Goal: Information Seeking & Learning: Find contact information

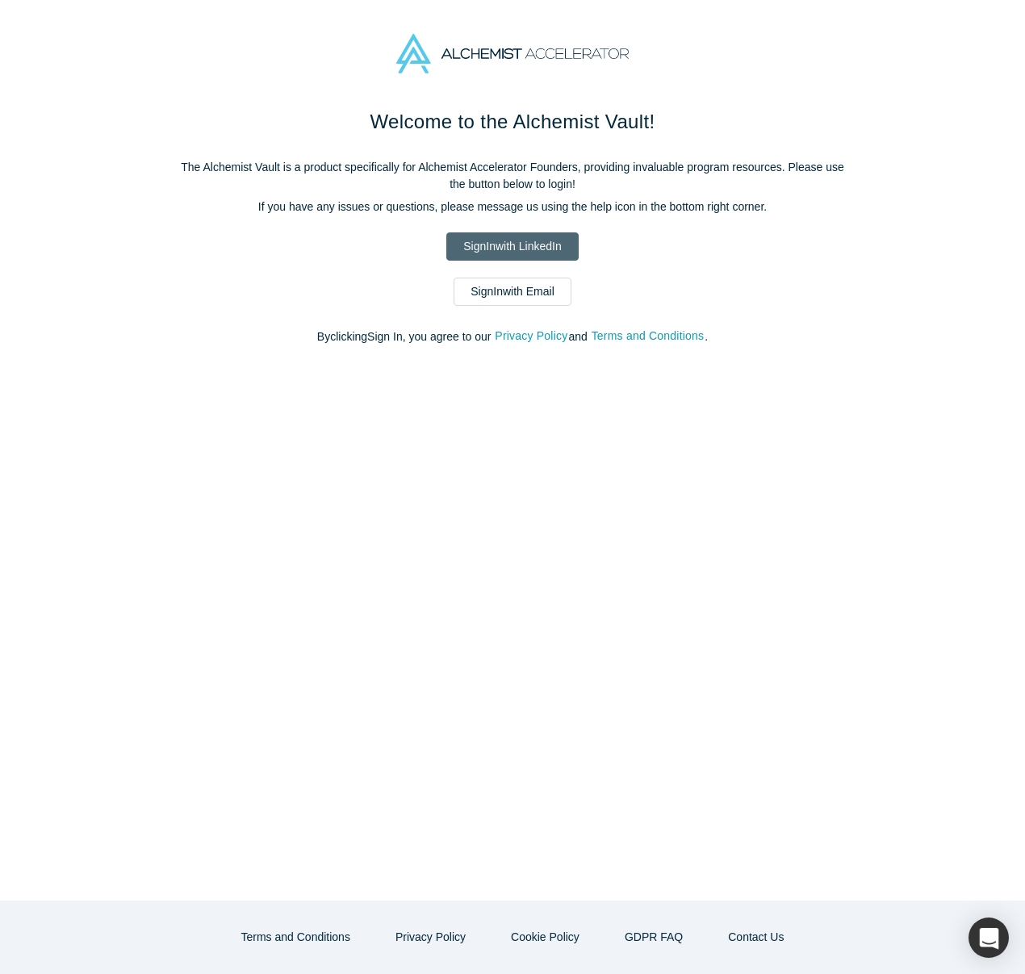
click at [503, 241] on link "Sign In with LinkedIn" at bounding box center [512, 246] width 132 height 28
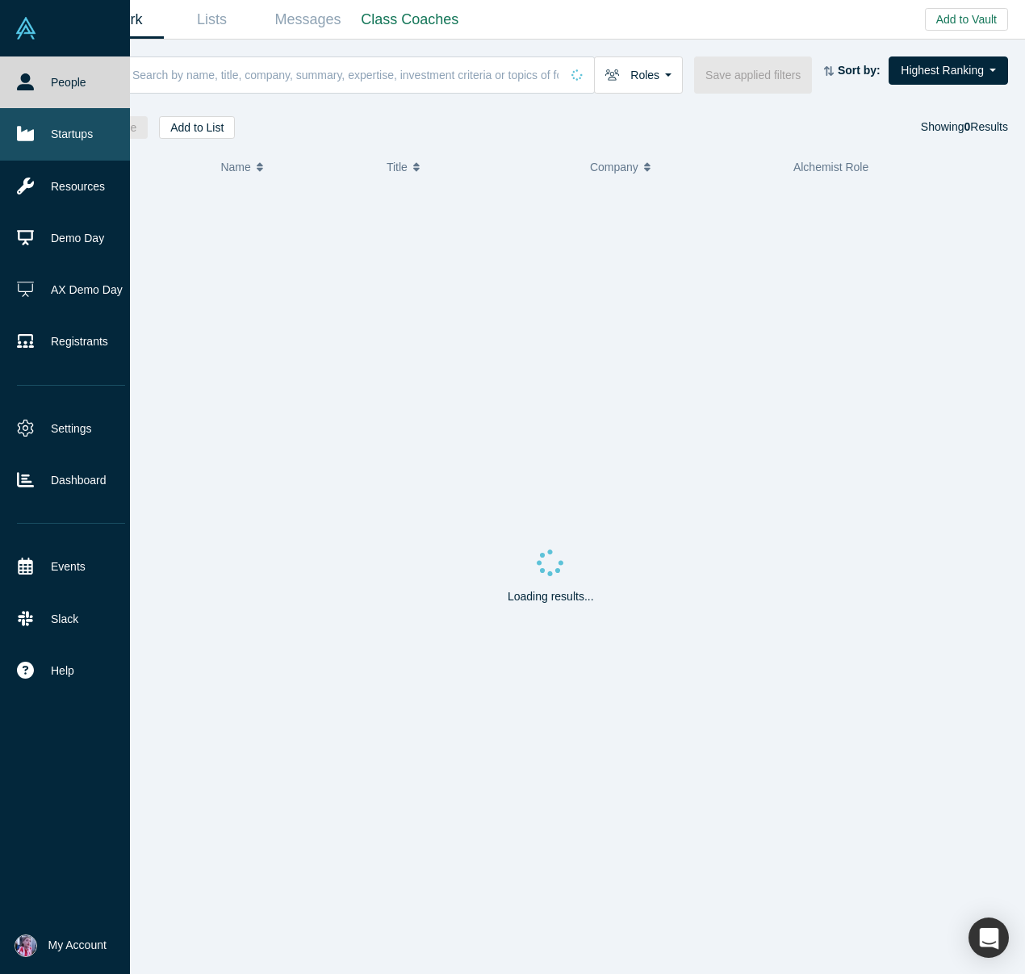
click at [77, 131] on link "Startups" at bounding box center [71, 134] width 142 height 52
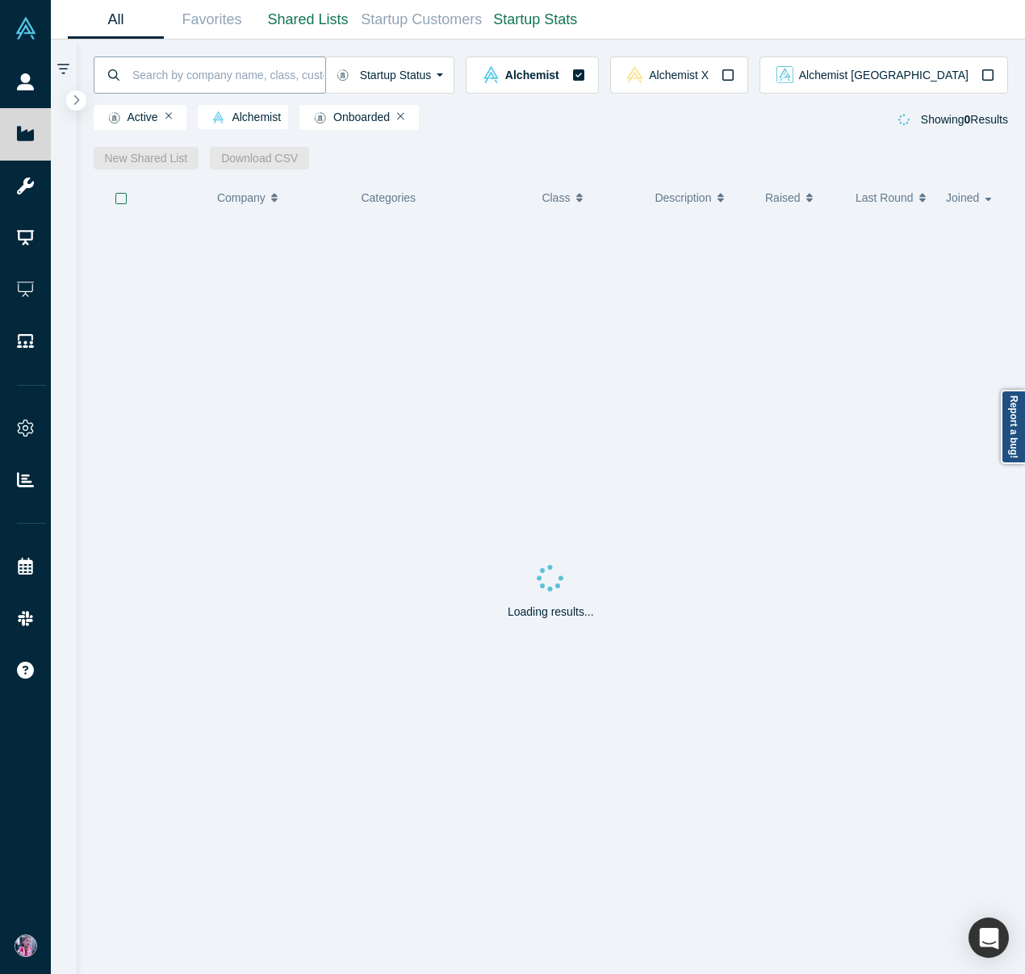
click at [145, 81] on input at bounding box center [228, 75] width 195 height 38
type input "john biggs"
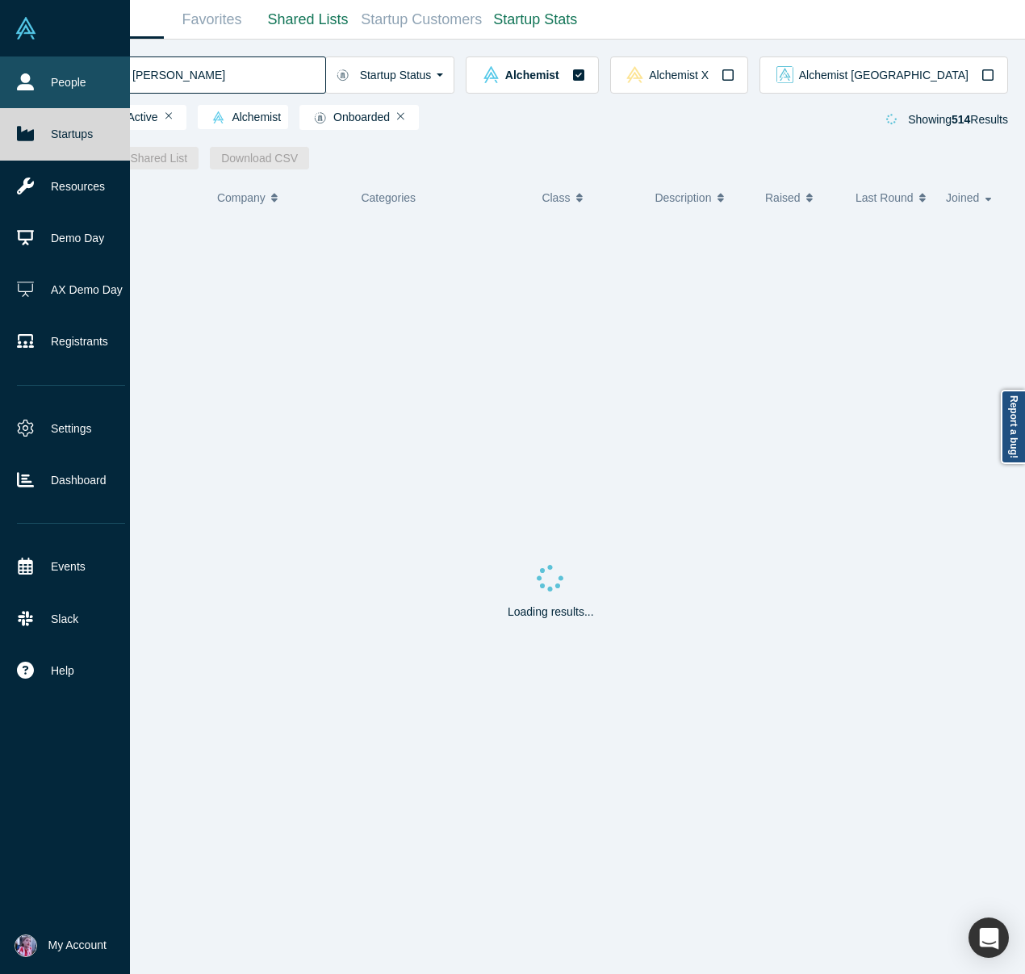
click at [34, 81] on link "People" at bounding box center [71, 82] width 142 height 52
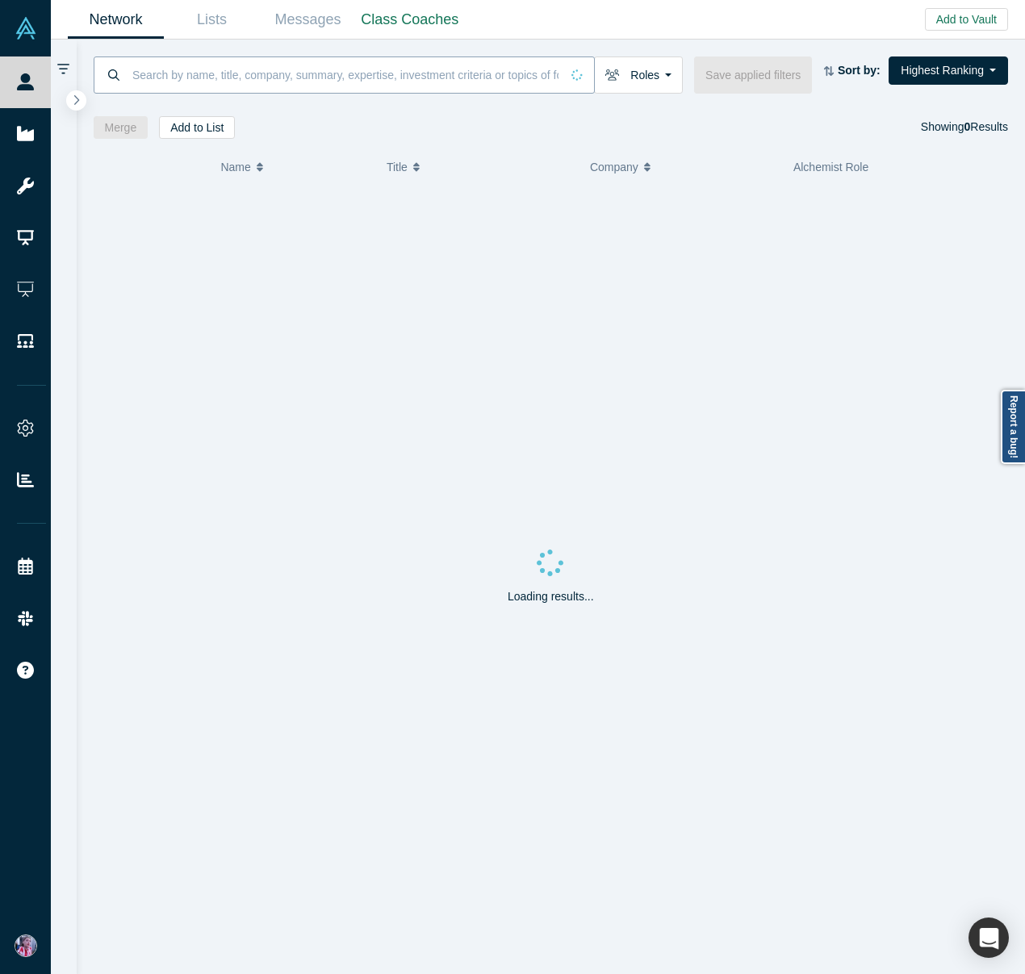
click at [255, 78] on input at bounding box center [345, 75] width 429 height 38
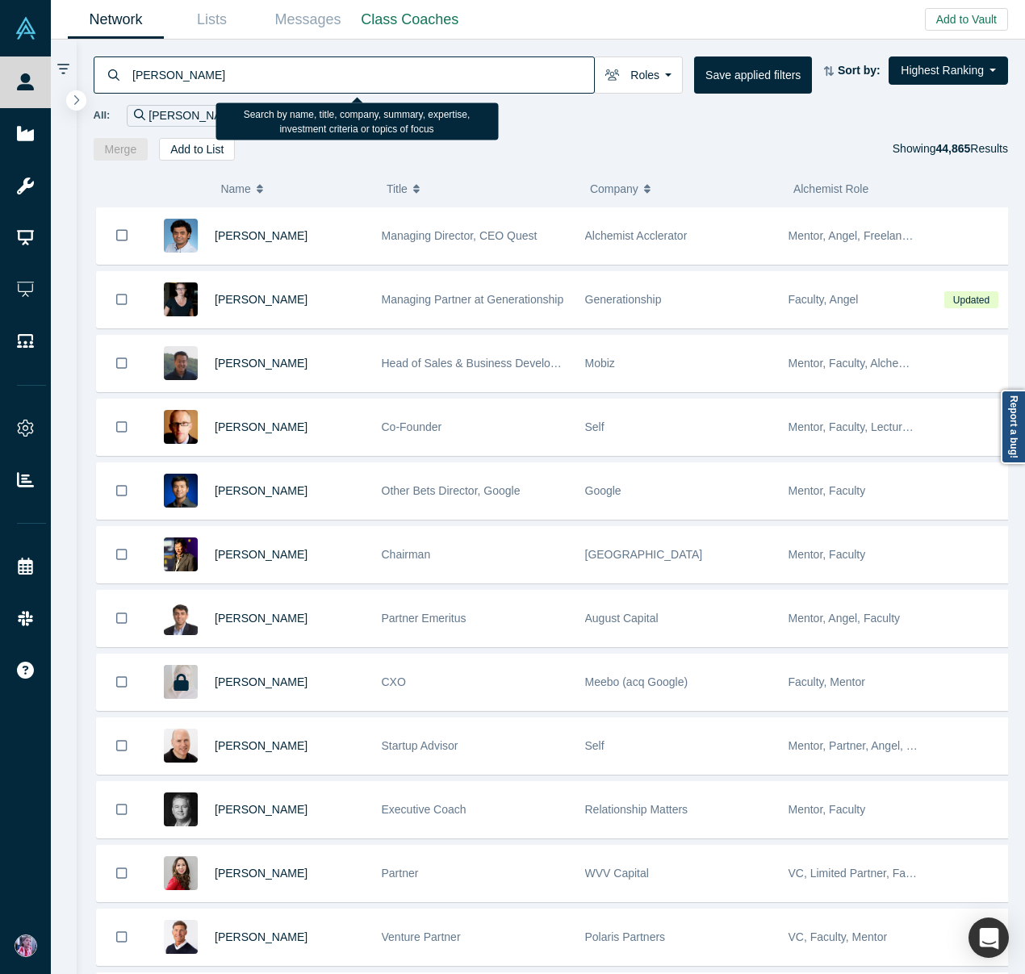
type input "john biggs"
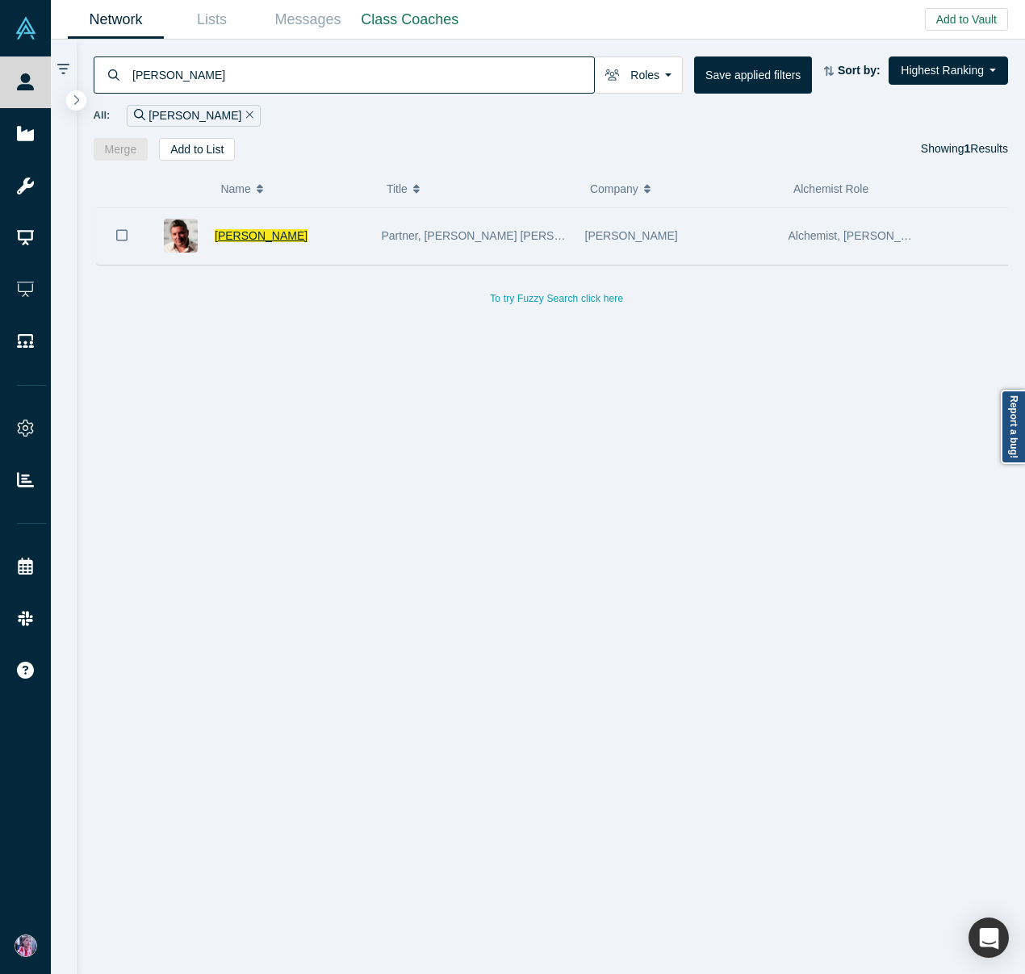
click at [242, 238] on span "John Biggs" at bounding box center [261, 235] width 93 height 13
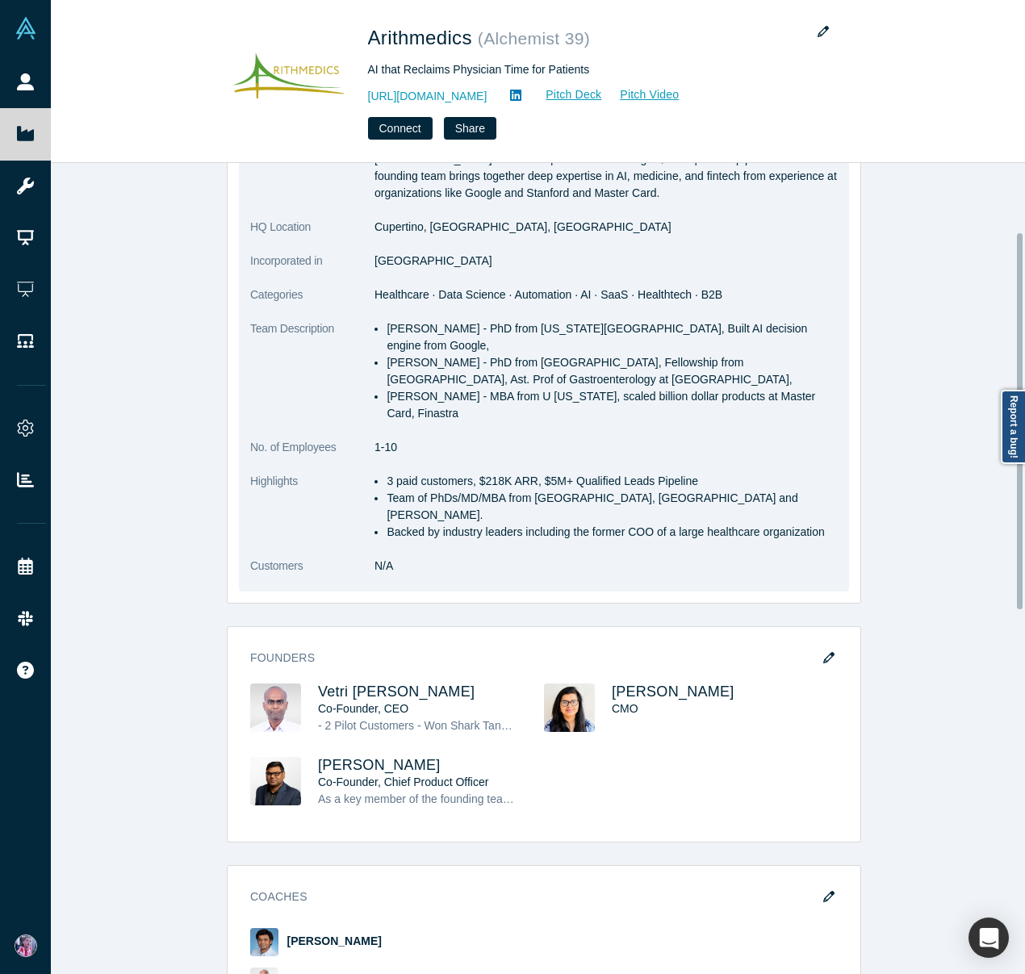
scroll to position [162, 0]
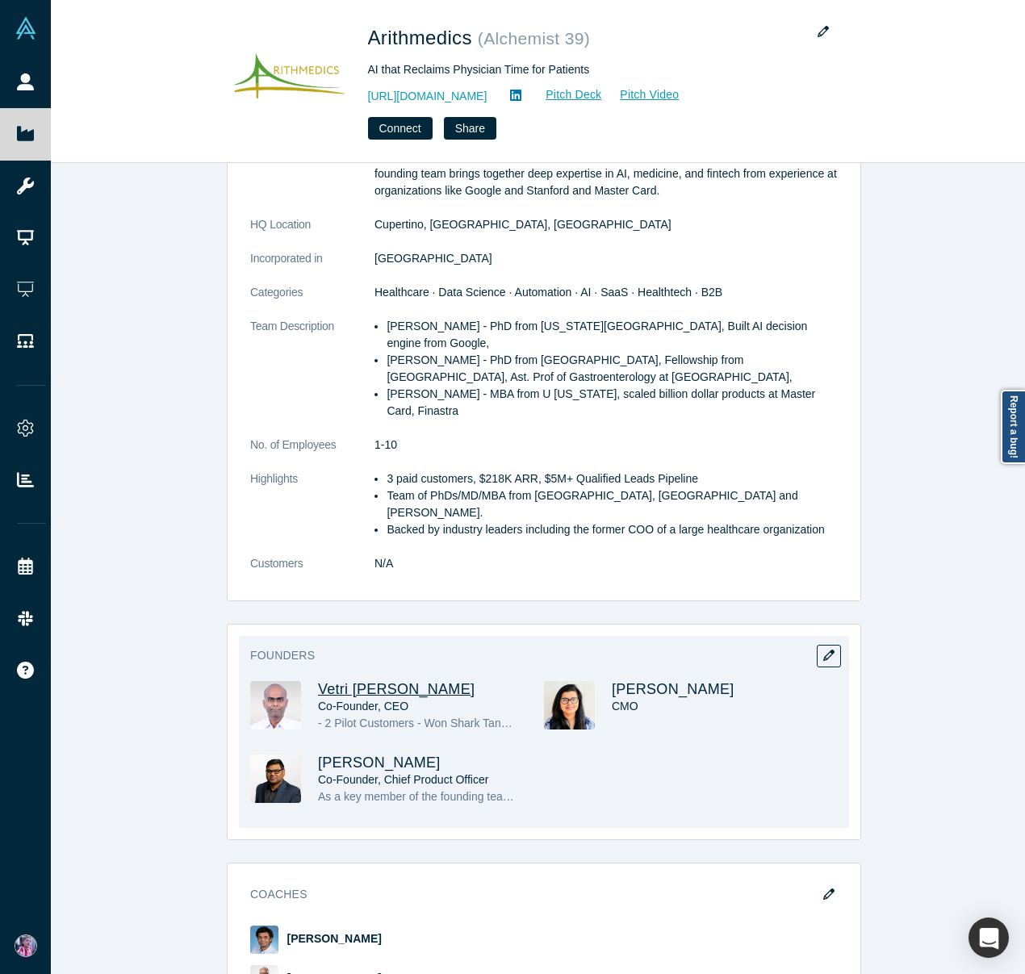
click at [412, 681] on span "Vetri Venthan Elango" at bounding box center [396, 689] width 157 height 16
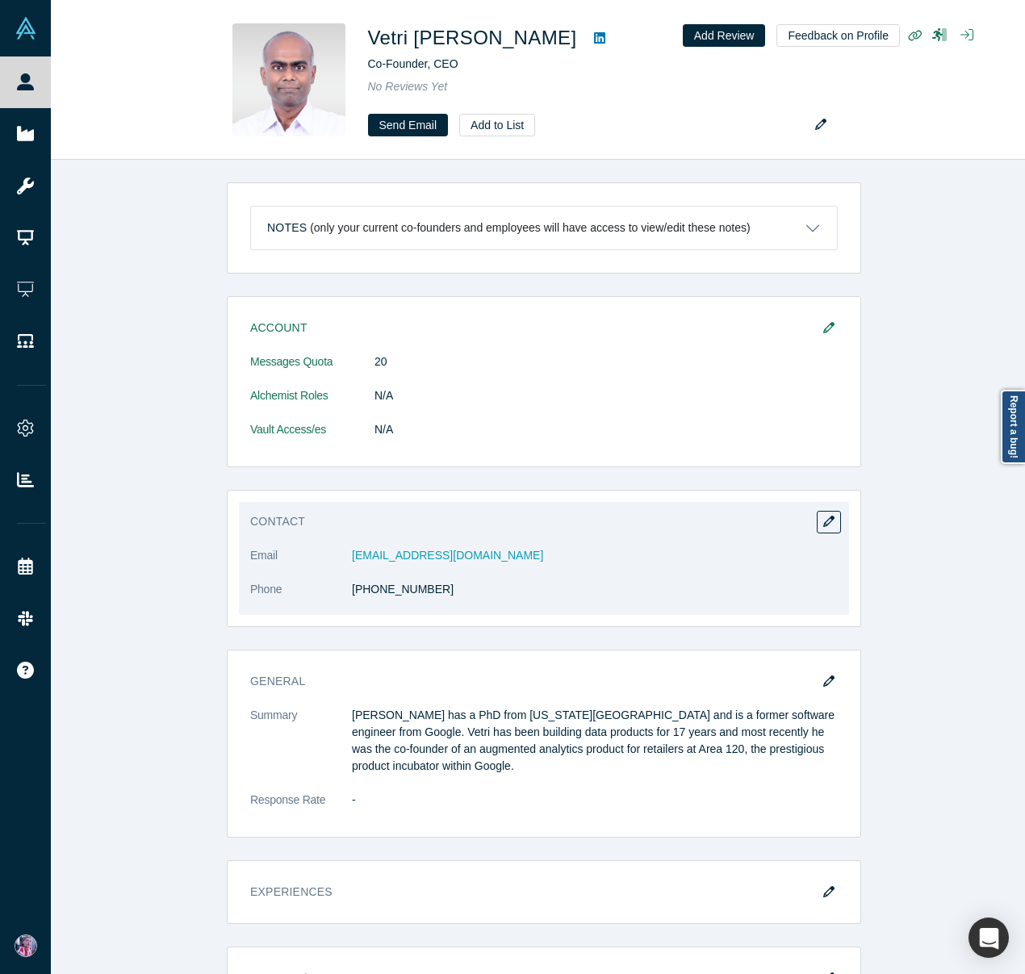
click at [483, 559] on dd "vetri@arithmedics.com" at bounding box center [595, 555] width 486 height 17
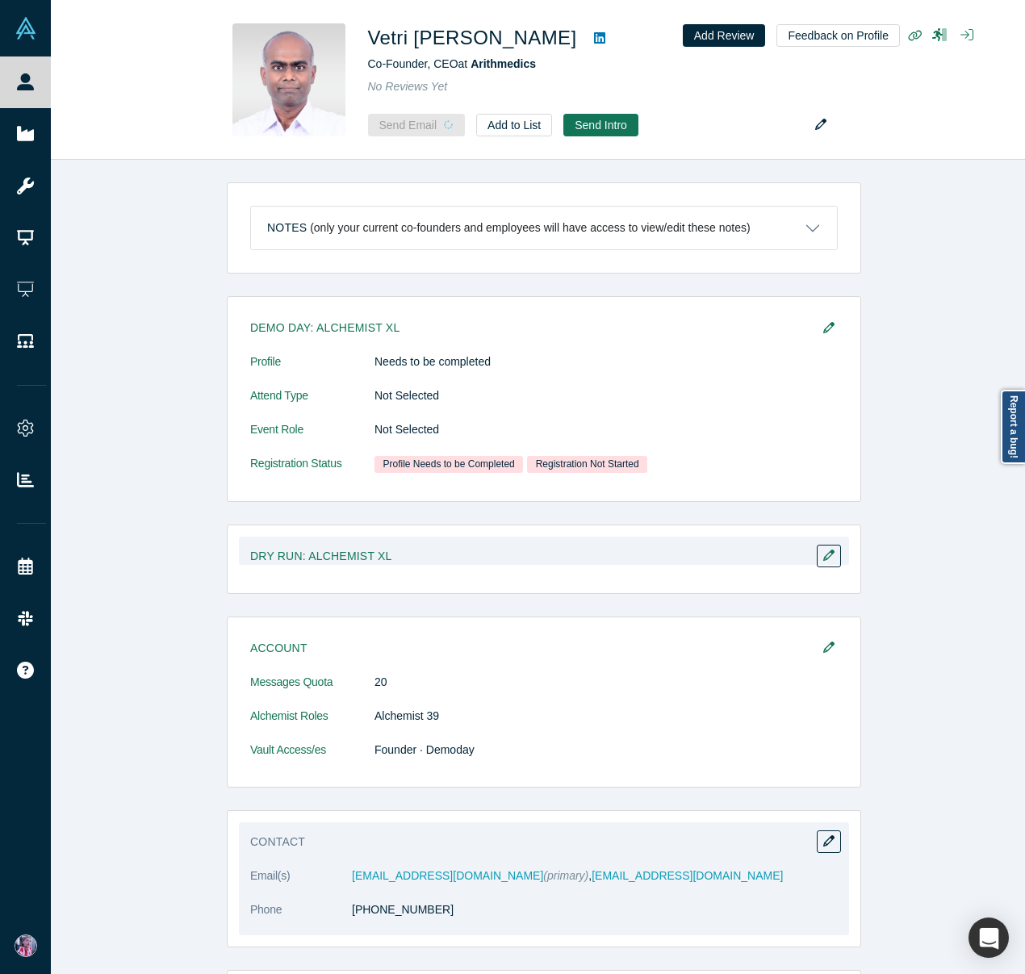
click at [387, 558] on h3 "Dry Run: Alchemist XL" at bounding box center [532, 556] width 565 height 17
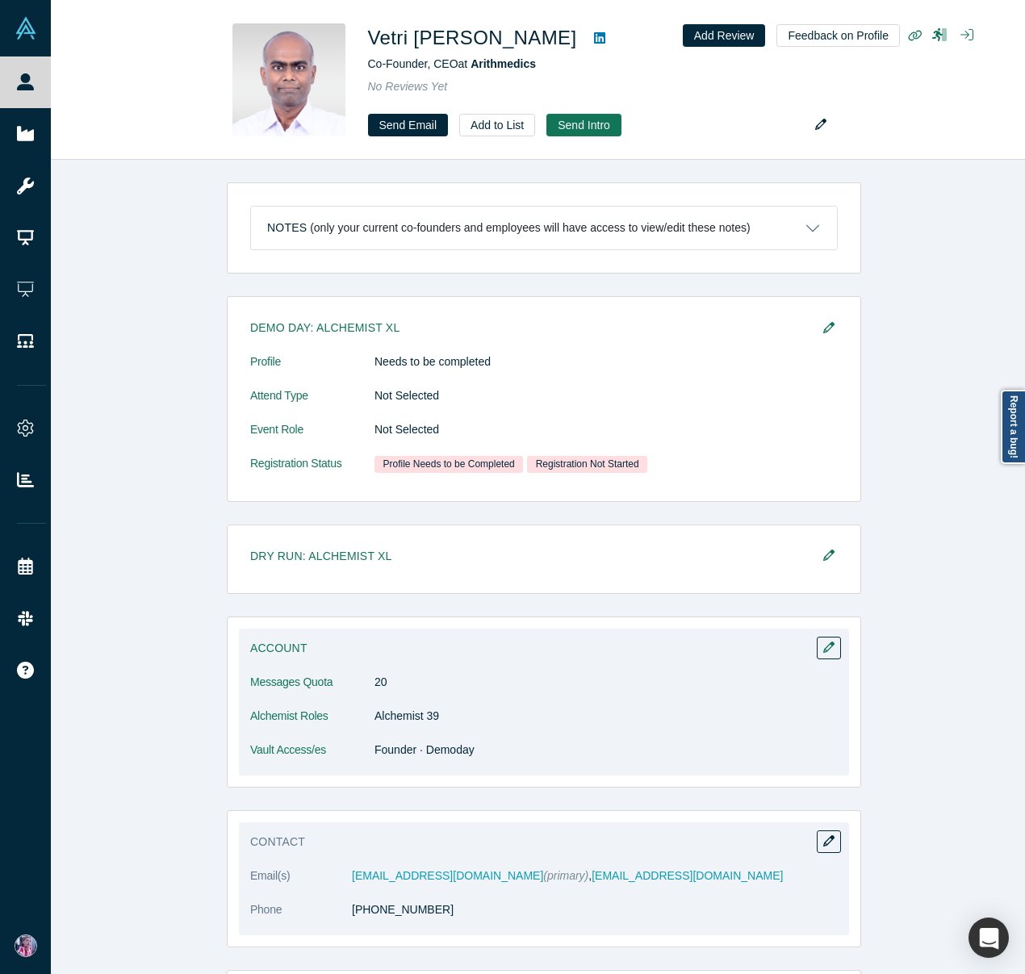
scroll to position [99, 0]
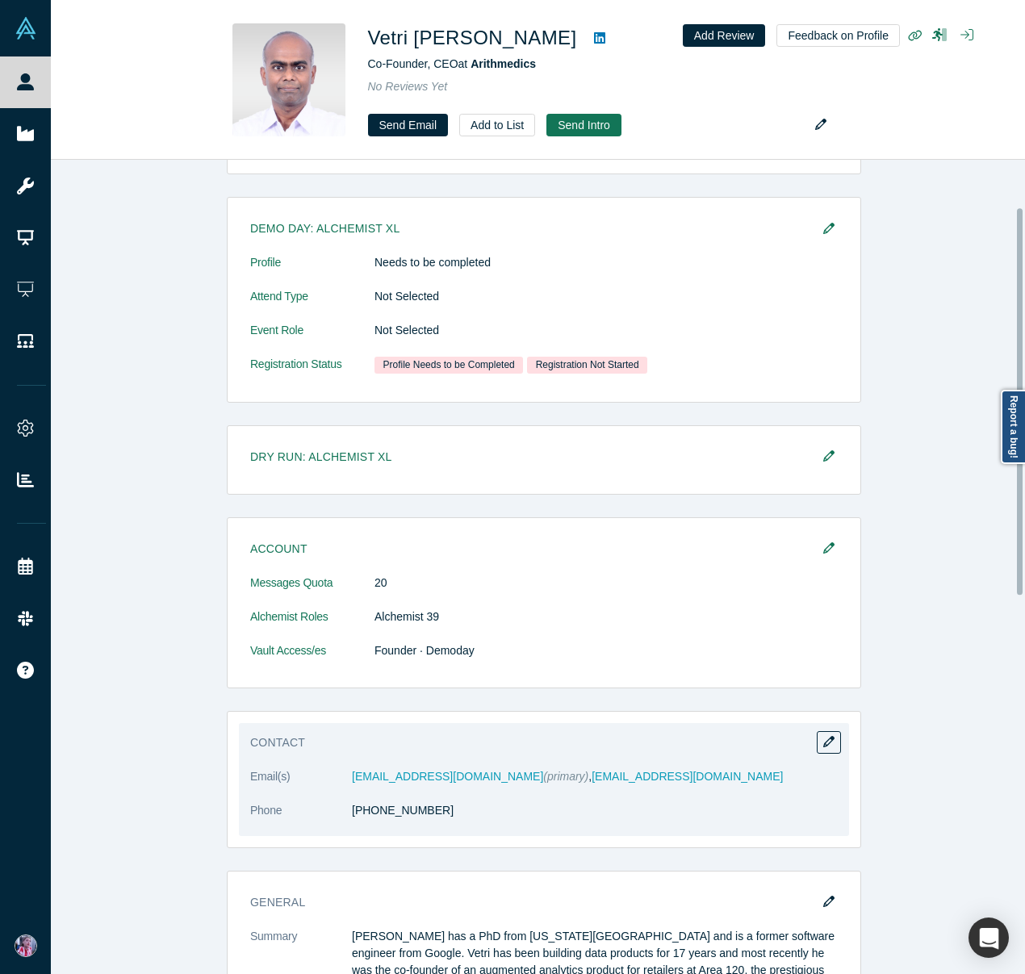
click at [543, 775] on span "(primary)" at bounding box center [565, 776] width 45 height 13
drag, startPoint x: 462, startPoint y: 777, endPoint x: 338, endPoint y: 773, distance: 123.5
click at [337, 773] on dl "Email(s) vetri@arithmedics.com (primary) , venthan@gmail.com Phone (650) 229-22…" at bounding box center [544, 802] width 588 height 68
copy dl "vetri@arithmedics.com"
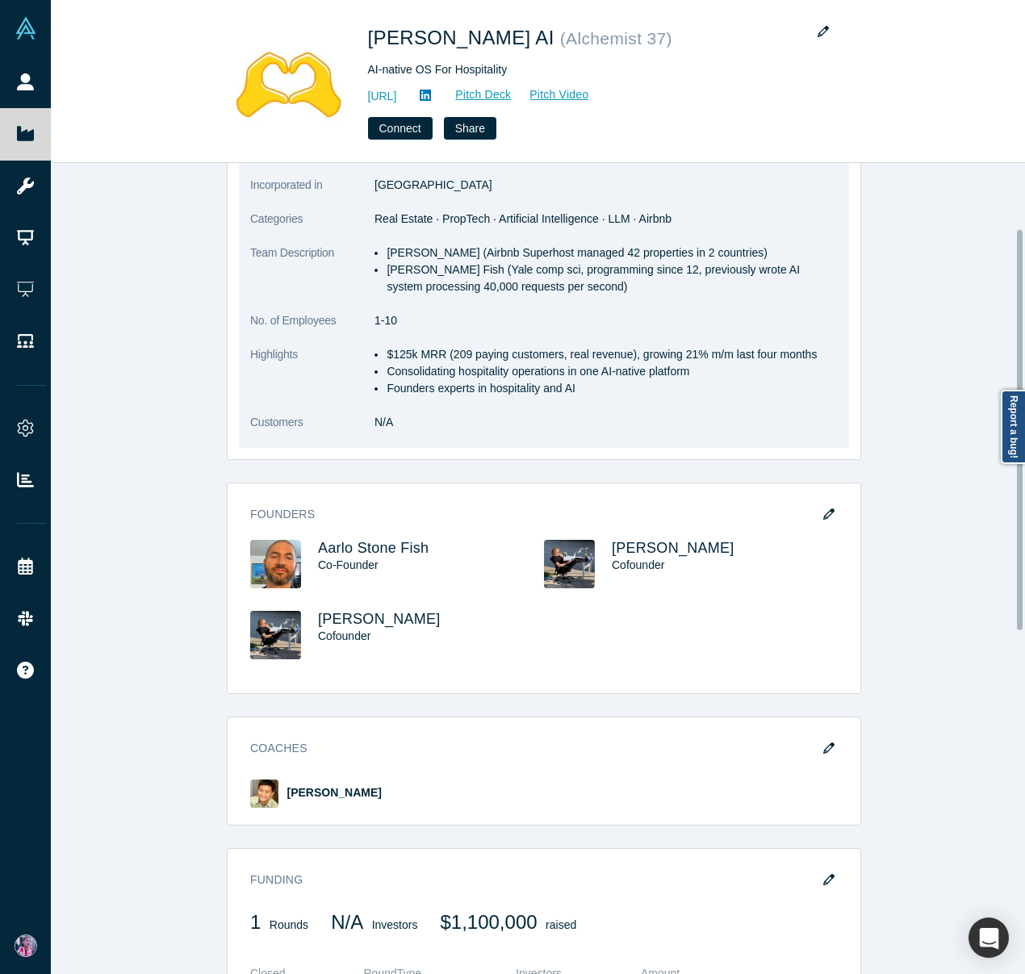
scroll to position [169, 0]
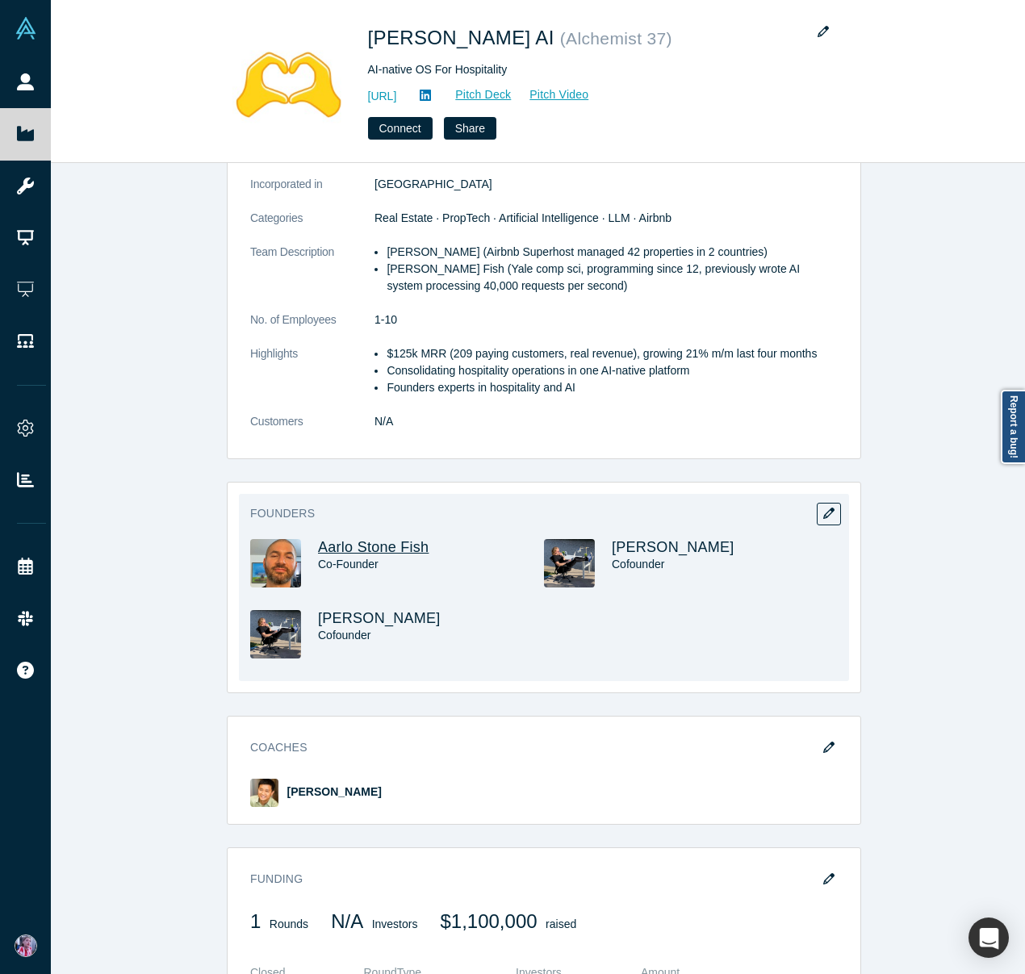
click at [360, 542] on span "Aarlo Stone Fish" at bounding box center [373, 547] width 111 height 16
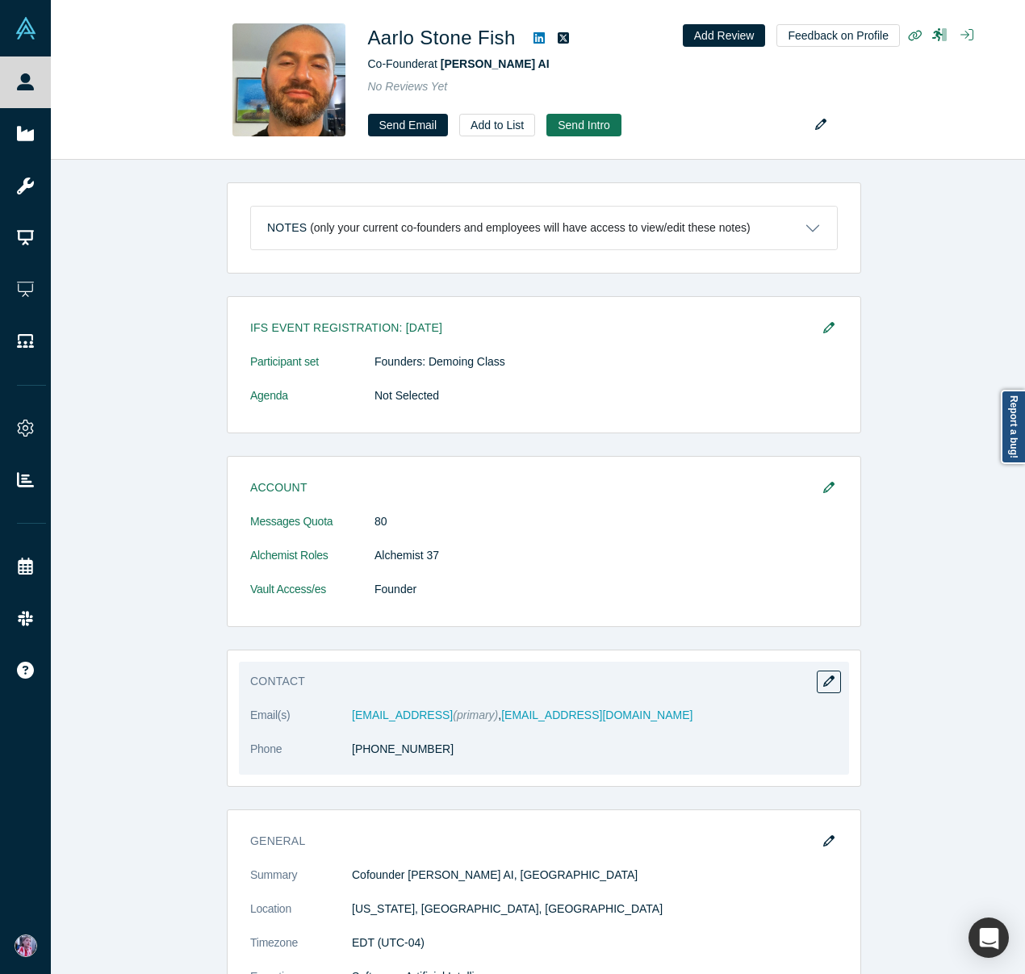
scroll to position [25, 0]
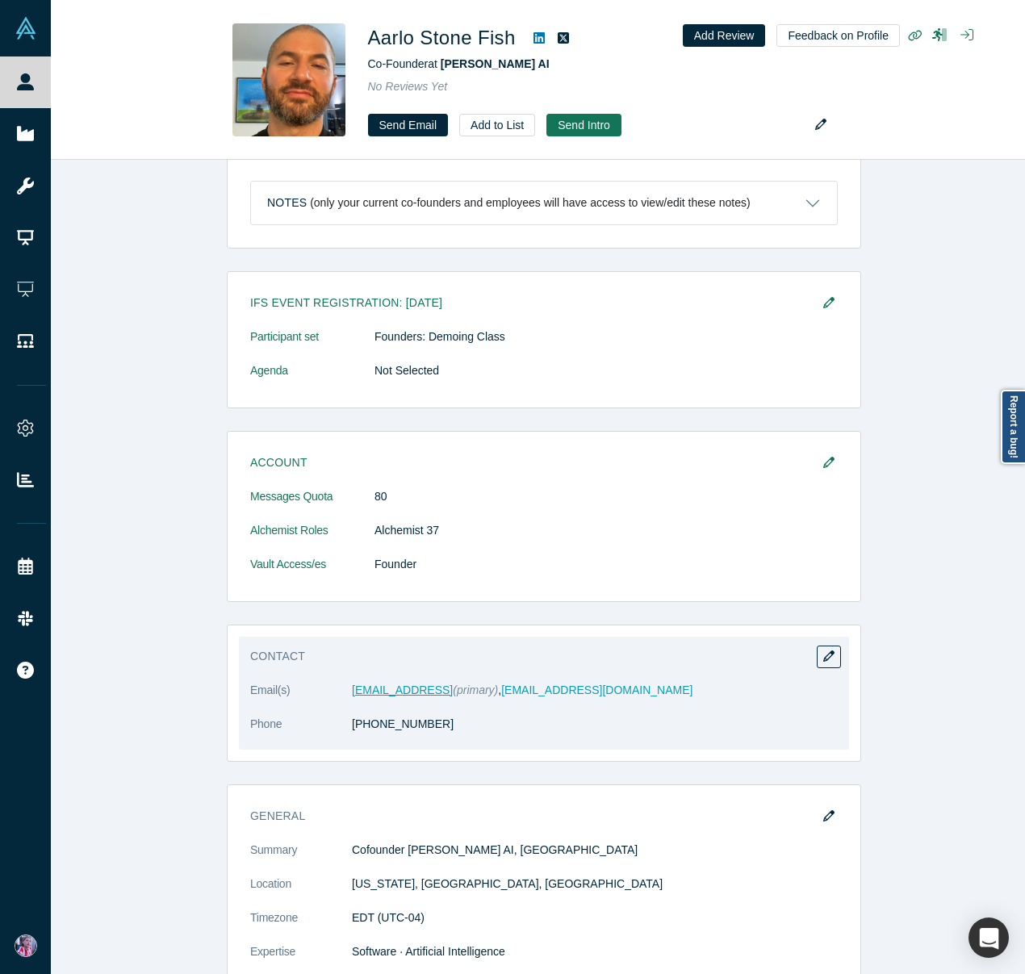
drag, startPoint x: 434, startPoint y: 692, endPoint x: 345, endPoint y: 692, distance: 88.8
click at [352, 692] on dd "aarlo@getbesty.ai (primary) , aarlo@aarlo.com" at bounding box center [595, 690] width 486 height 17
copy dl "aarlo@getbesty.ai"
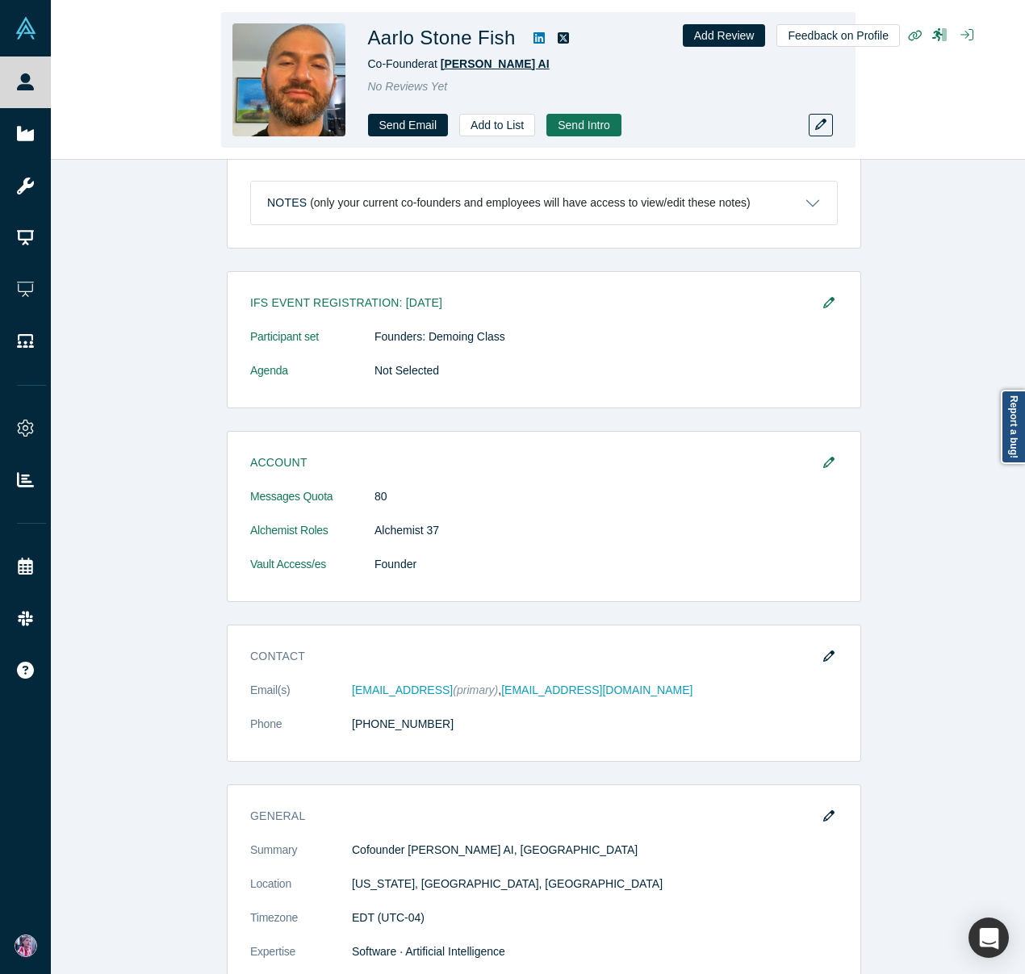
click at [470, 64] on span "Besty AI" at bounding box center [495, 63] width 109 height 13
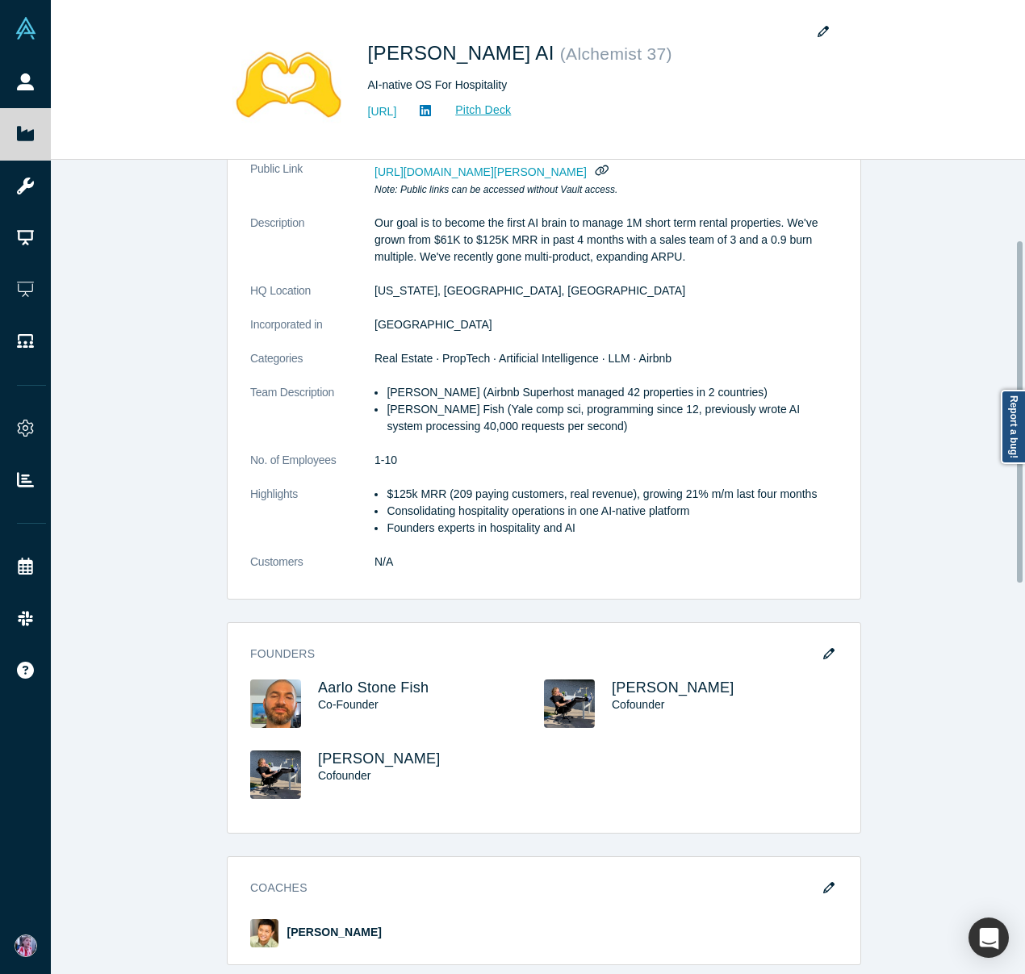
scroll to position [270, 0]
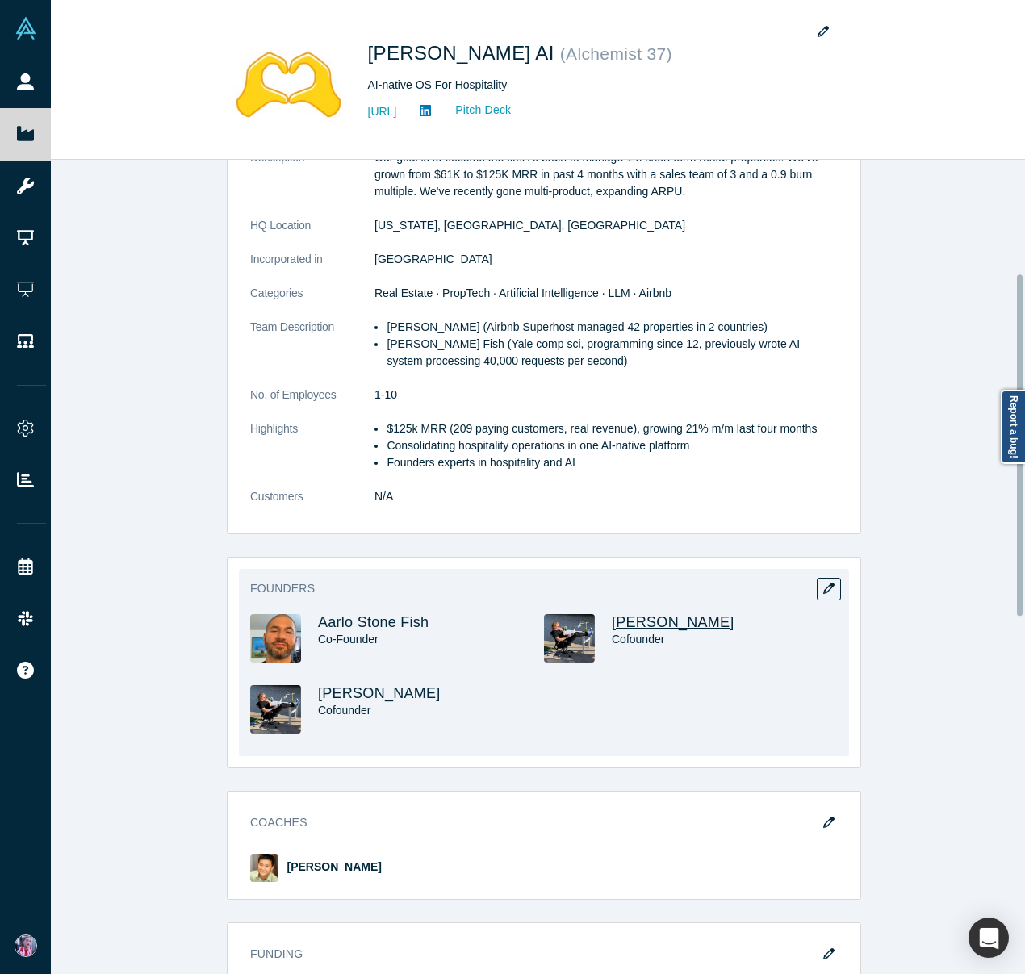
click at [673, 623] on span "Sam Dundas" at bounding box center [673, 622] width 123 height 16
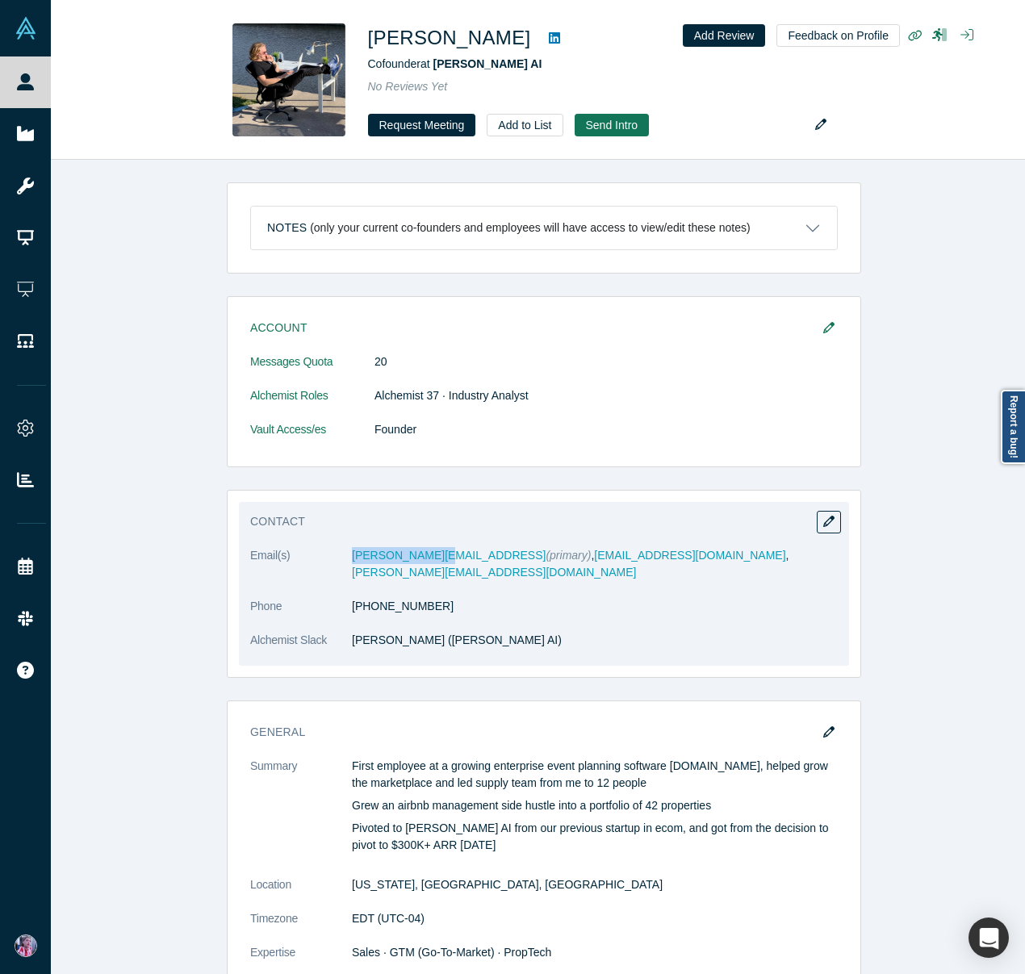
drag, startPoint x: 432, startPoint y: 556, endPoint x: 339, endPoint y: 558, distance: 92.8
click at [339, 558] on dl "Email(s) sam@getbesty.ai (primary) , sdundas0@gmail.com , sam@bloomai.com Phone…" at bounding box center [544, 606] width 588 height 119
copy dl "sam@getbesty.ai"
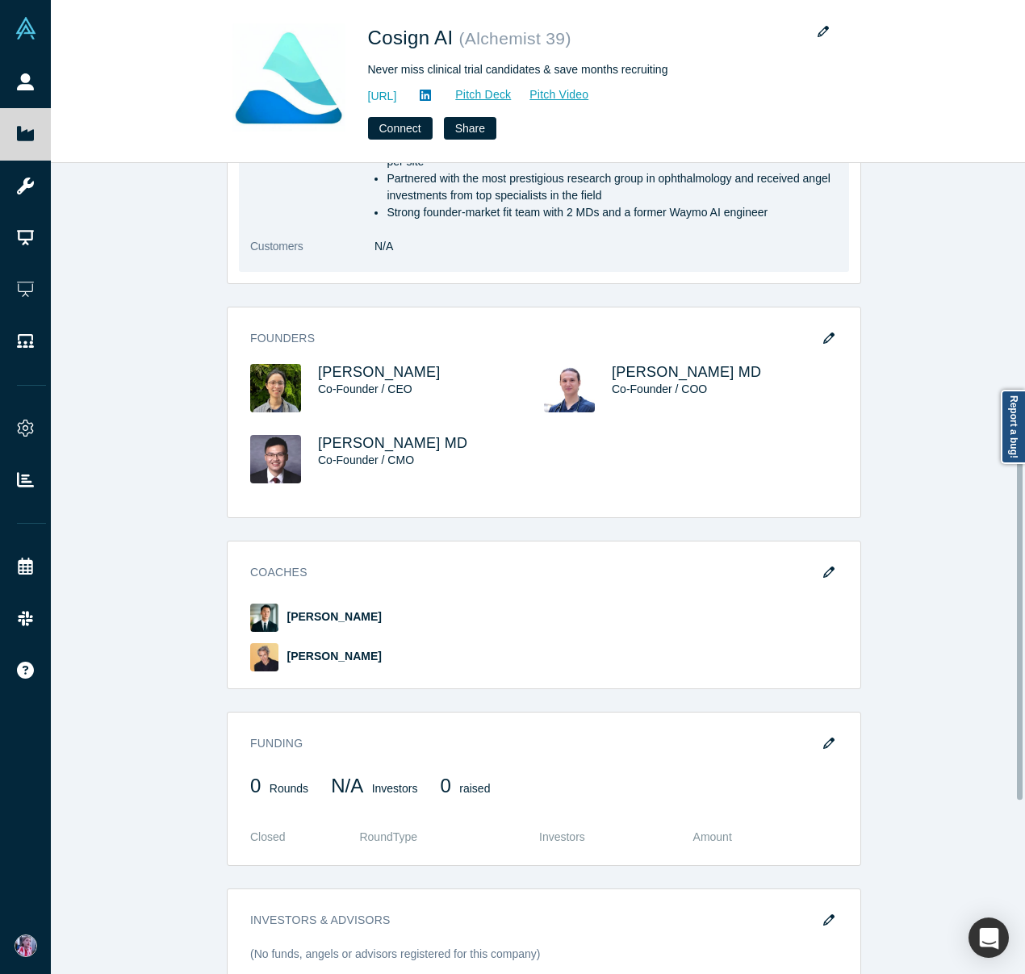
scroll to position [633, 0]
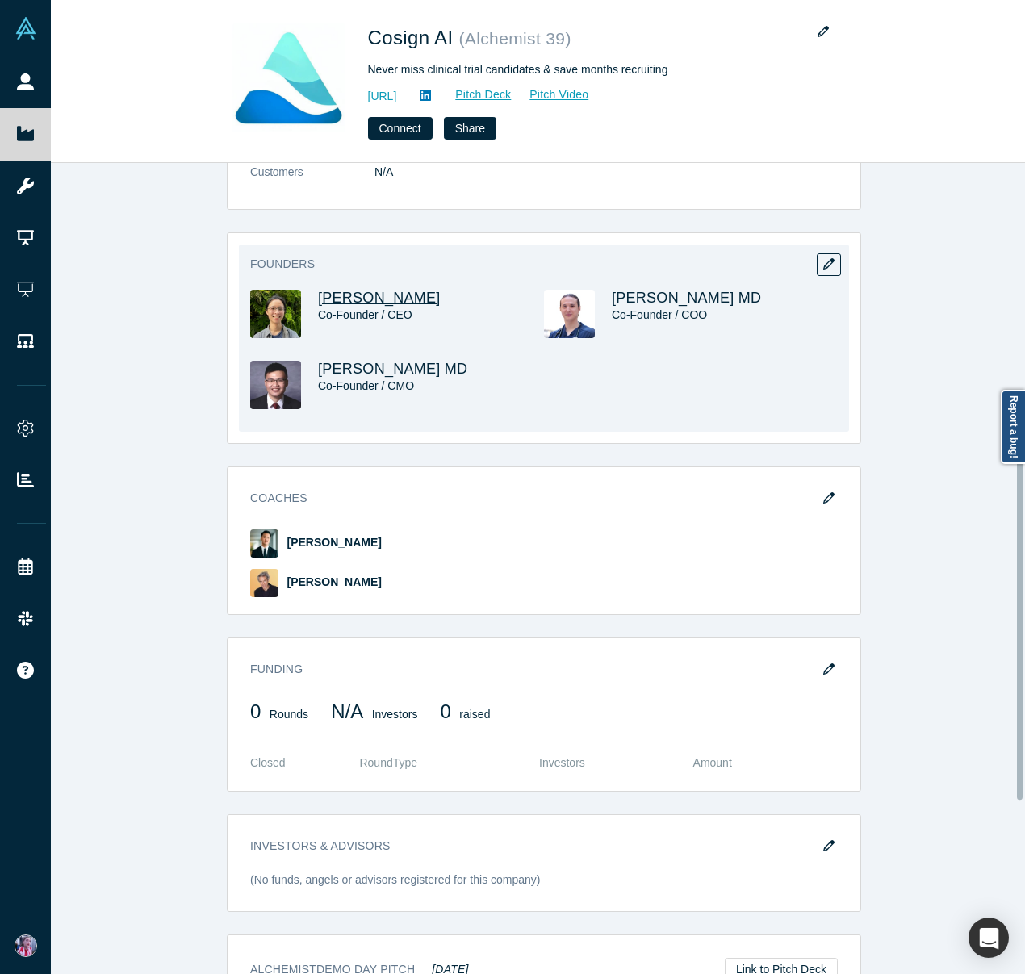
click at [340, 290] on span "[PERSON_NAME]" at bounding box center [379, 298] width 123 height 16
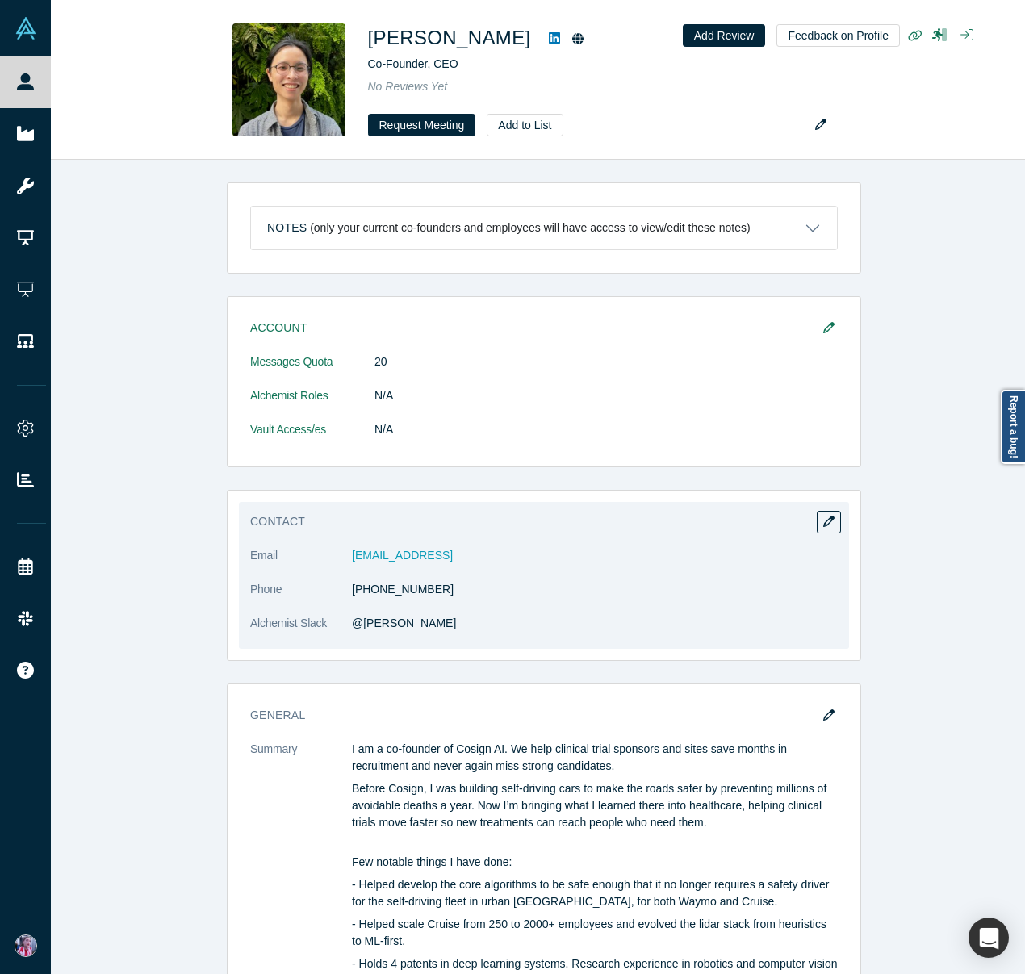
click at [448, 571] on dl "Email [EMAIL_ADDRESS] Phone [PHONE_NUMBER] Alchemist Slack @[PERSON_NAME]" at bounding box center [544, 598] width 588 height 102
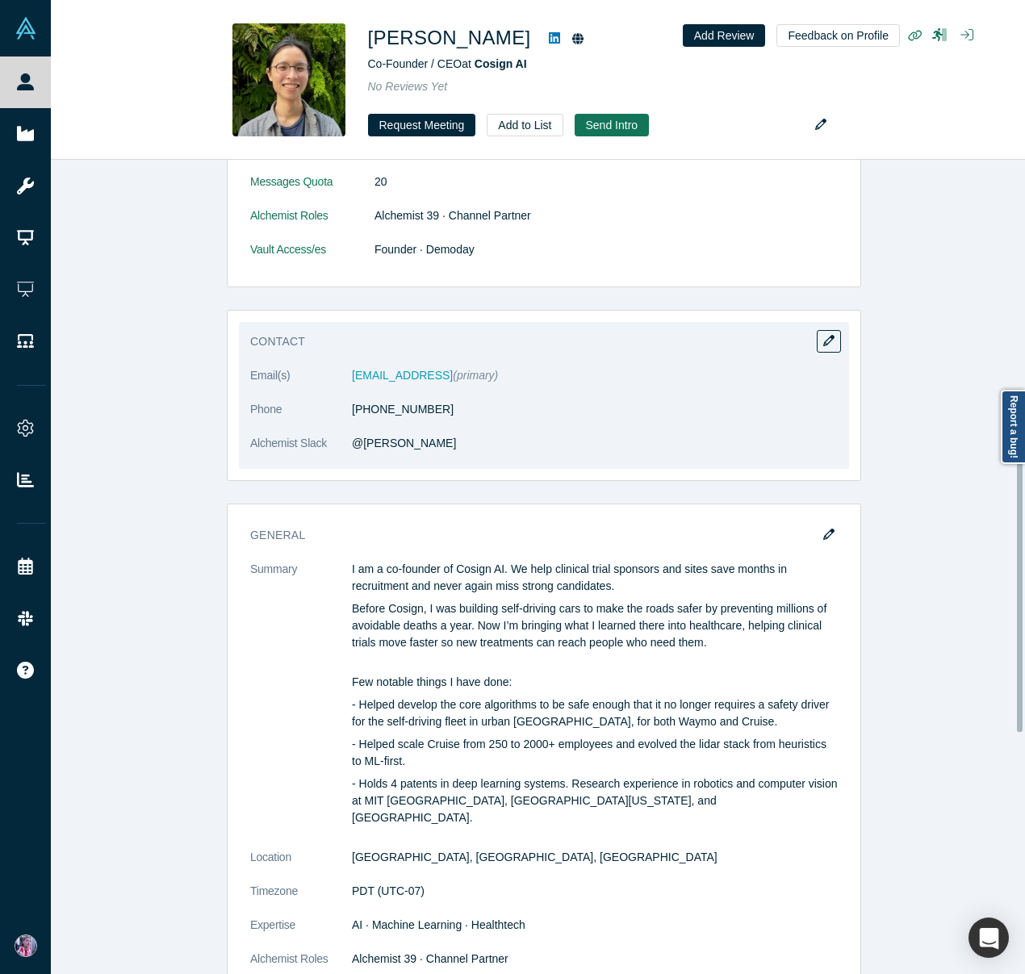
scroll to position [914, 0]
drag, startPoint x: 421, startPoint y: 376, endPoint x: 332, endPoint y: 372, distance: 89.7
click at [332, 372] on dl "Email(s) [EMAIL_ADDRESS] (primary) Phone [PHONE_NUMBER] Alchemist Slack @[PERSO…" at bounding box center [544, 419] width 588 height 102
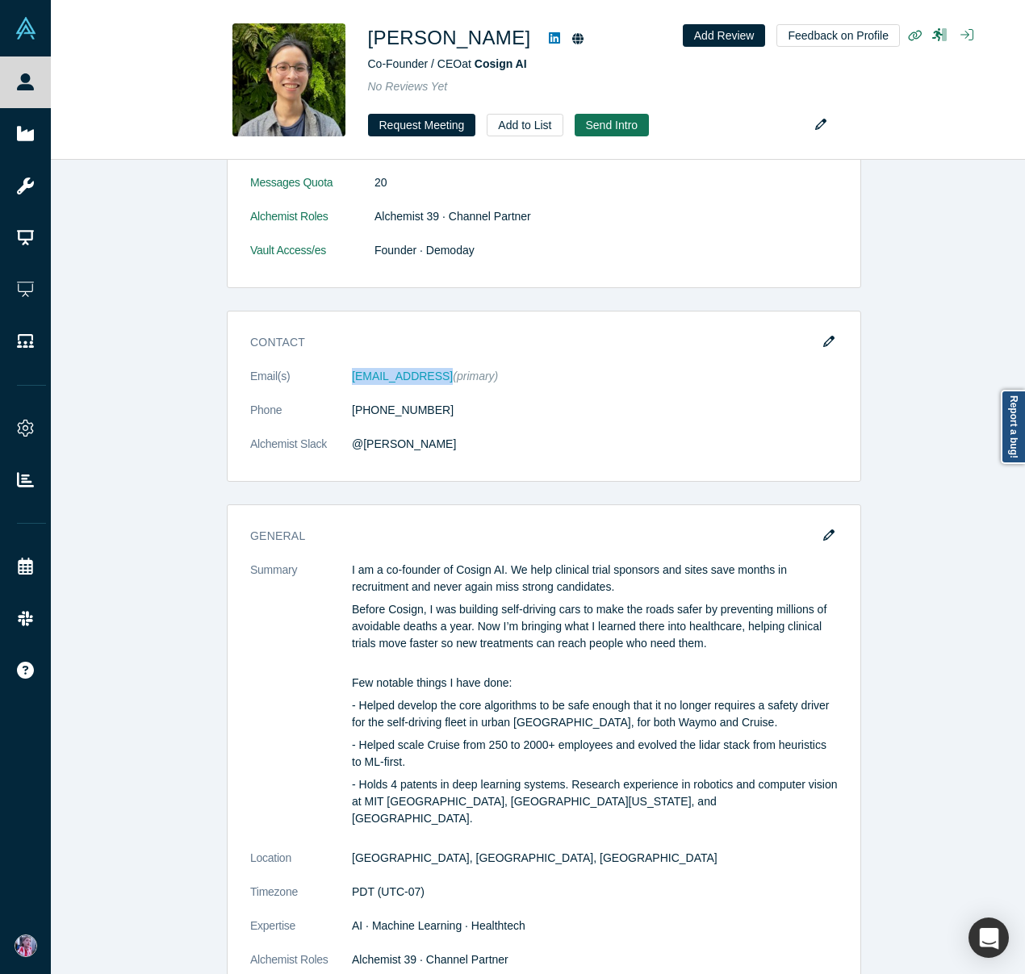
copy dl "[EMAIL_ADDRESS]"
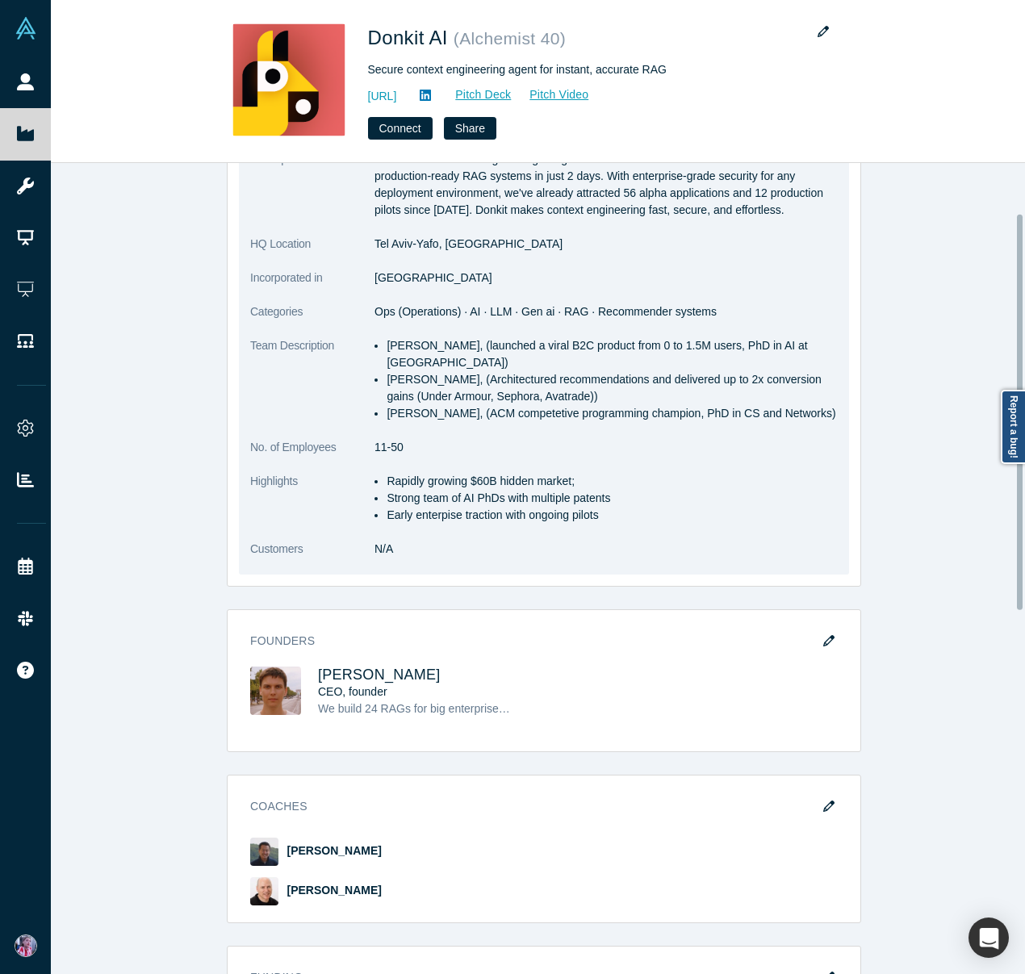
scroll to position [102, 0]
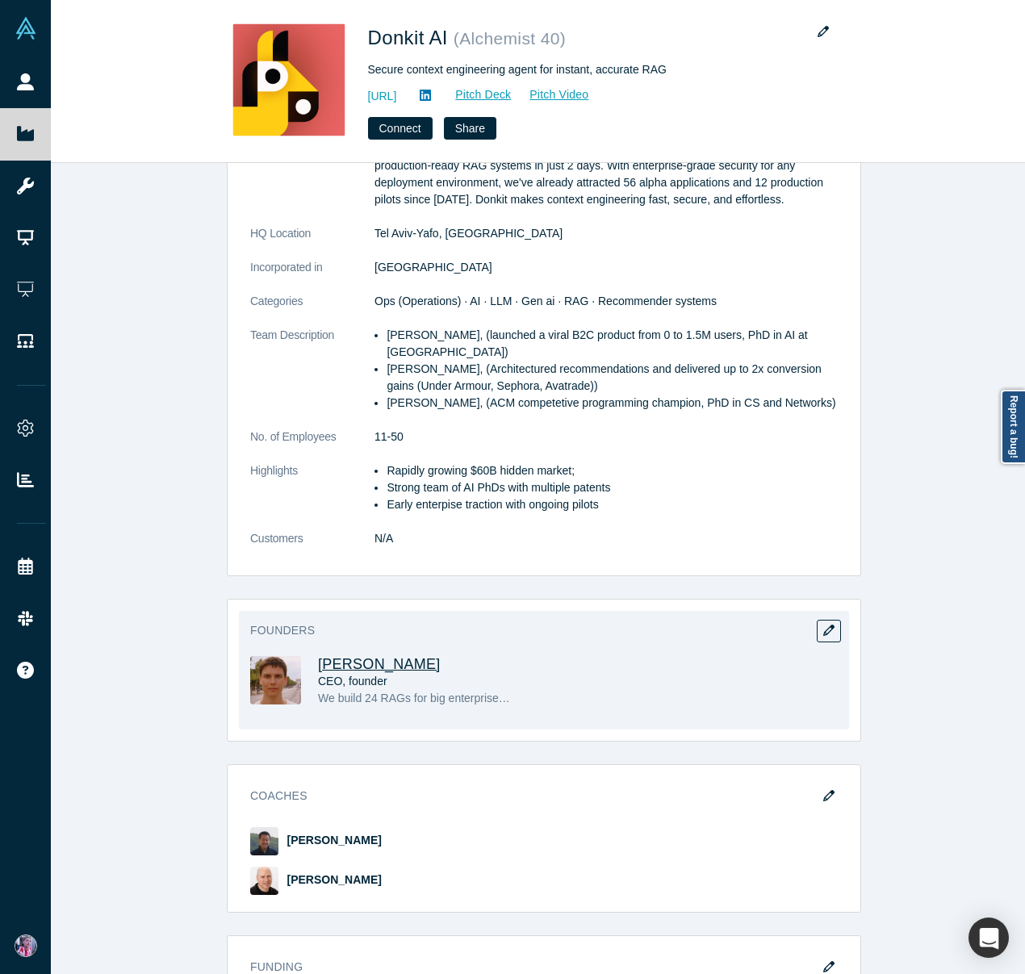
click at [397, 670] on span "Mikhail Baklanov" at bounding box center [379, 664] width 123 height 16
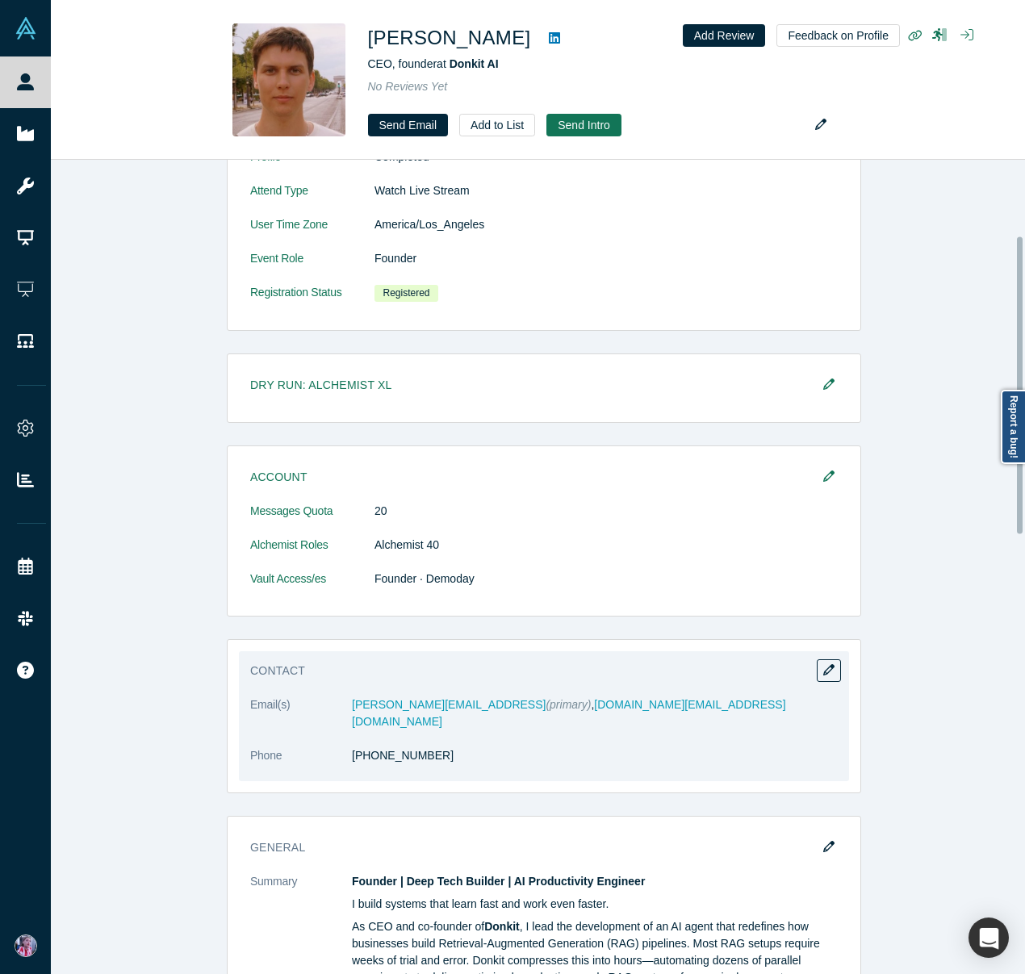
scroll to position [207, 0]
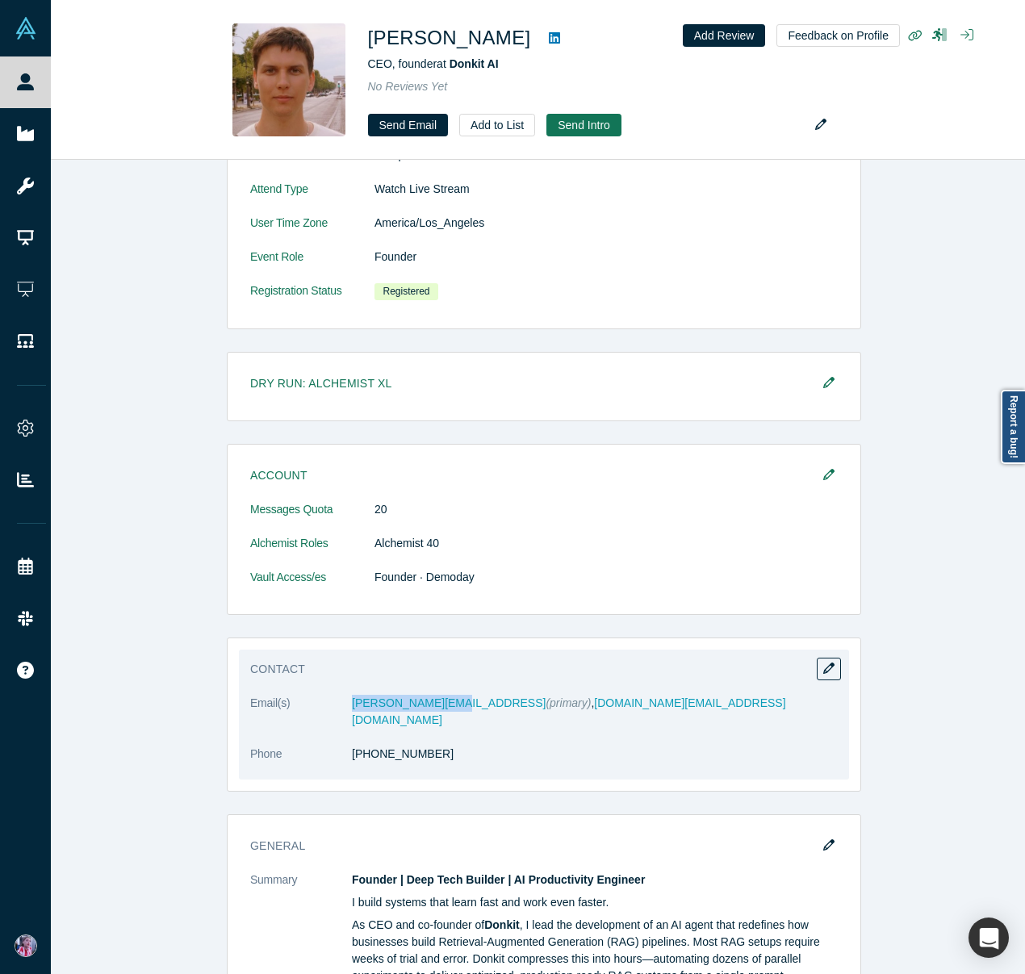
drag, startPoint x: 433, startPoint y: 705, endPoint x: 342, endPoint y: 702, distance: 91.2
click at [342, 702] on dl "Email(s) mikhail@donkit.ai (primary) , baklanov.ma@gmail.com Phone +972 53 430 …" at bounding box center [544, 737] width 588 height 85
copy dl "mikhail@donkit.ai"
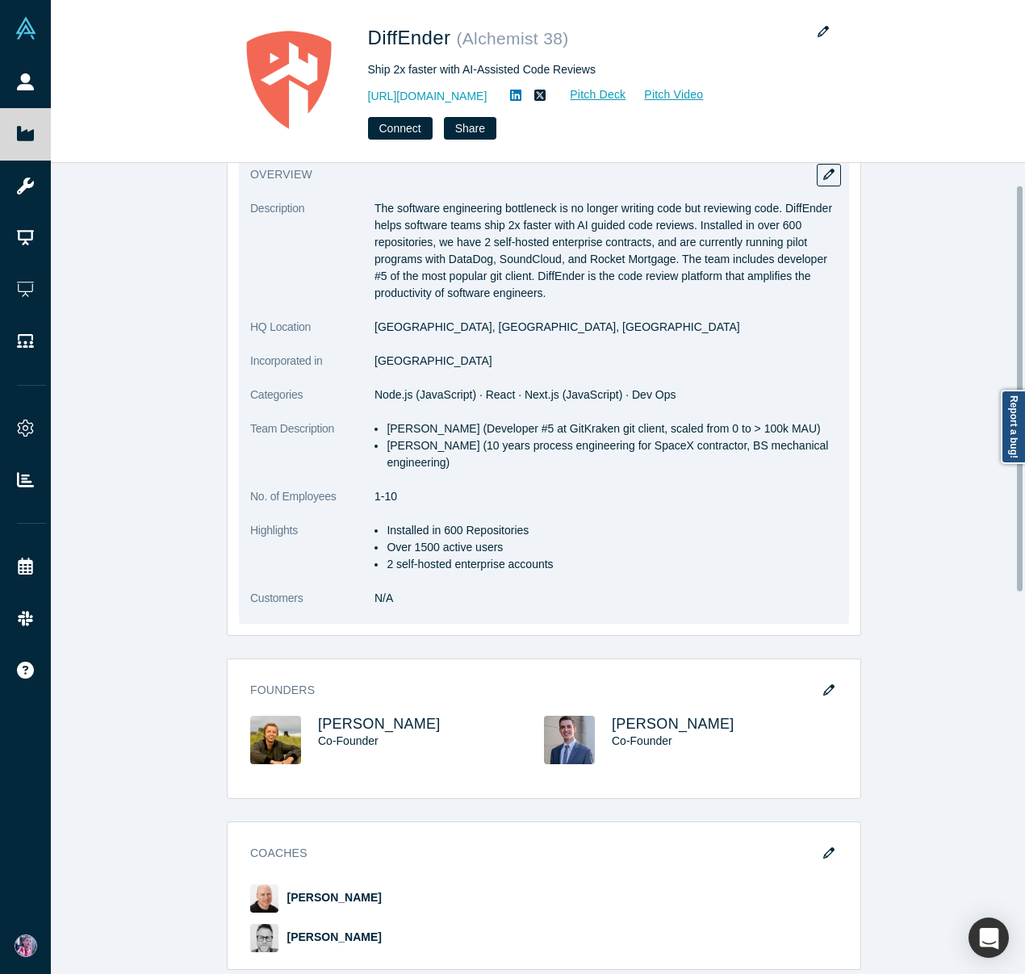
scroll to position [130, 0]
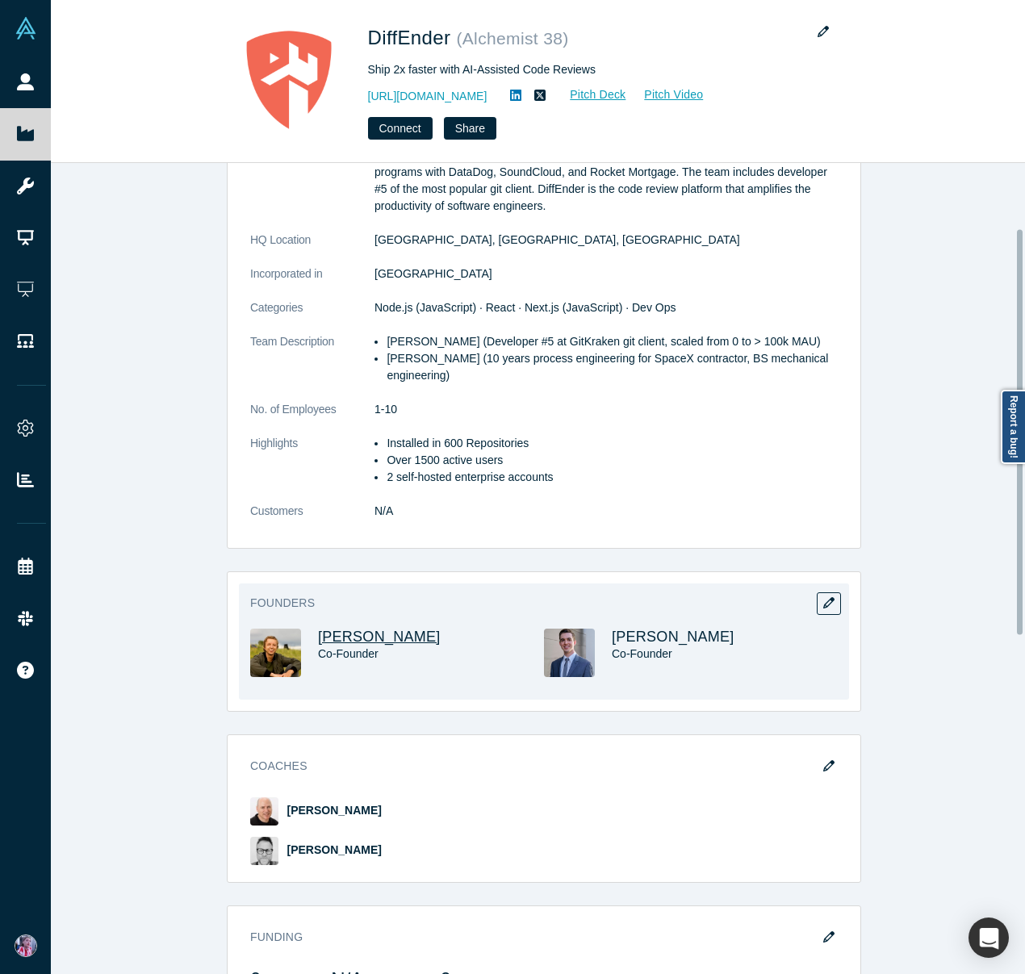
click at [348, 638] on span "Kyle Smith" at bounding box center [379, 637] width 123 height 16
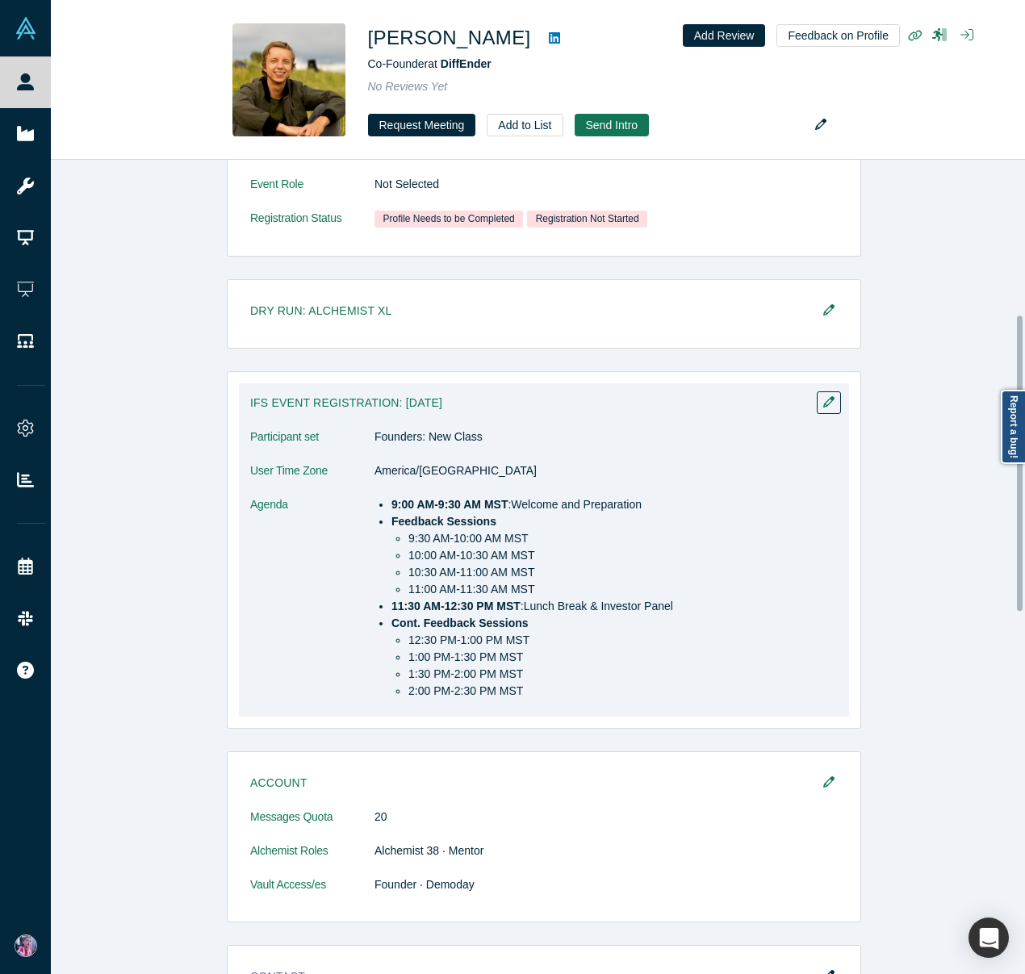
scroll to position [702, 0]
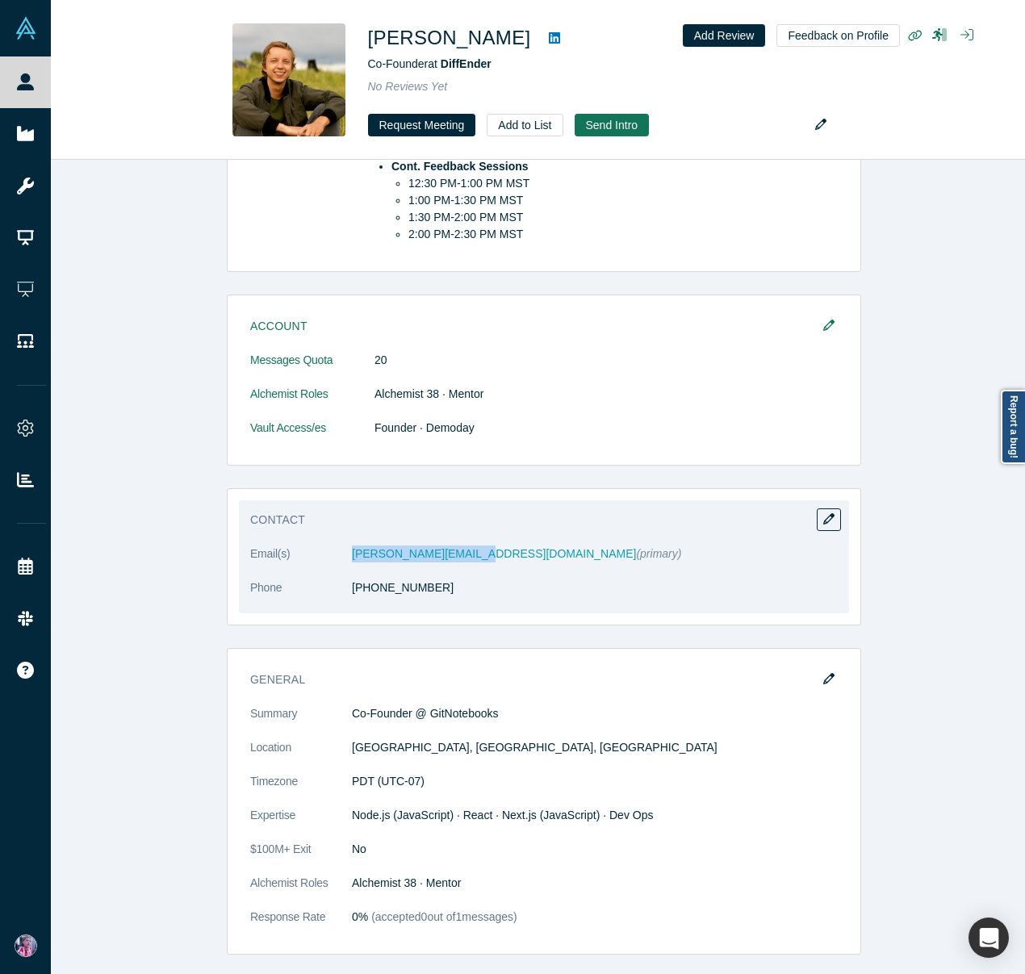
drag, startPoint x: 467, startPoint y: 554, endPoint x: 341, endPoint y: 550, distance: 126.8
click at [341, 550] on dl "Email(s) kyle@gitnotebooks.com (primary) Phone (480) 789-1730" at bounding box center [544, 580] width 588 height 68
copy dl "kyle@gitnotebooks.com"
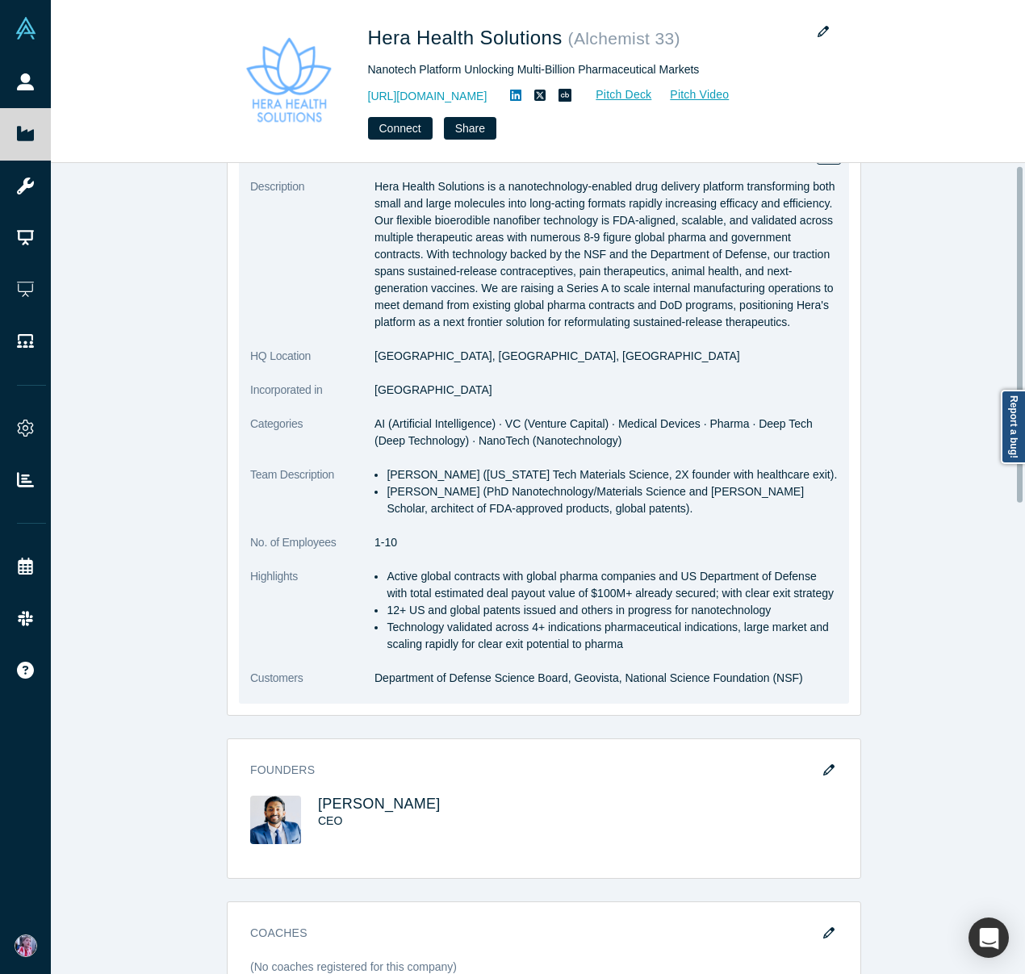
scroll to position [155, 0]
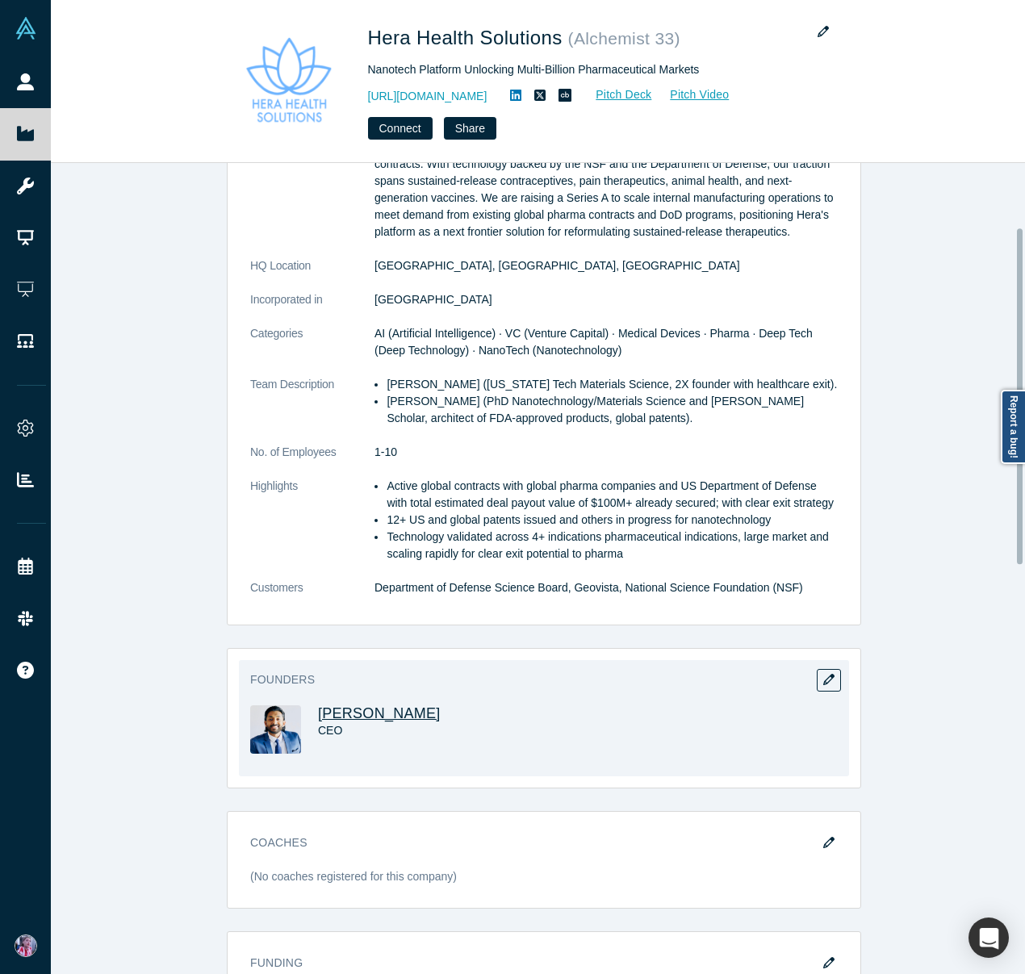
click at [373, 722] on span "Idicula Mathew" at bounding box center [379, 713] width 123 height 16
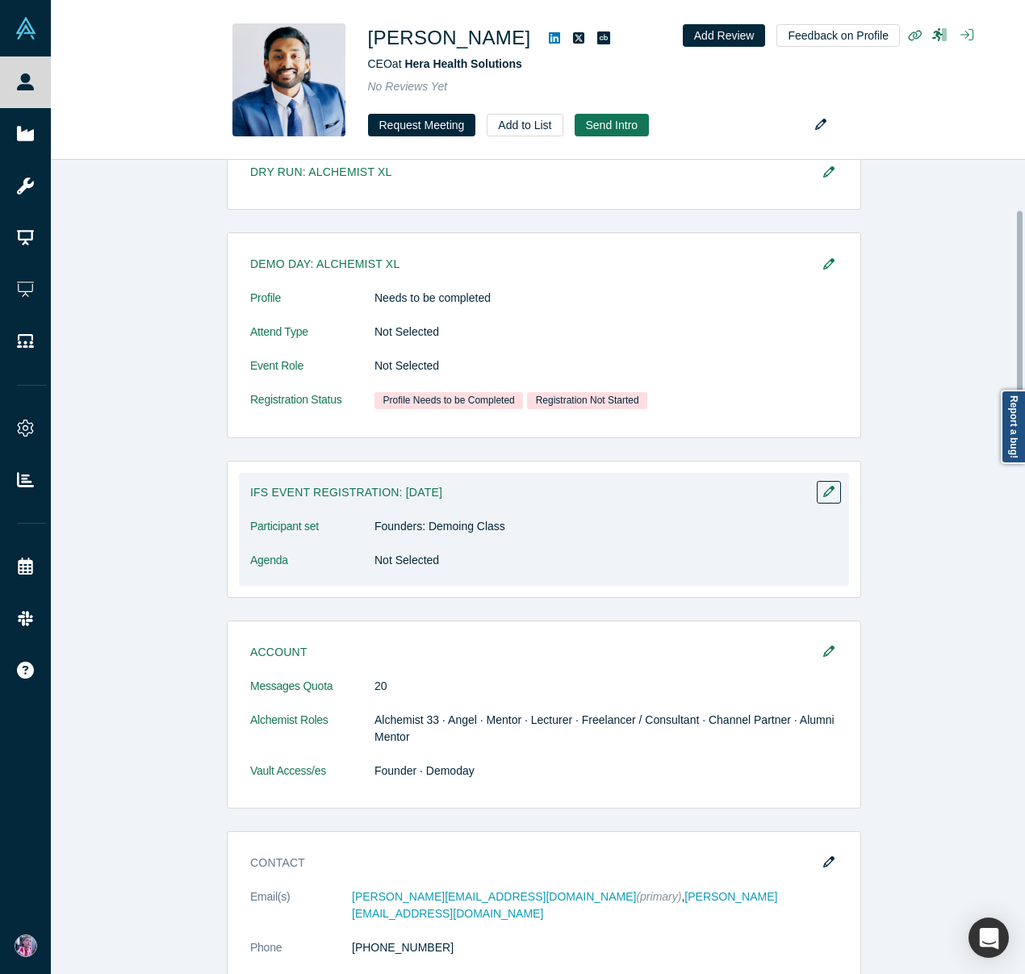
scroll to position [198, 0]
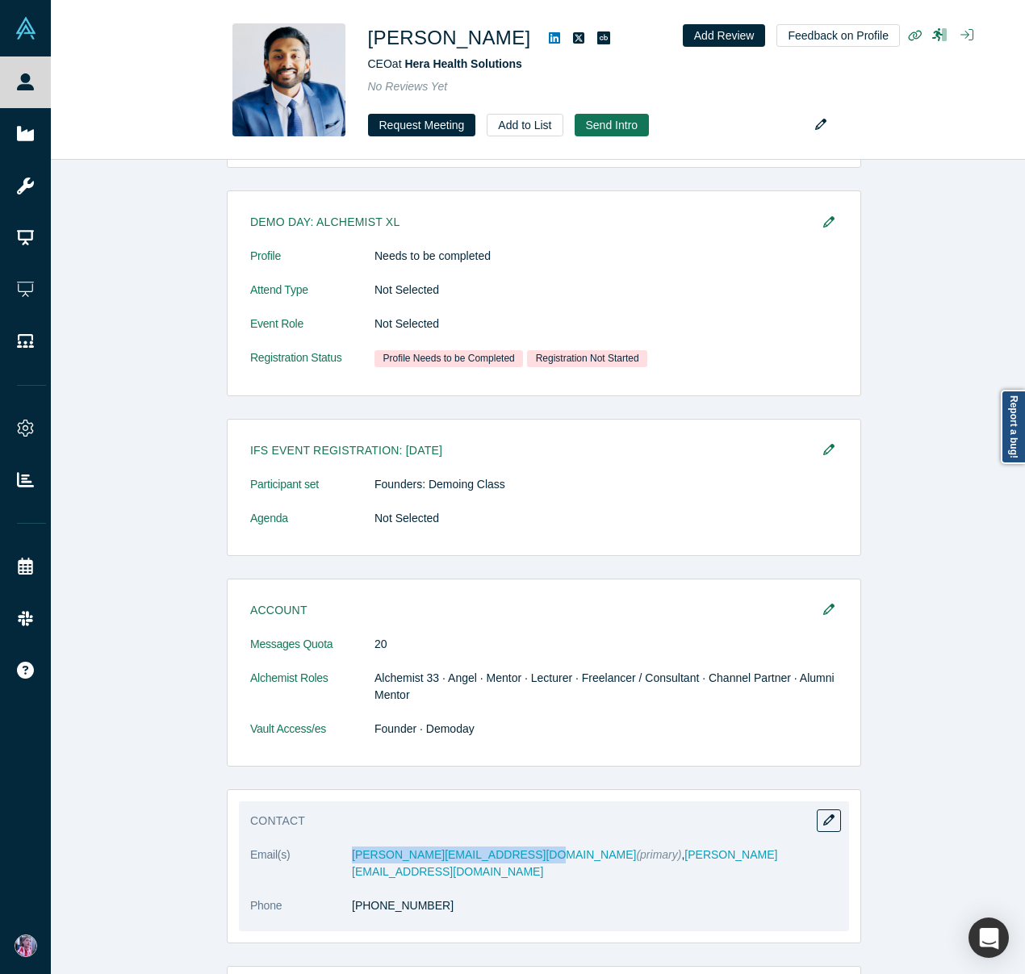
drag, startPoint x: 512, startPoint y: 854, endPoint x: 338, endPoint y: 850, distance: 173.6
click at [338, 850] on dl "Email(s) idicula@herahealthsolutions.com (primary) , idicula@elev8labs.co Phone…" at bounding box center [544, 889] width 588 height 85
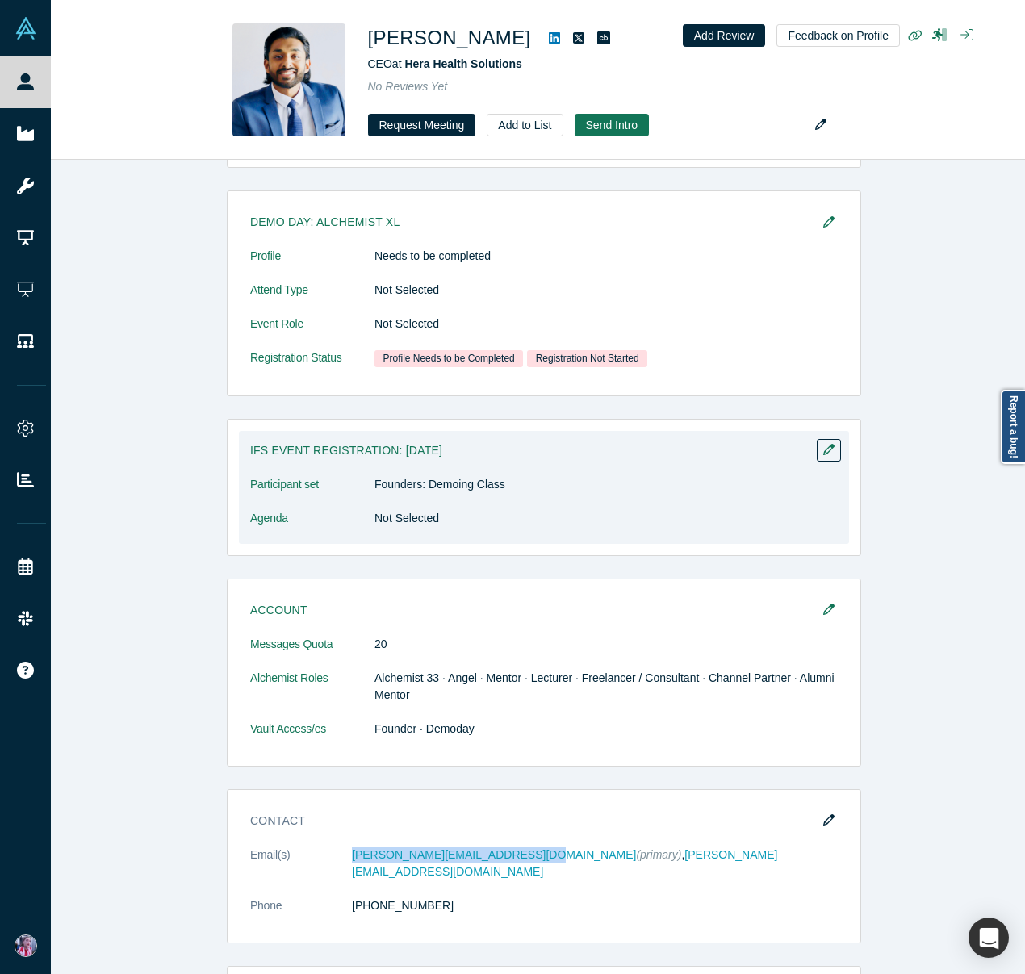
copy dl "idicula@herahealthsolutions.com"
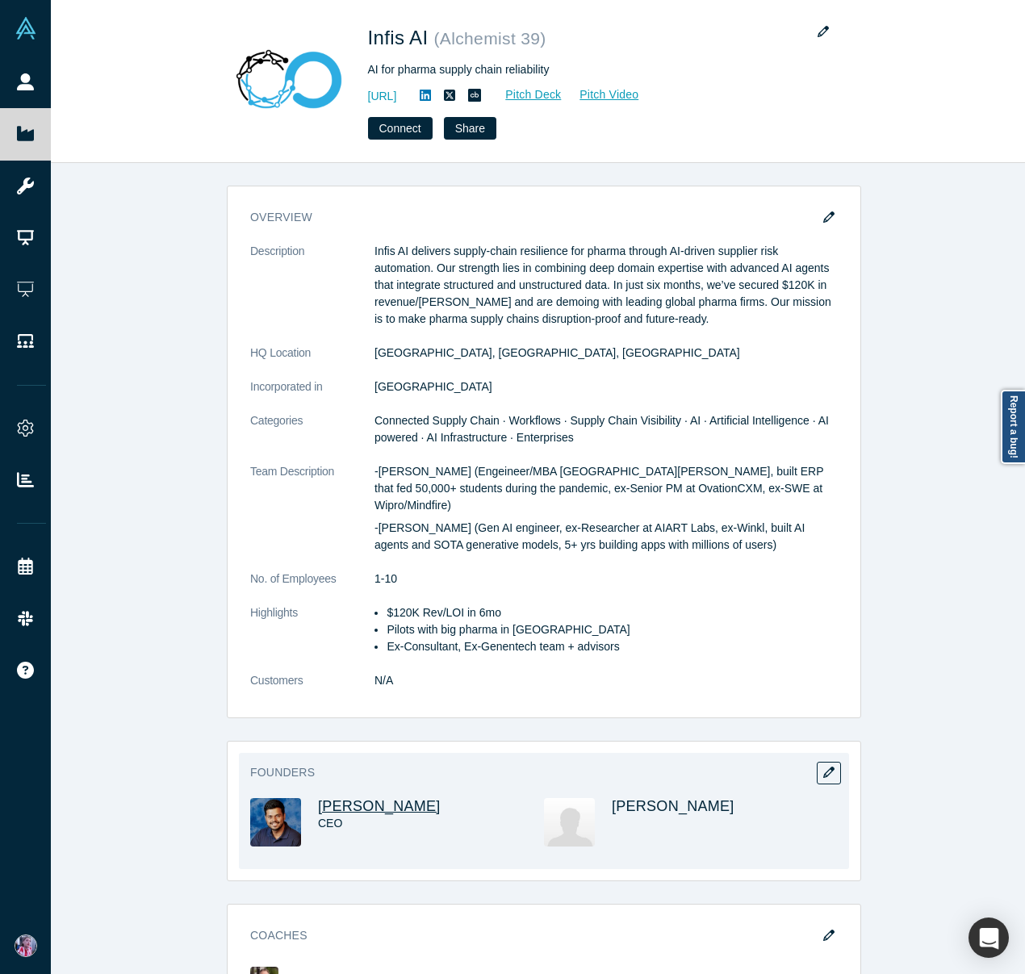
click at [379, 798] on span "[PERSON_NAME]" at bounding box center [379, 806] width 123 height 16
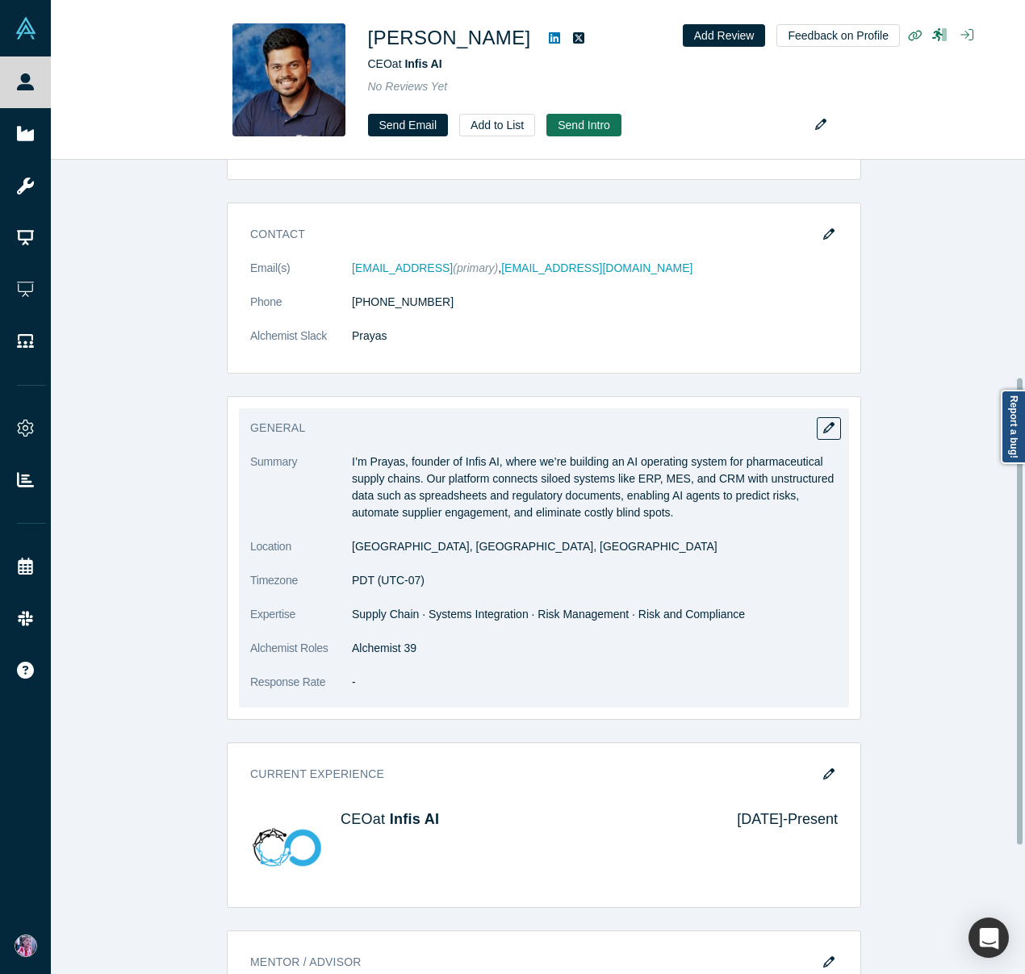
scroll to position [99, 0]
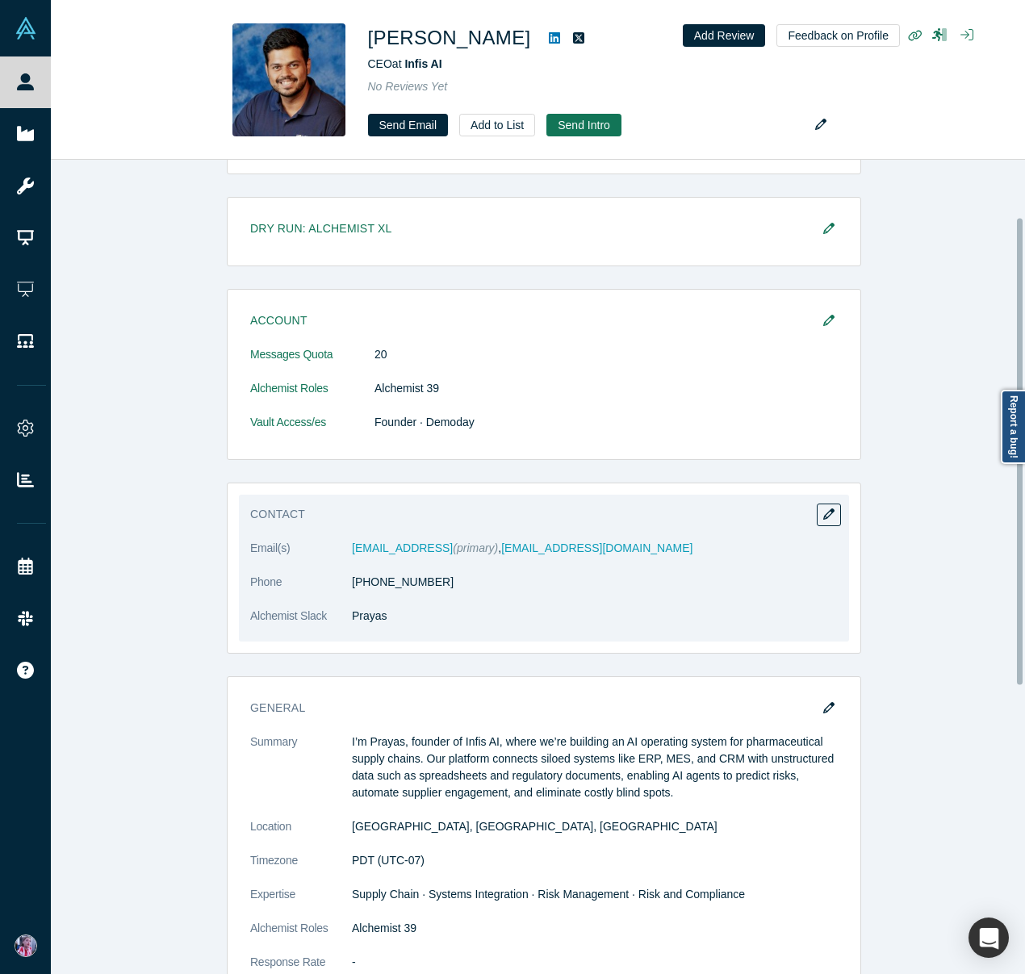
click at [453, 549] on span "(primary)" at bounding box center [475, 548] width 45 height 13
drag, startPoint x: 421, startPoint y: 546, endPoint x: 342, endPoint y: 546, distance: 79.1
click at [342, 546] on dl "Email(s) prayas@infis.ai (primary) , prayas@app-ship.com Phone (530) 574-5671 A…" at bounding box center [544, 591] width 588 height 102
copy dl "prayas@infis.ai"
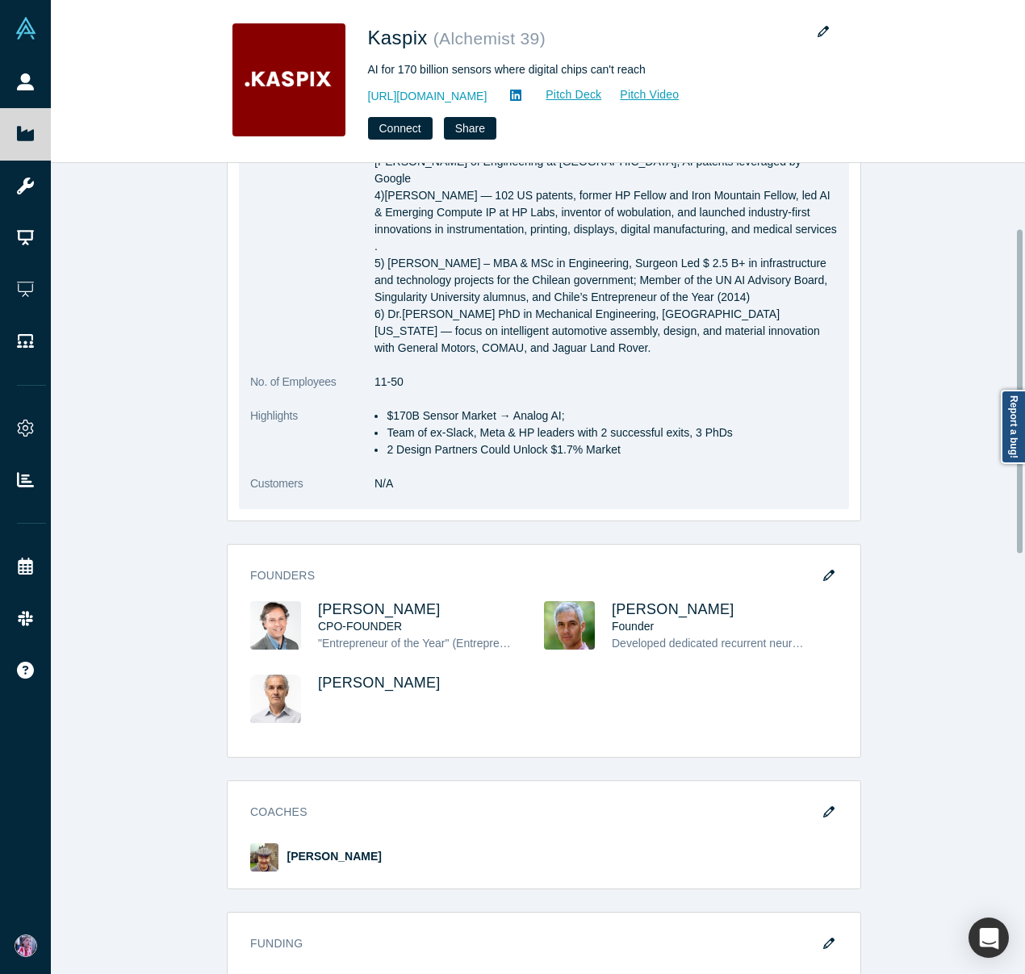
scroll to position [469, 0]
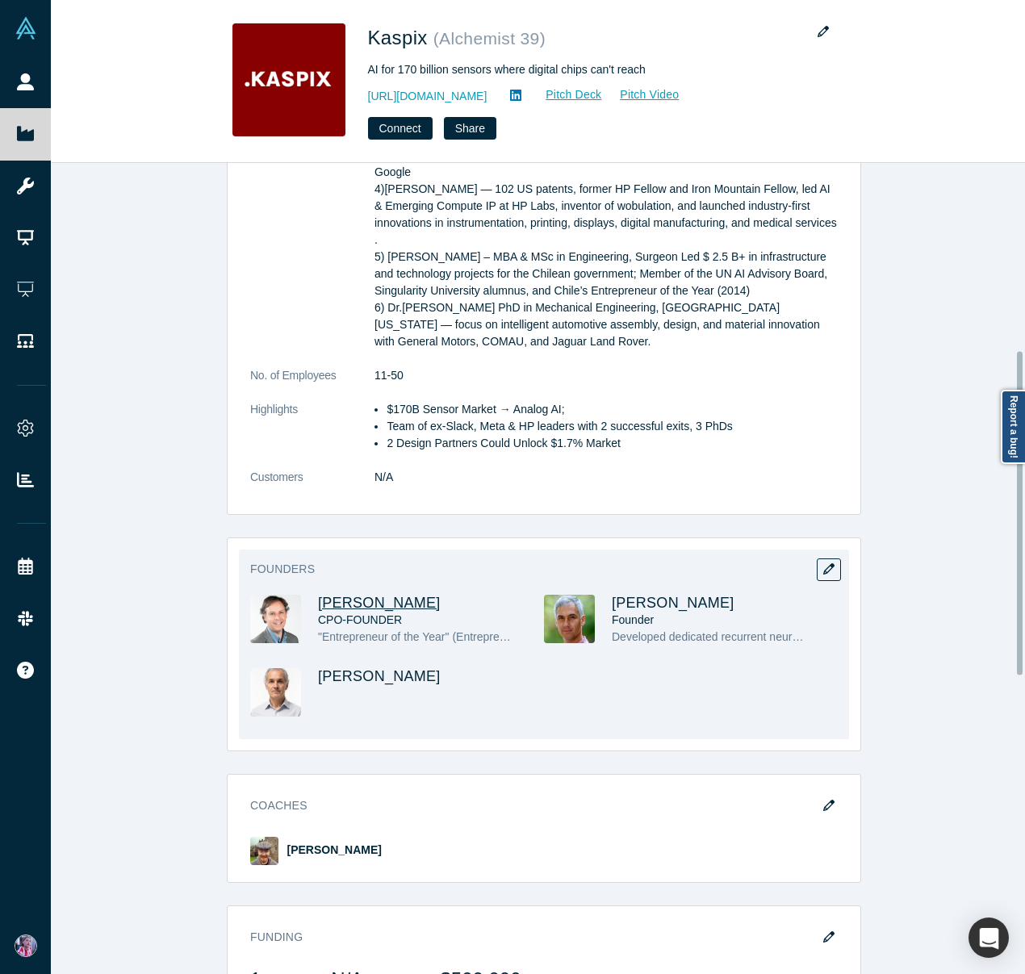
click at [353, 595] on span "[PERSON_NAME]" at bounding box center [379, 603] width 123 height 16
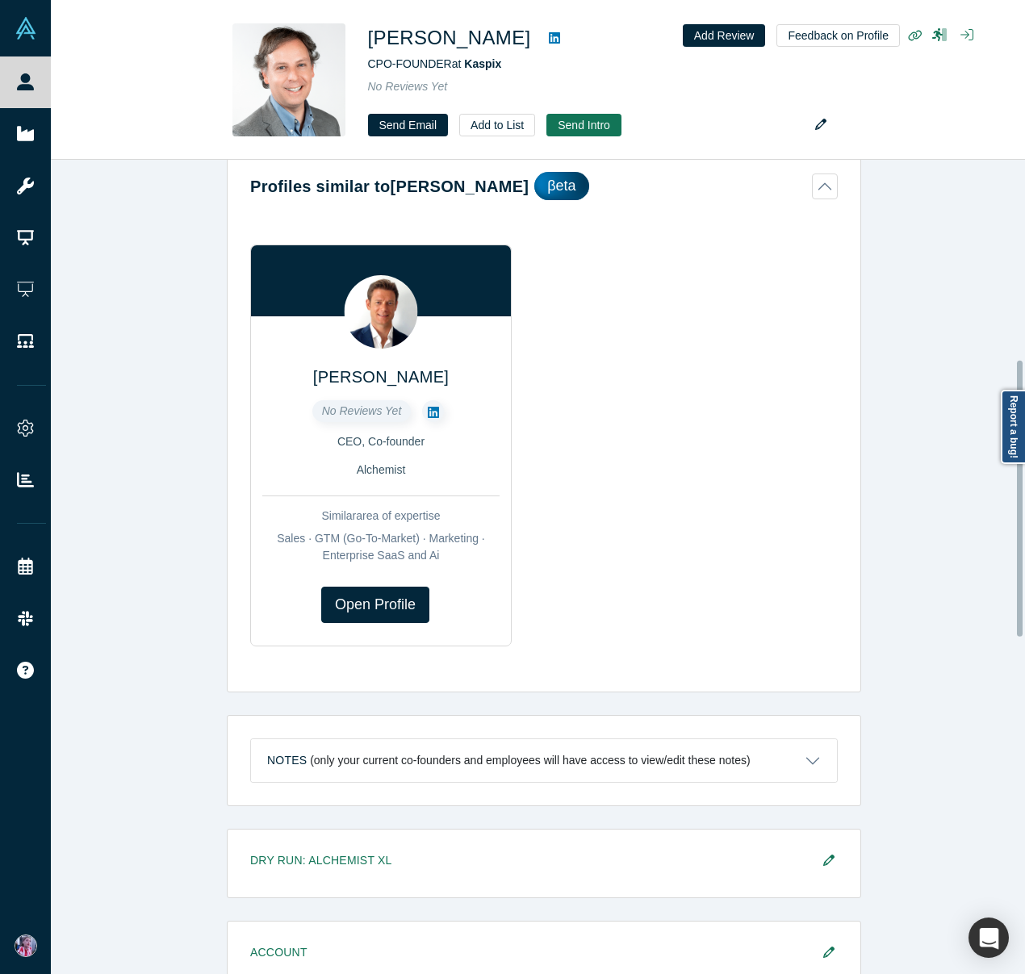
scroll to position [589, 0]
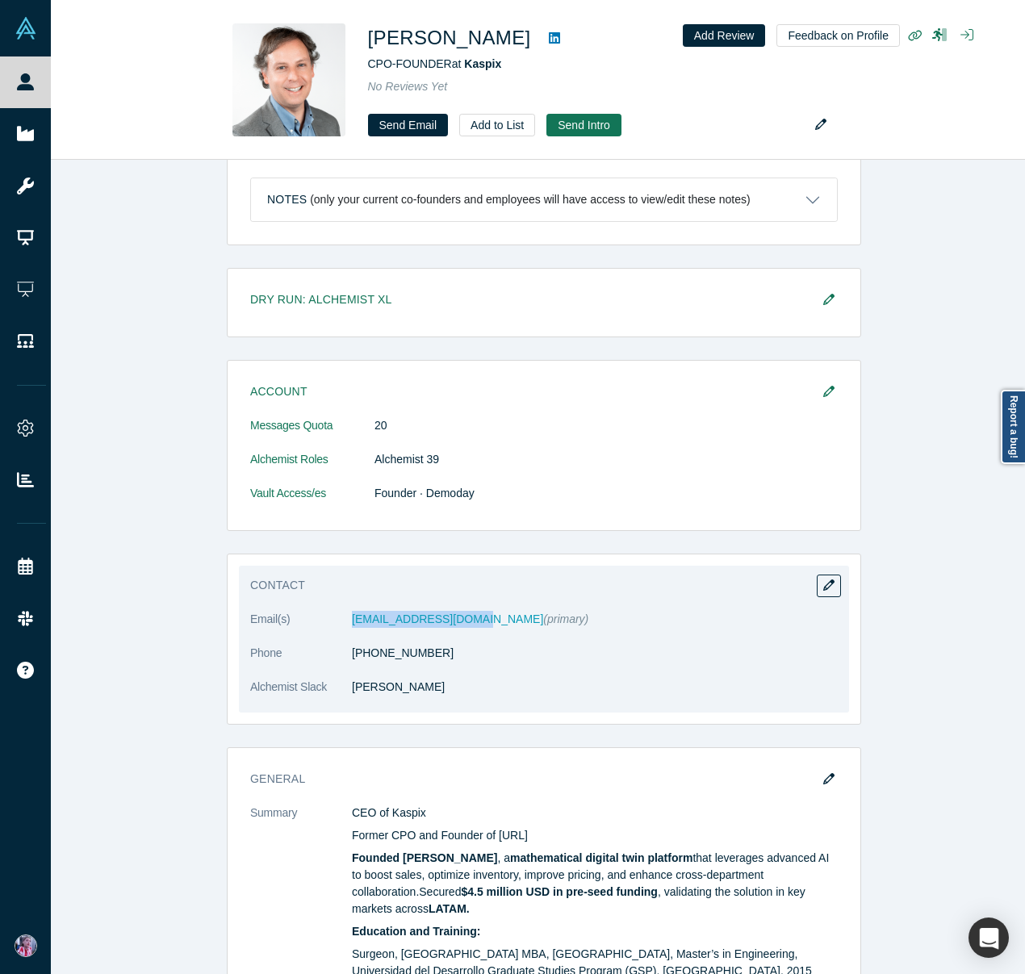
drag, startPoint x: 455, startPoint y: 621, endPoint x: 343, endPoint y: 617, distance: 112.3
click at [343, 617] on dl "Email(s) avaldivieso@kaspix.io (primary) Phone (925) 766-7816 Alchemist Slack A…" at bounding box center [544, 662] width 588 height 102
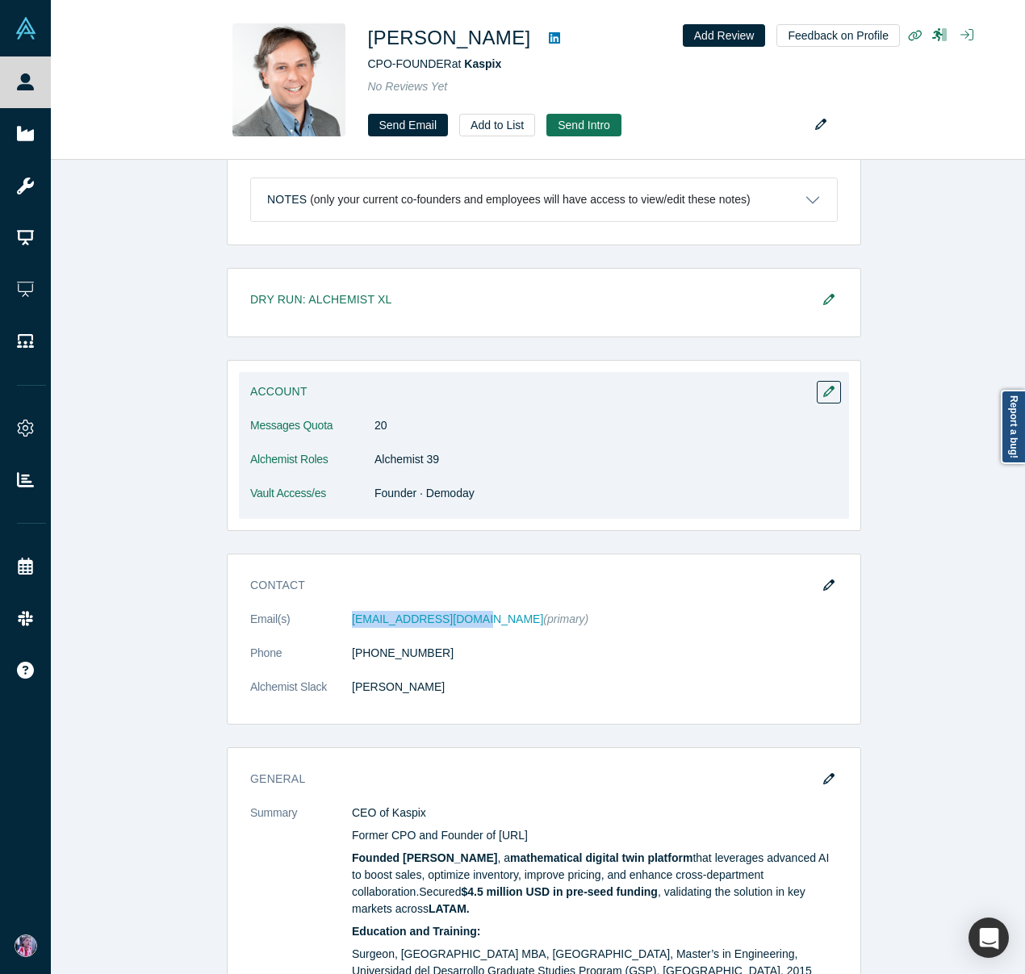
copy dl "avaldivieso@kaspix.io"
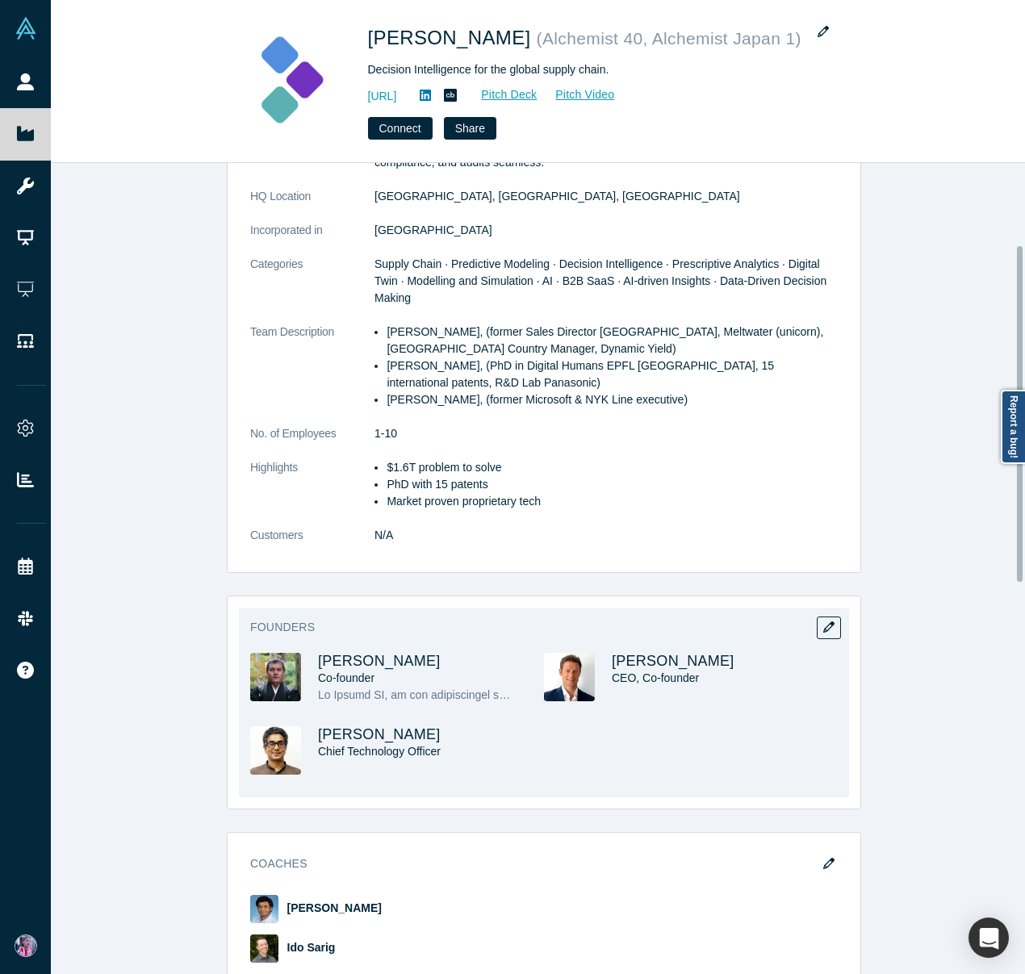
scroll to position [197, 0]
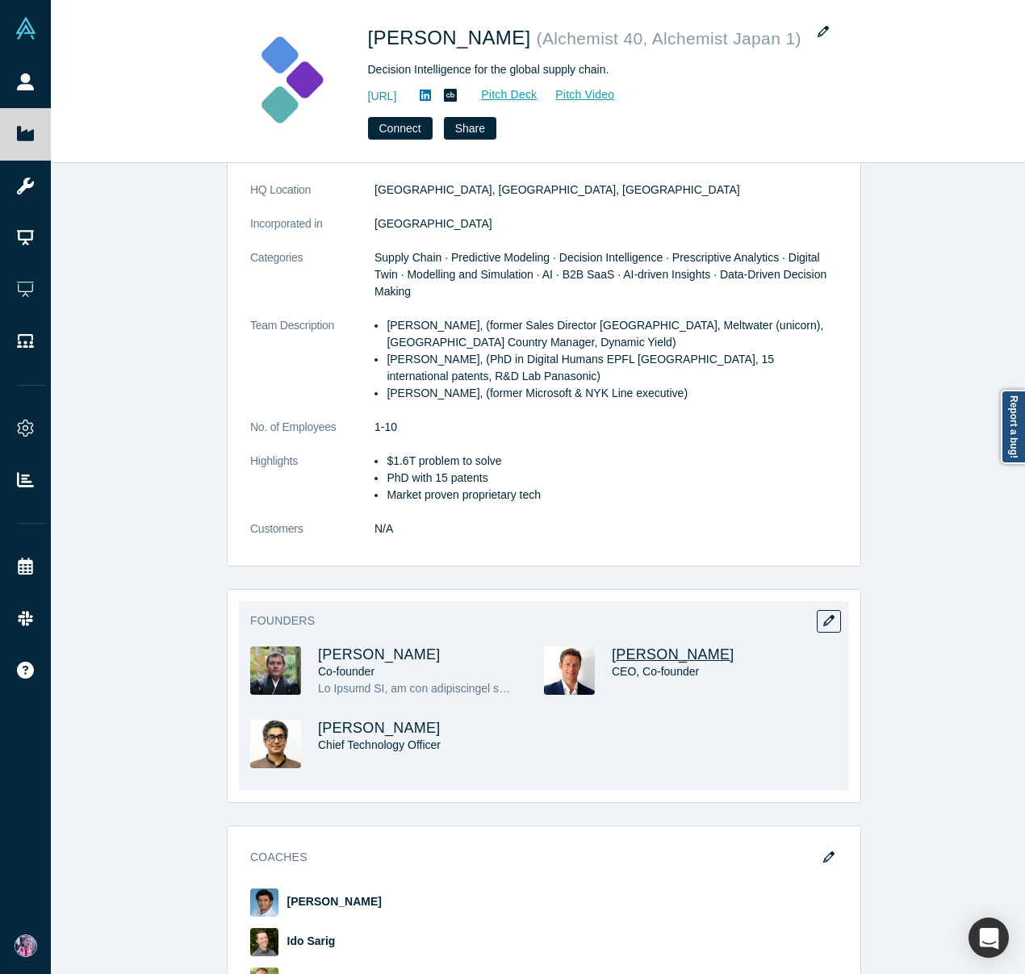
click at [647, 651] on span "[PERSON_NAME]" at bounding box center [673, 654] width 123 height 16
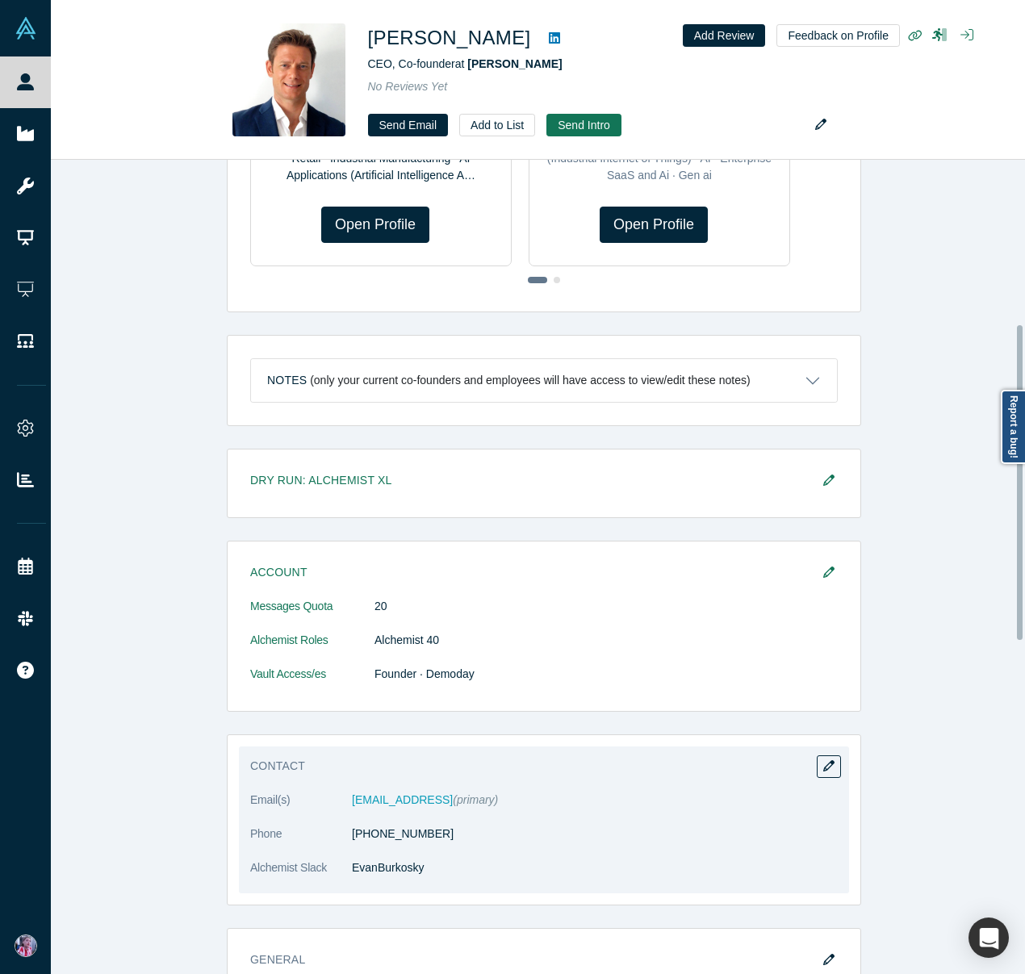
scroll to position [512, 0]
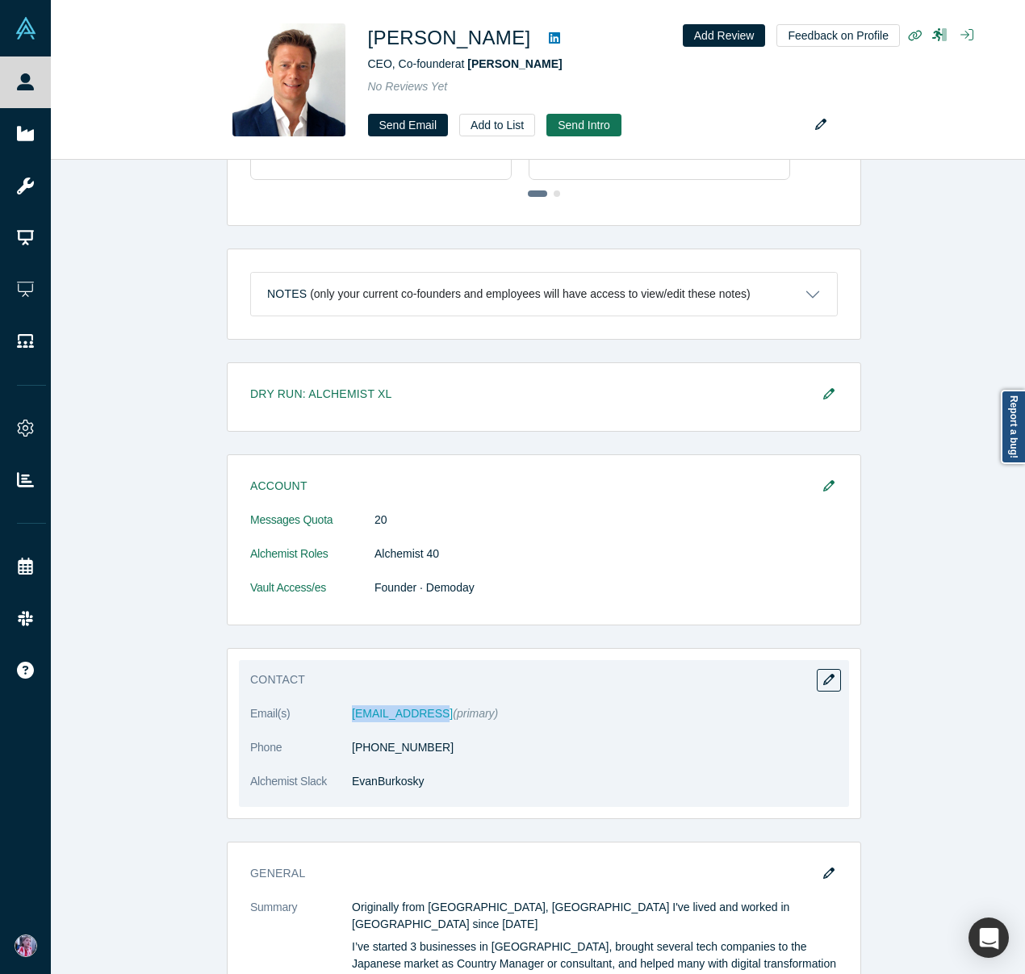
drag, startPoint x: 426, startPoint y: 715, endPoint x: 344, endPoint y: 713, distance: 82.3
click at [344, 713] on dl "Email(s) evan@kimaru.ai (primary) Phone +81 906218779 Alchemist Slack EvanBurko…" at bounding box center [544, 756] width 588 height 102
copy dl "evan@kimaru.ai"
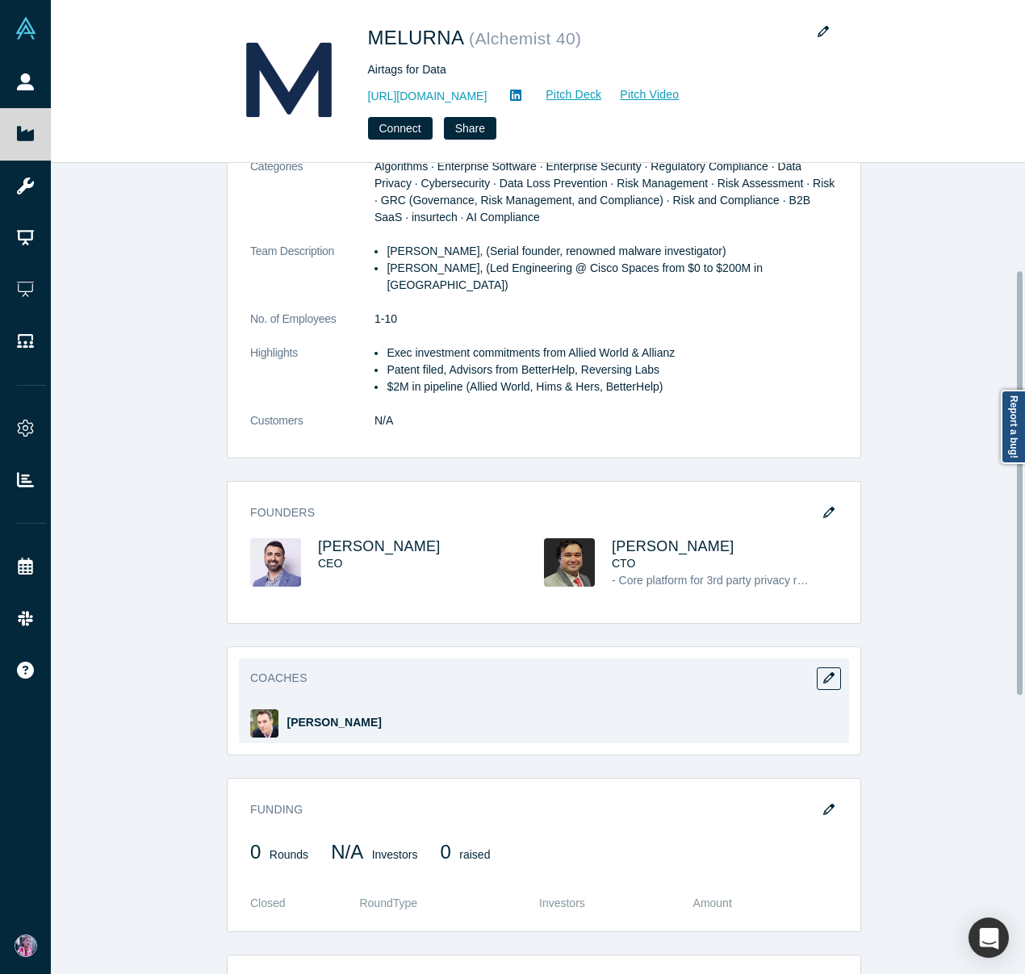
scroll to position [204, 0]
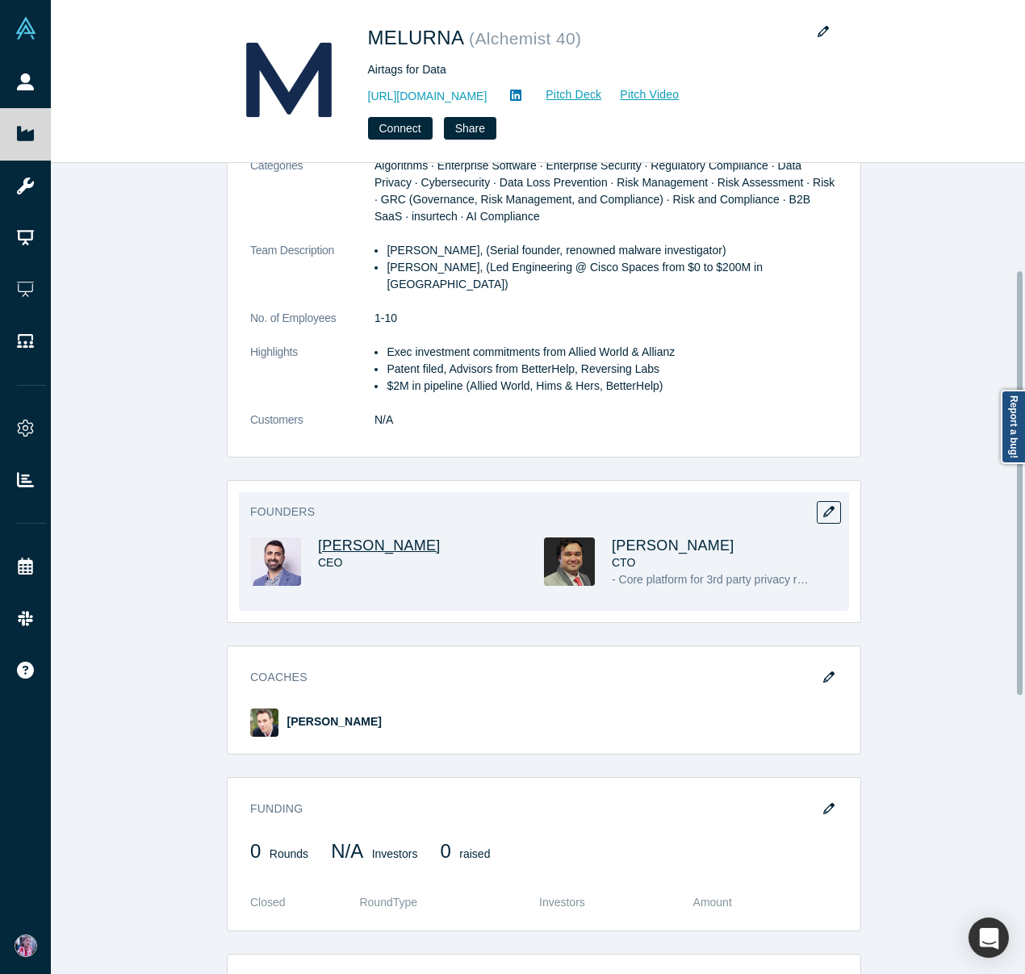
click at [344, 538] on span "Sam Jadali" at bounding box center [379, 546] width 123 height 16
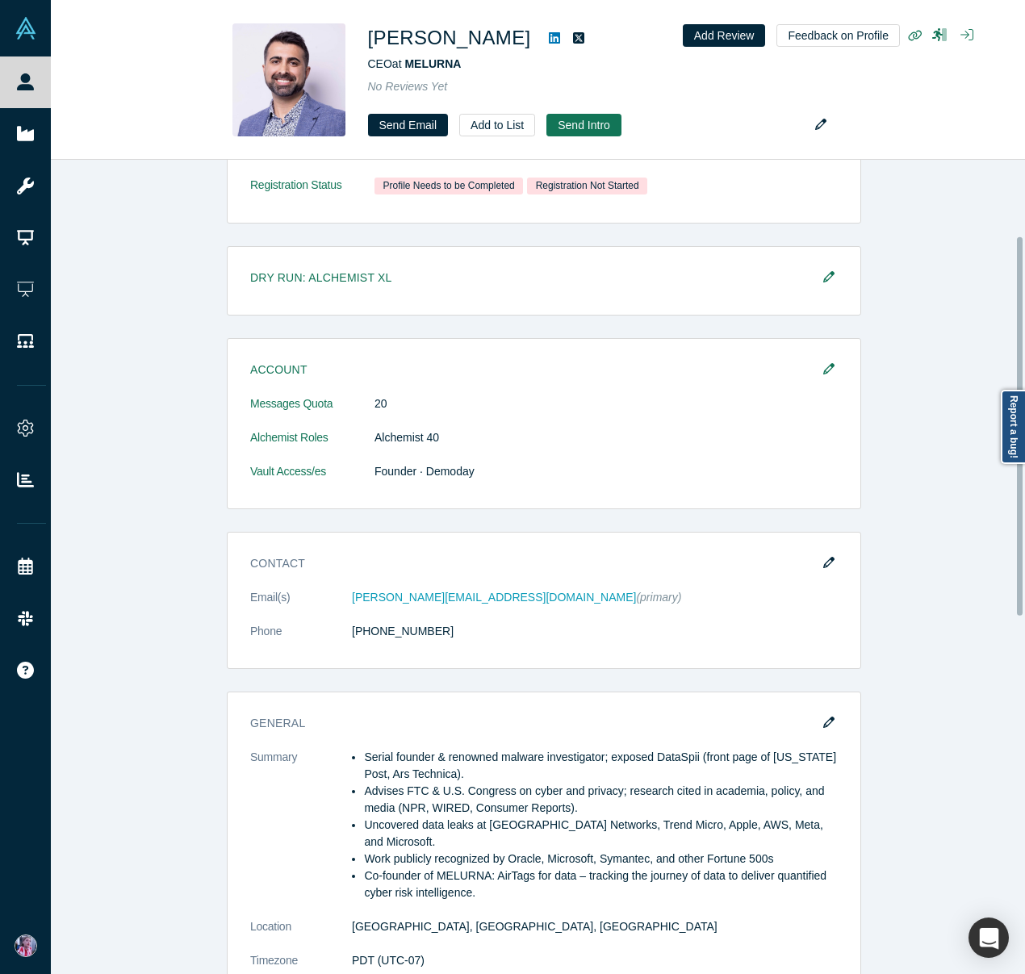
scroll to position [163, 0]
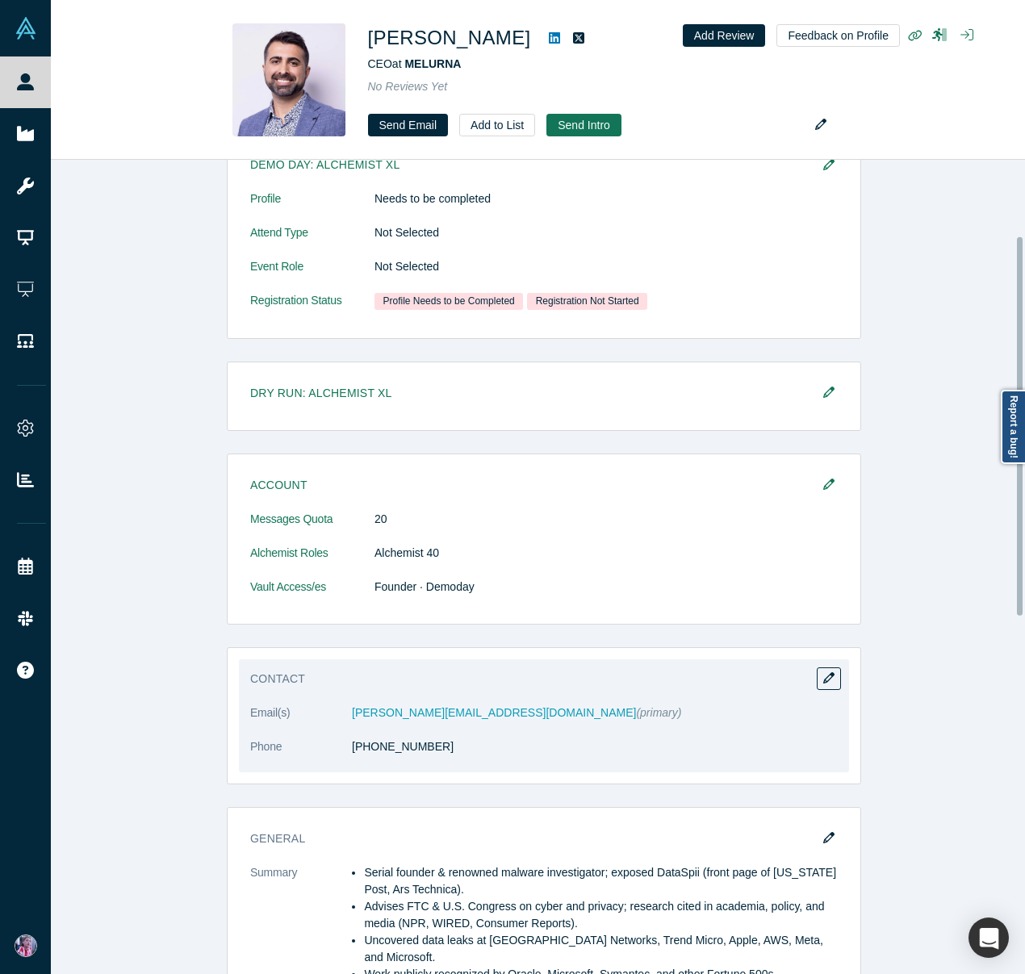
click at [636, 711] on span "(primary)" at bounding box center [658, 712] width 45 height 13
drag, startPoint x: 444, startPoint y: 715, endPoint x: 344, endPoint y: 714, distance: 100.1
click at [344, 714] on dl "Email(s) sam@melurna.com (primary) Phone (310) 341-7000" at bounding box center [544, 739] width 588 height 68
copy dl "sam@melurna.com"
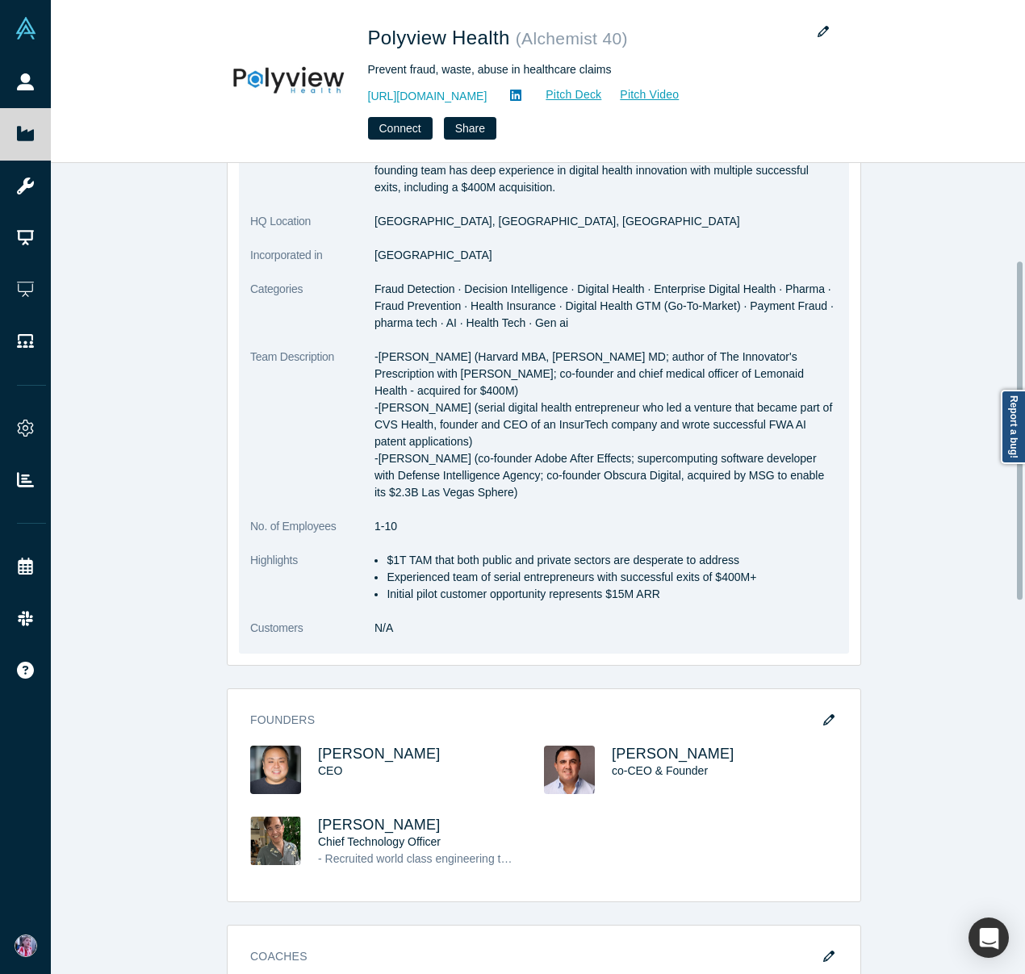
scroll to position [248, 0]
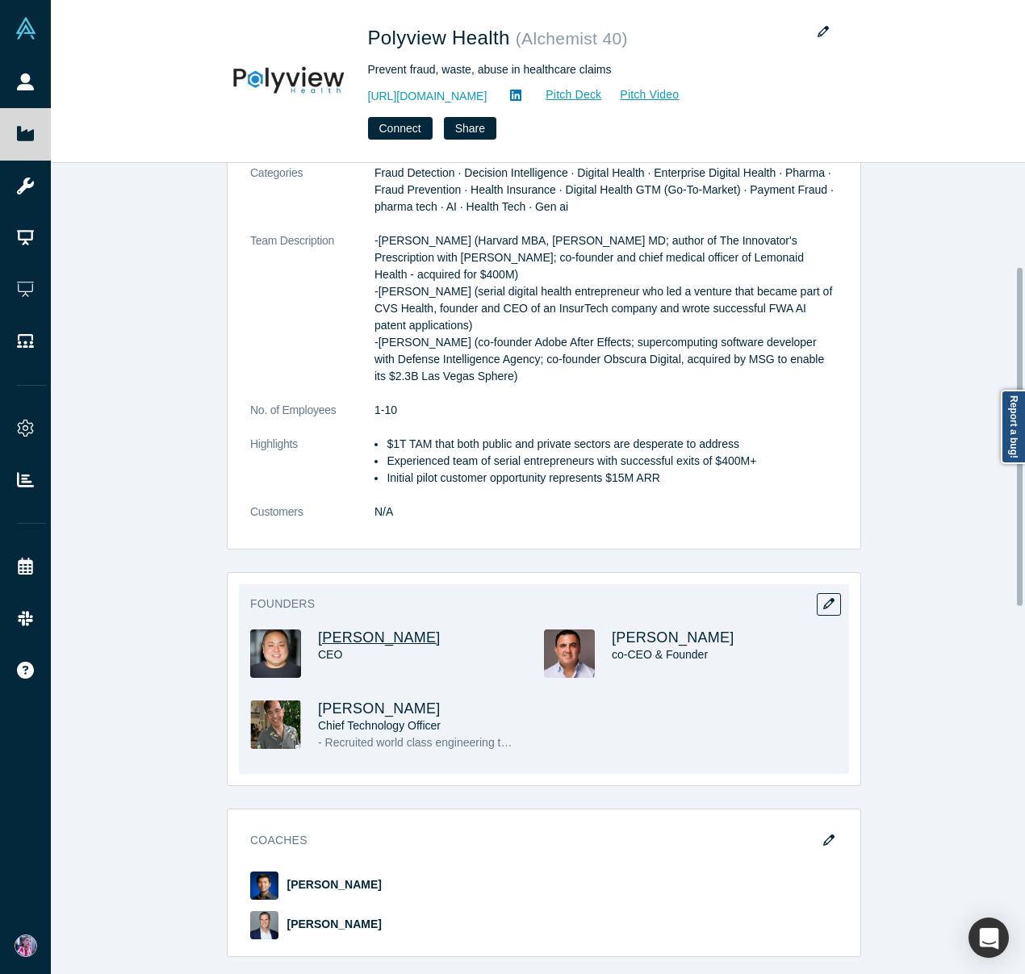
click at [377, 640] on span "[PERSON_NAME]" at bounding box center [379, 638] width 123 height 16
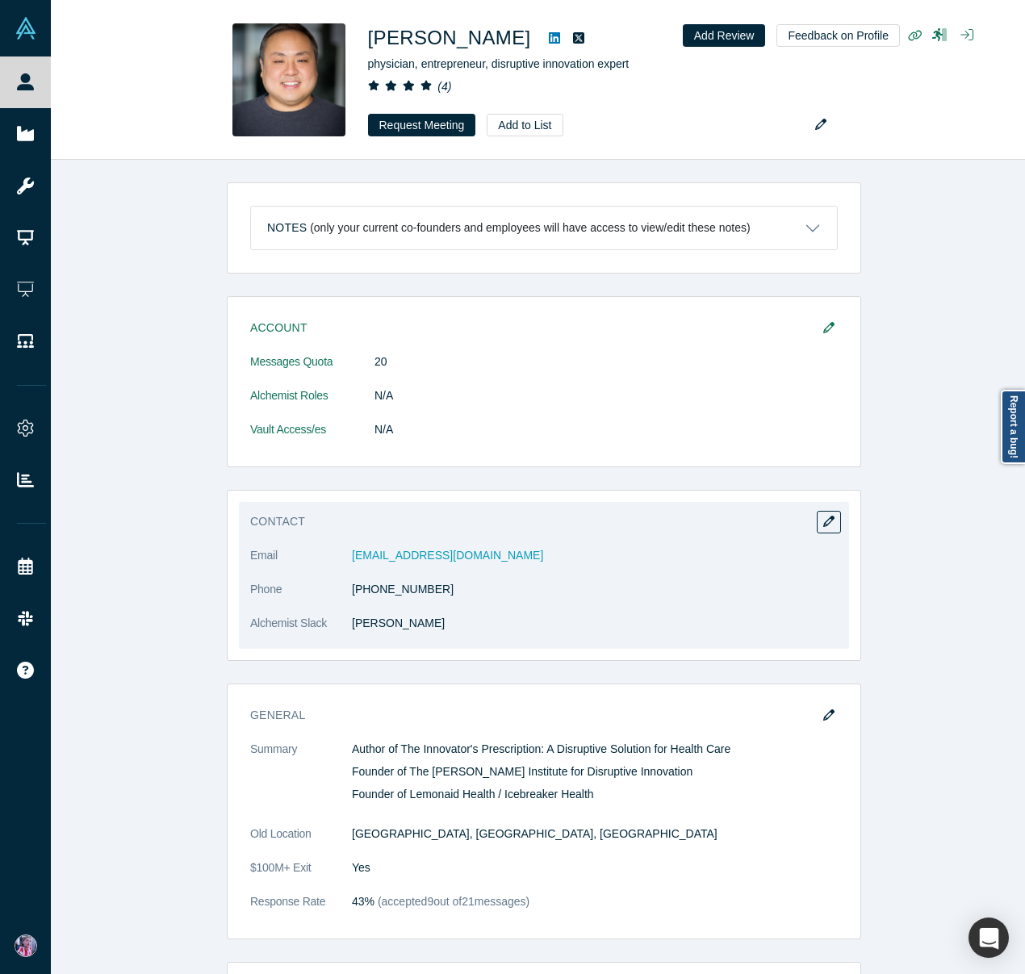
click at [499, 575] on dl "Email jhwang@polyviewhealth.com Phone (408) 940-6001 Alchemist Slack Jason Hwang" at bounding box center [544, 598] width 588 height 102
drag, startPoint x: 500, startPoint y: 558, endPoint x: 343, endPoint y: 559, distance: 156.6
click at [343, 559] on dl "Email jhwang@polyviewhealth.com Phone (408) 940-6001 Alchemist Slack Jason Hwang" at bounding box center [544, 598] width 588 height 102
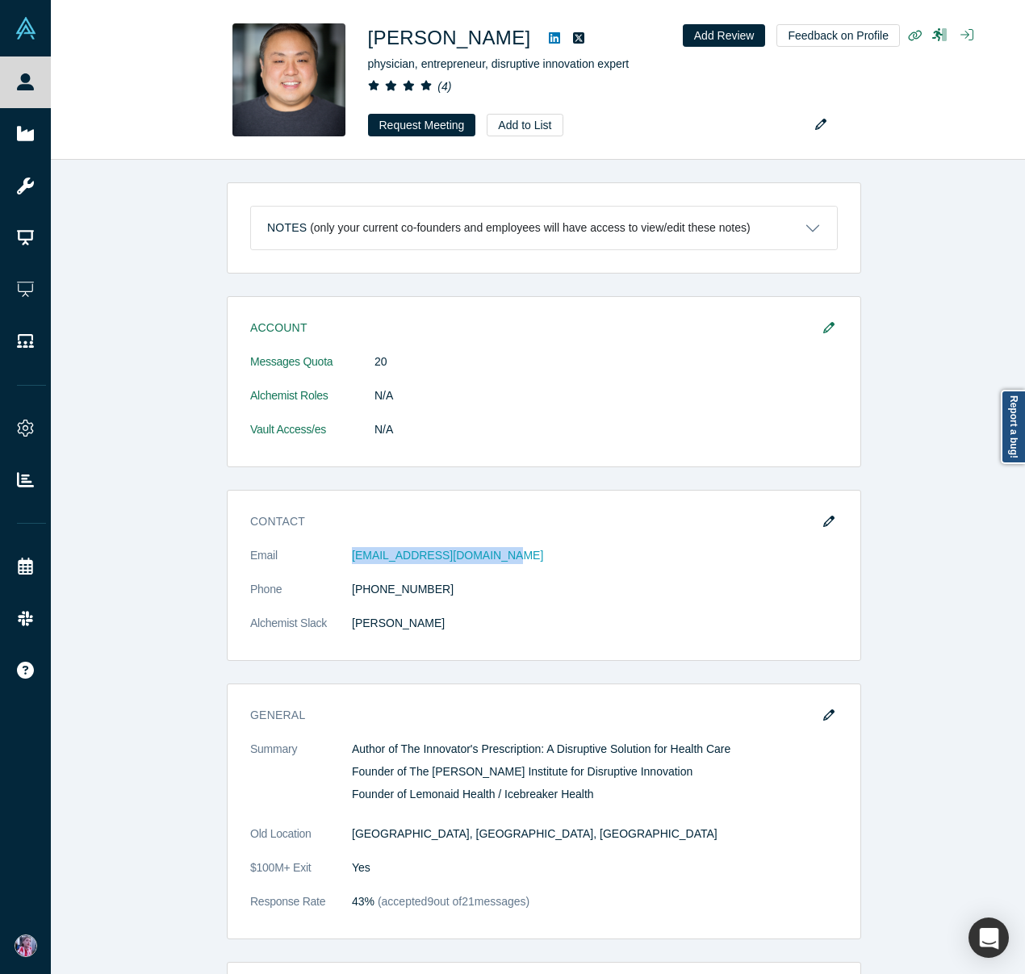
copy dl "jhwang@polyviewhealth.com"
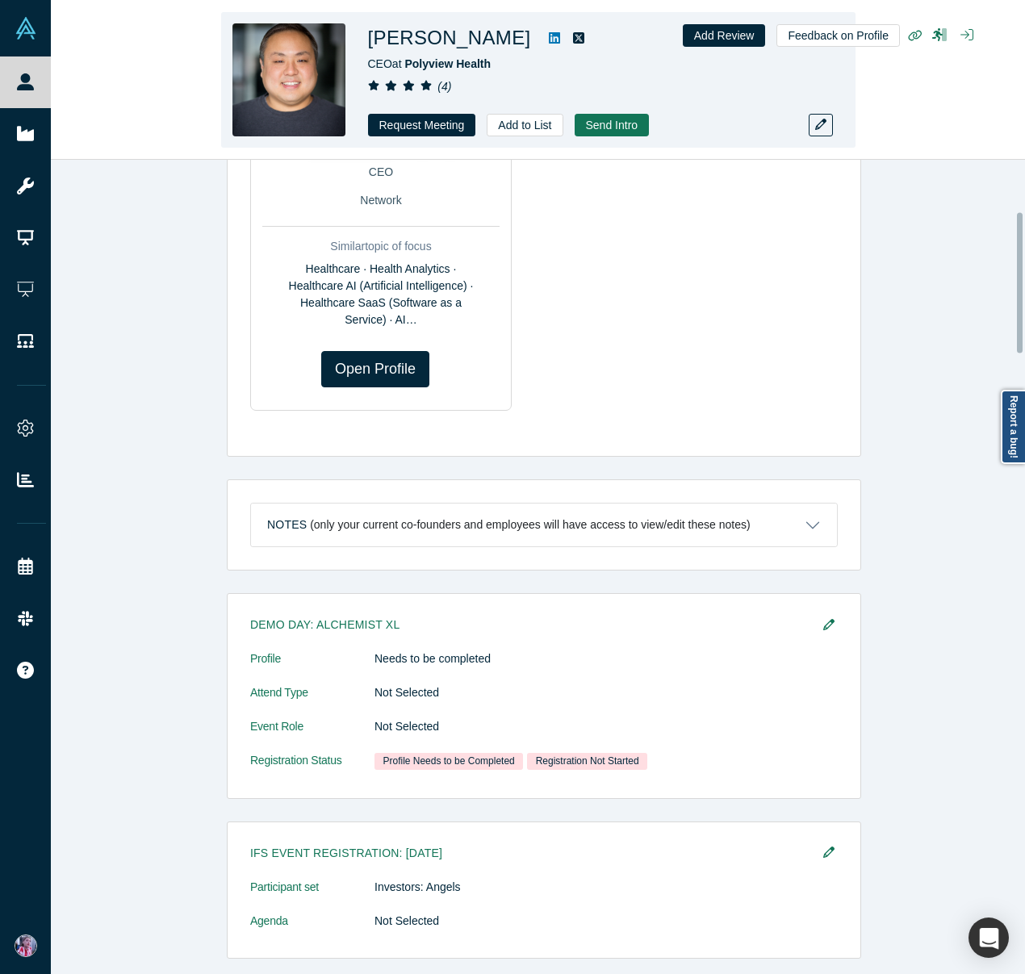
scroll to position [301, 0]
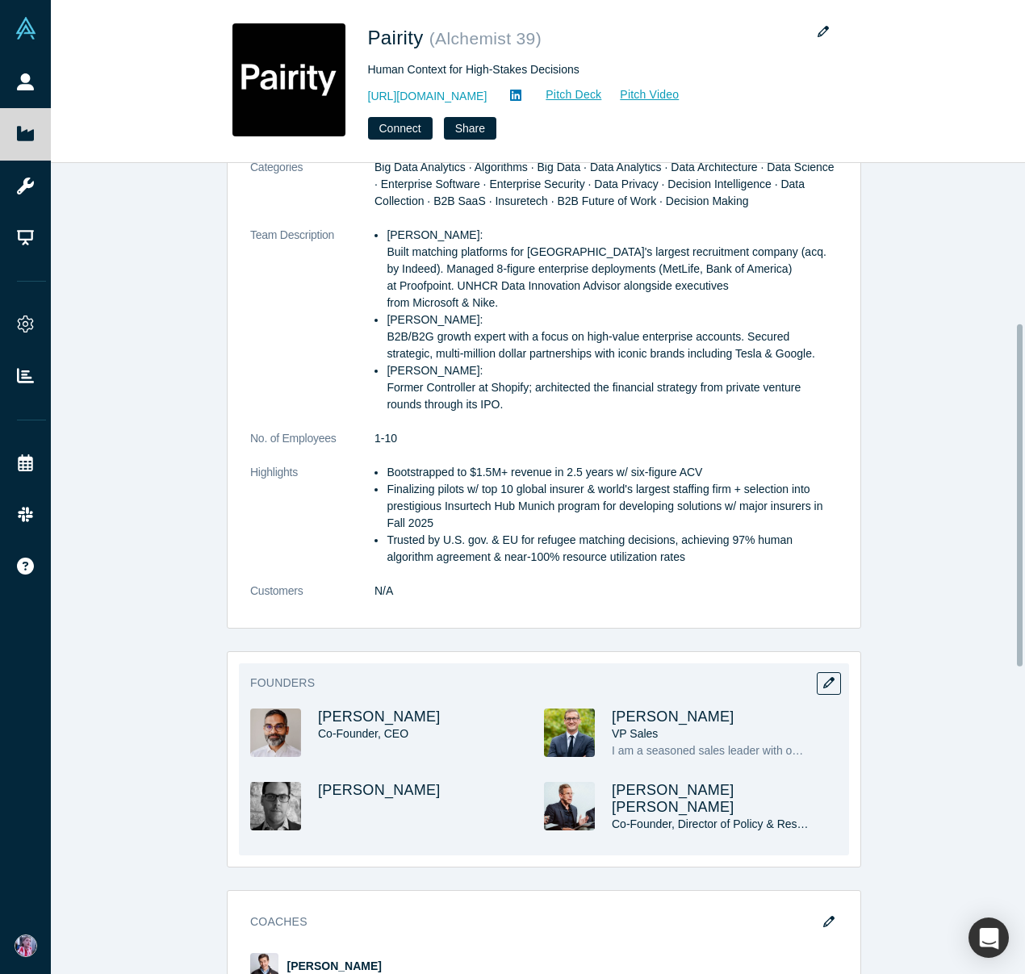
scroll to position [379, 0]
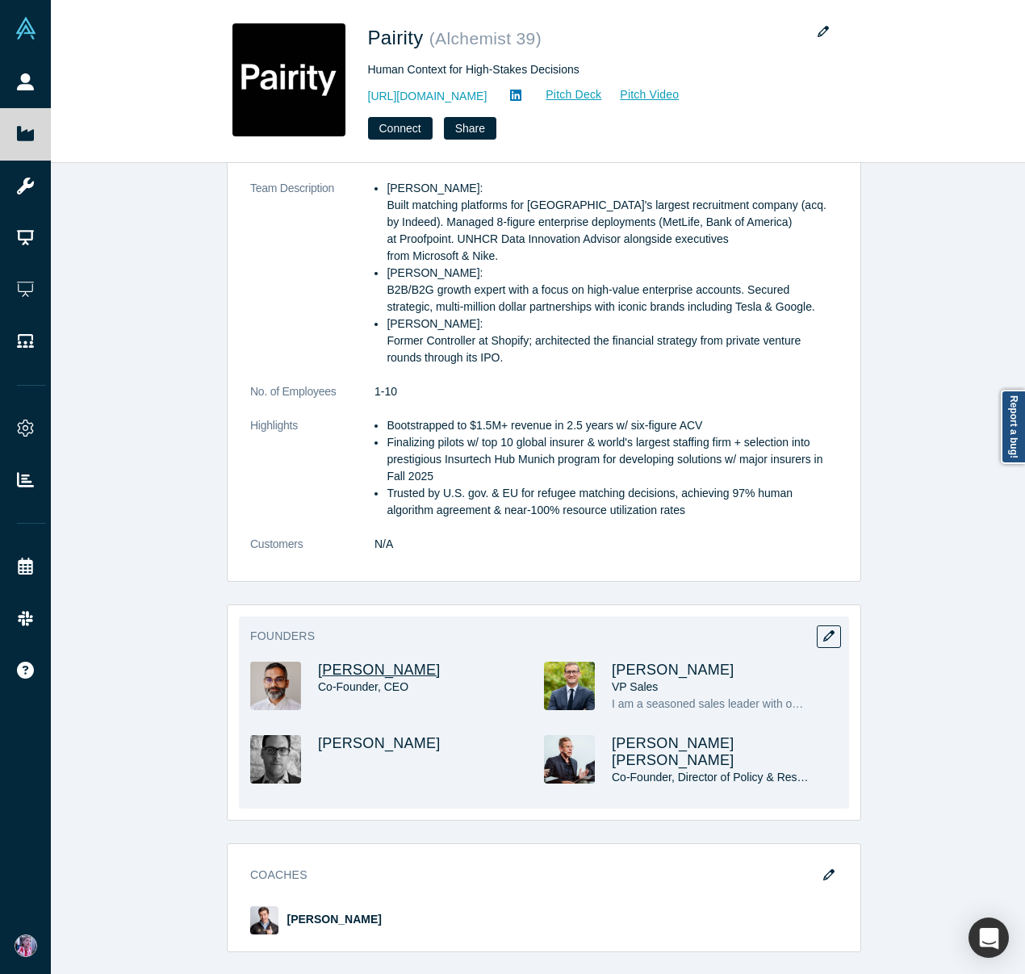
click at [388, 662] on span "[PERSON_NAME]" at bounding box center [379, 670] width 123 height 16
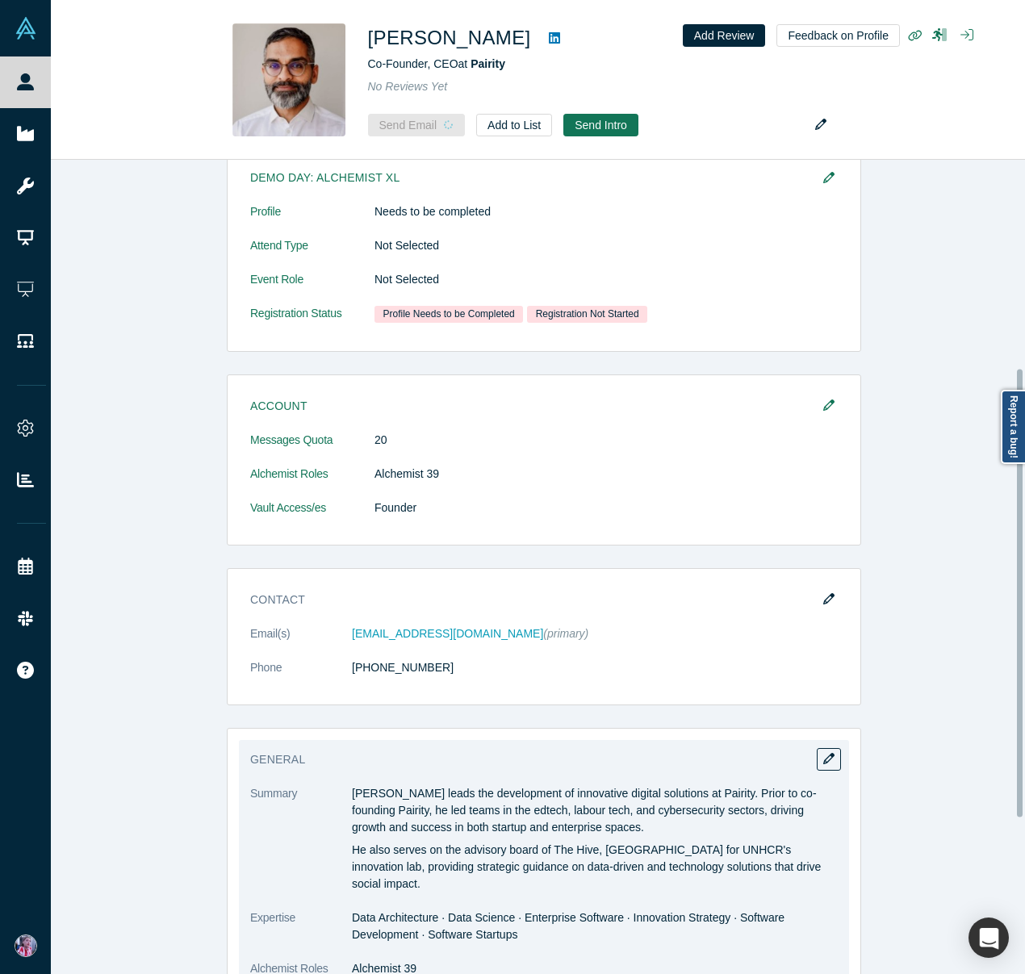
scroll to position [378, 0]
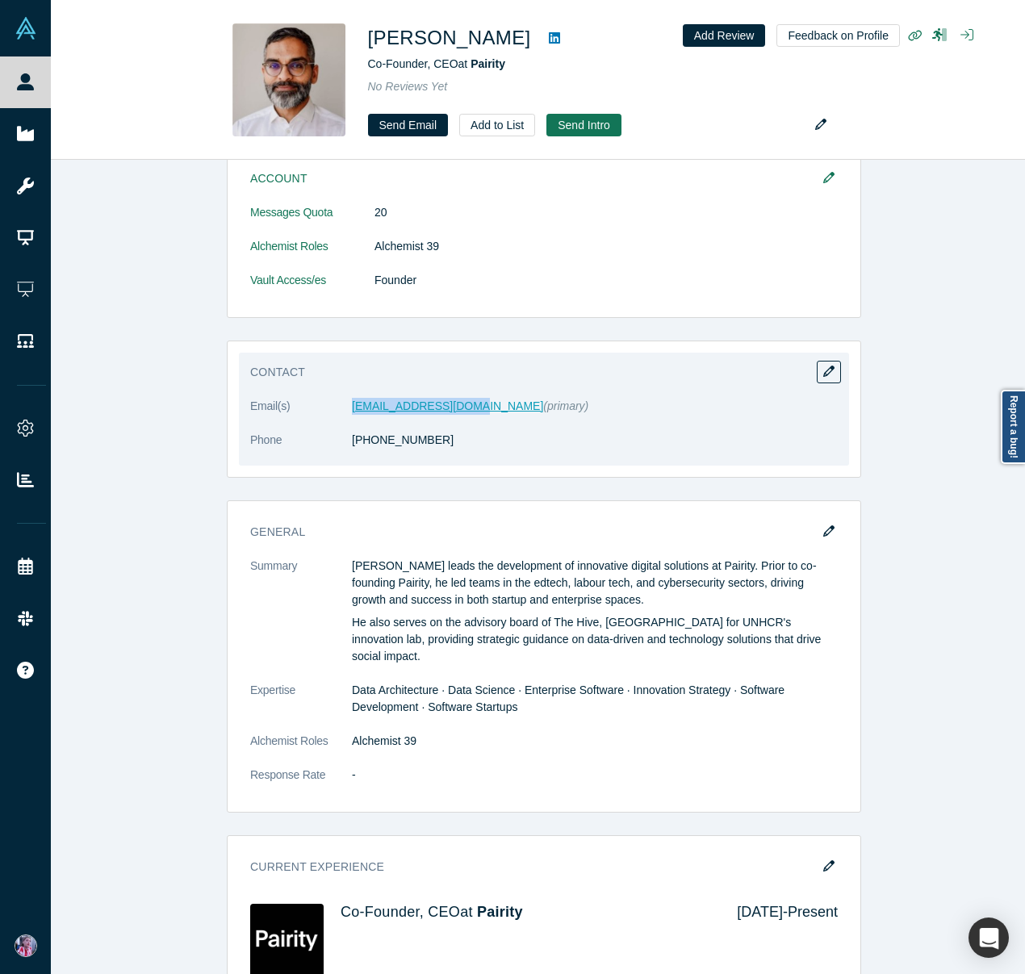
drag, startPoint x: 453, startPoint y: 404, endPoint x: 346, endPoint y: 408, distance: 106.6
click at [352, 408] on dd "[EMAIL_ADDRESS][DOMAIN_NAME] (primary)" at bounding box center [595, 406] width 486 height 17
copy link "[EMAIL_ADDRESS][DOMAIN_NAME]"
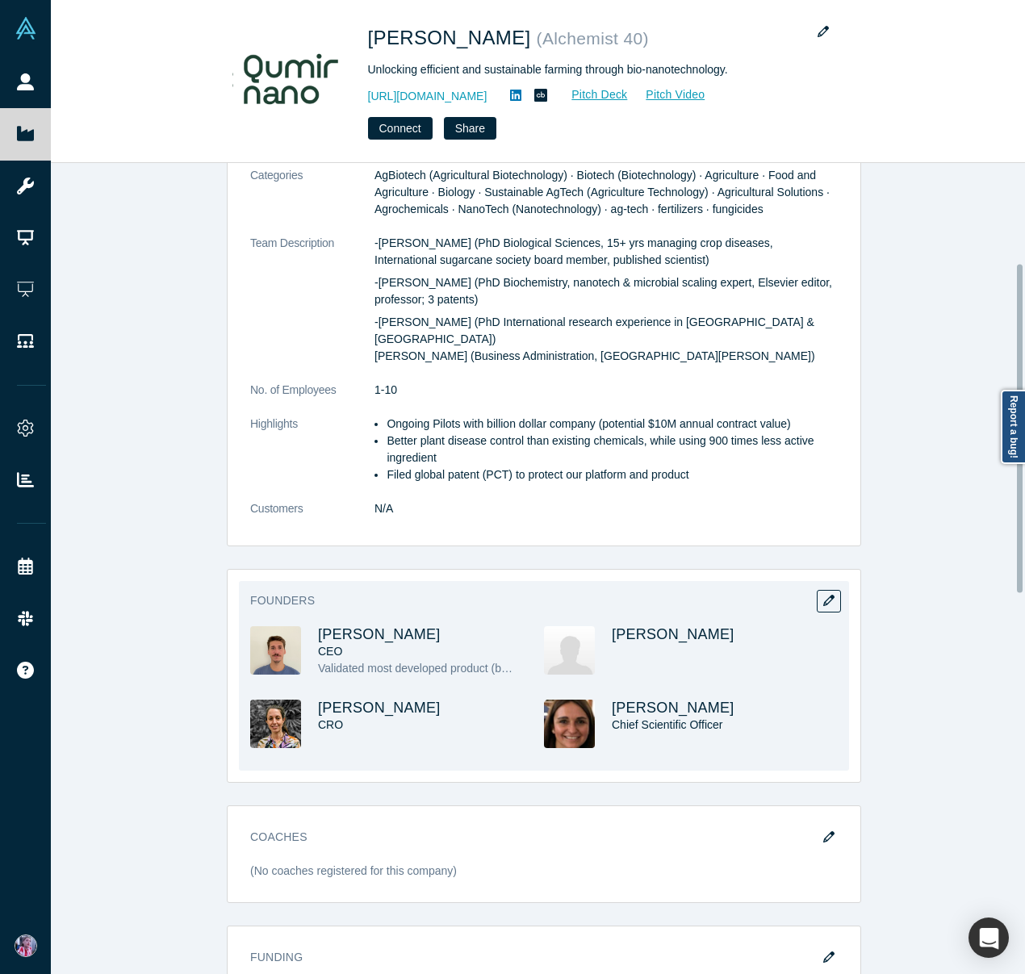
scroll to position [245, 0]
click at [378, 626] on span "Franco Ciaffone" at bounding box center [379, 634] width 123 height 16
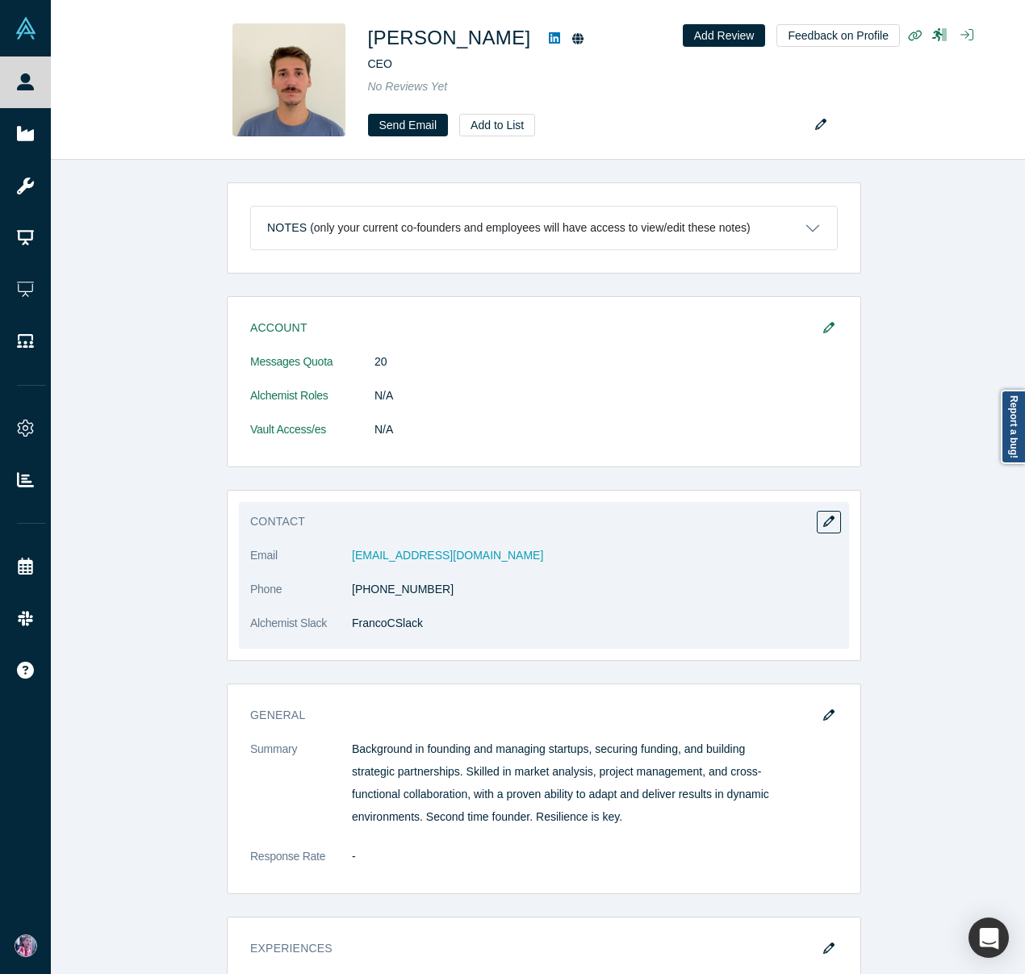
click at [489, 563] on dd "fciaffone@qumirnano.com" at bounding box center [595, 555] width 486 height 17
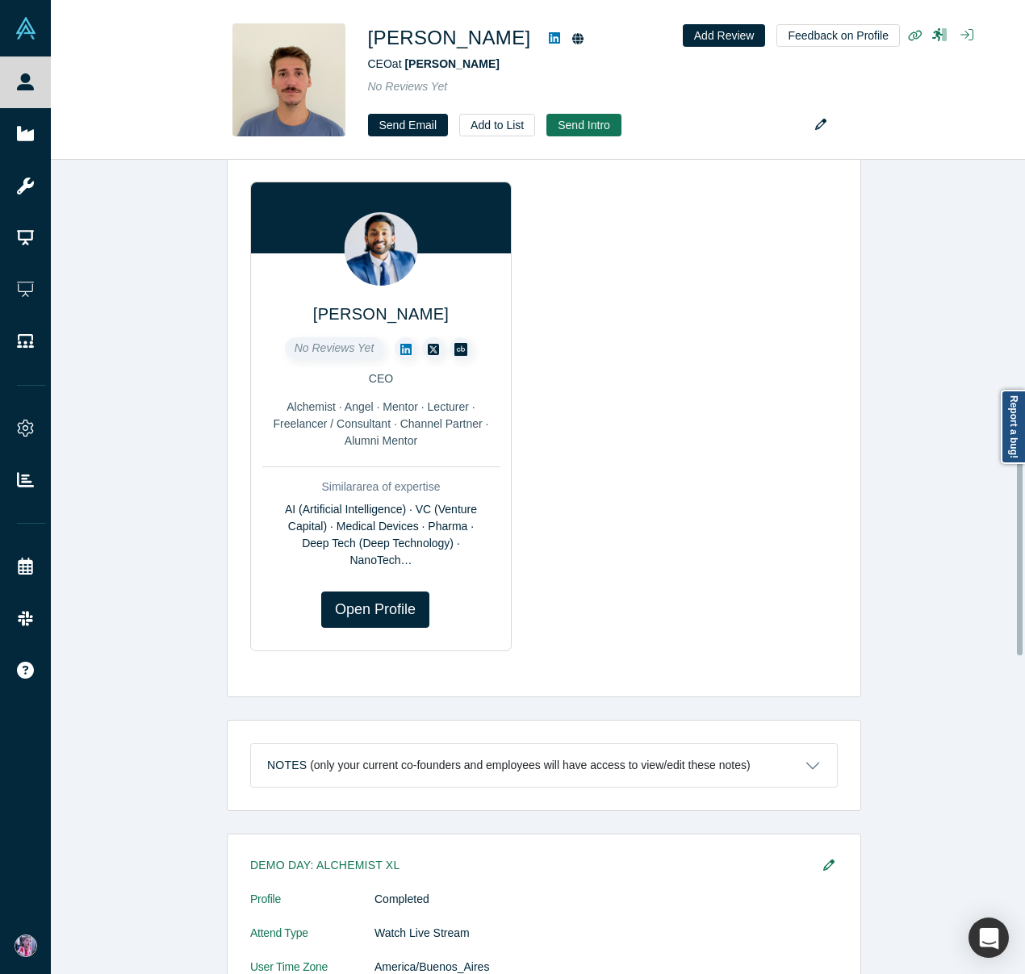
scroll to position [827, 0]
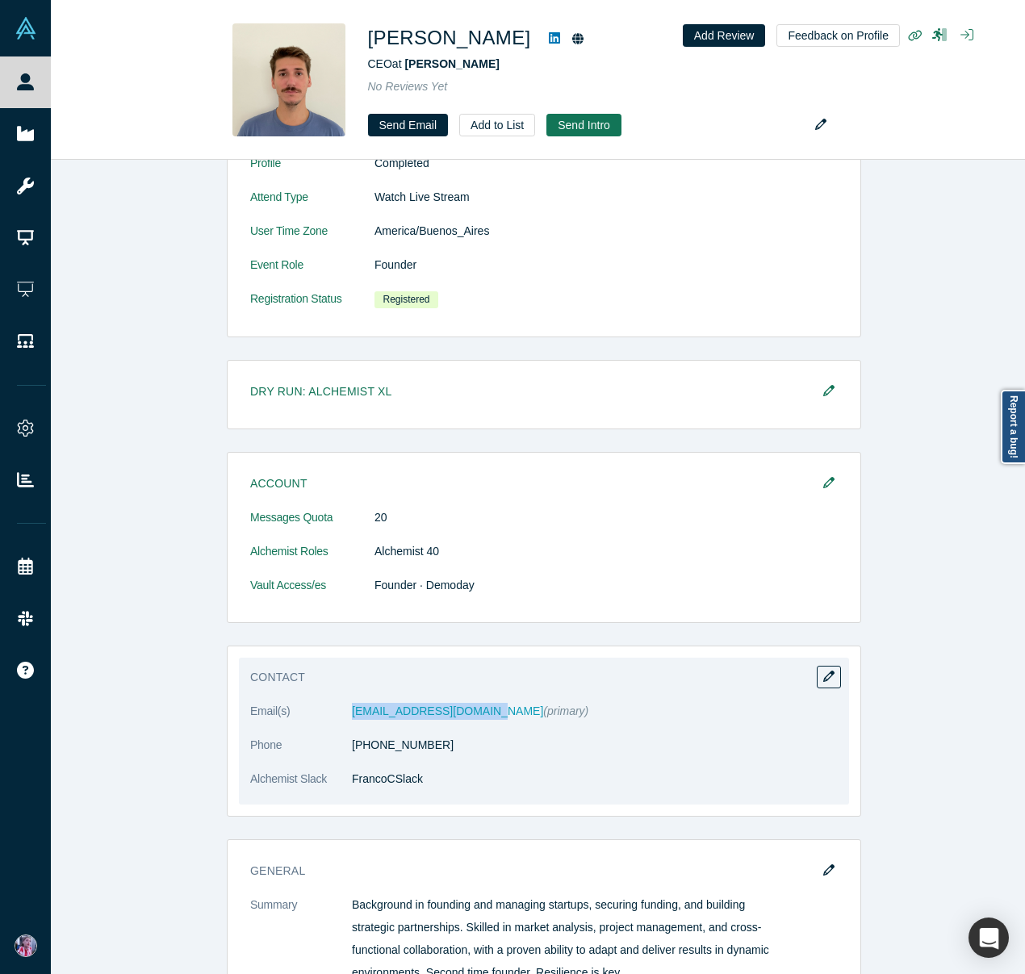
drag, startPoint x: 479, startPoint y: 712, endPoint x: 343, endPoint y: 714, distance: 135.6
click at [343, 714] on dl "Email(s) fciaffone@qumirnano.com (primary) Phone +54 11 2174 3320 Alchemist Sla…" at bounding box center [544, 754] width 588 height 102
copy dl "fciaffone@qumirnano.com"
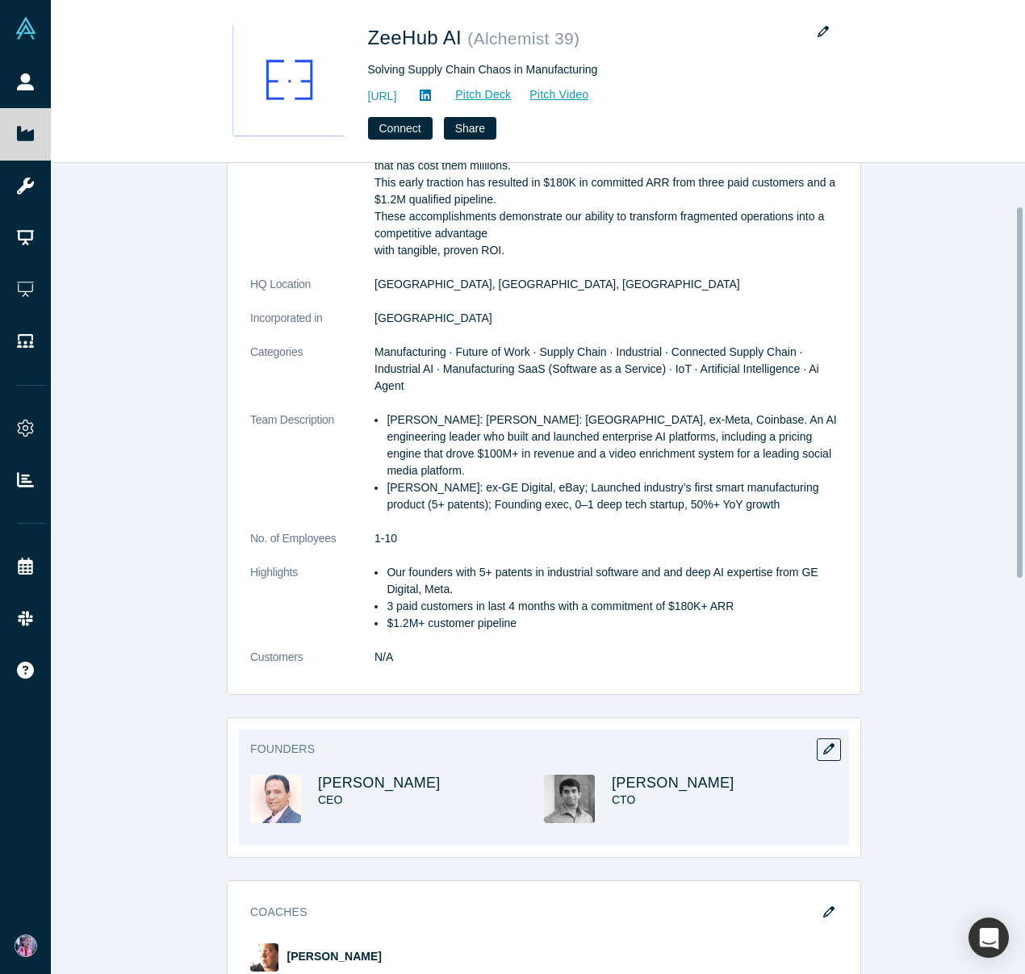
scroll to position [137, 0]
click at [343, 785] on span "[PERSON_NAME]" at bounding box center [379, 782] width 123 height 16
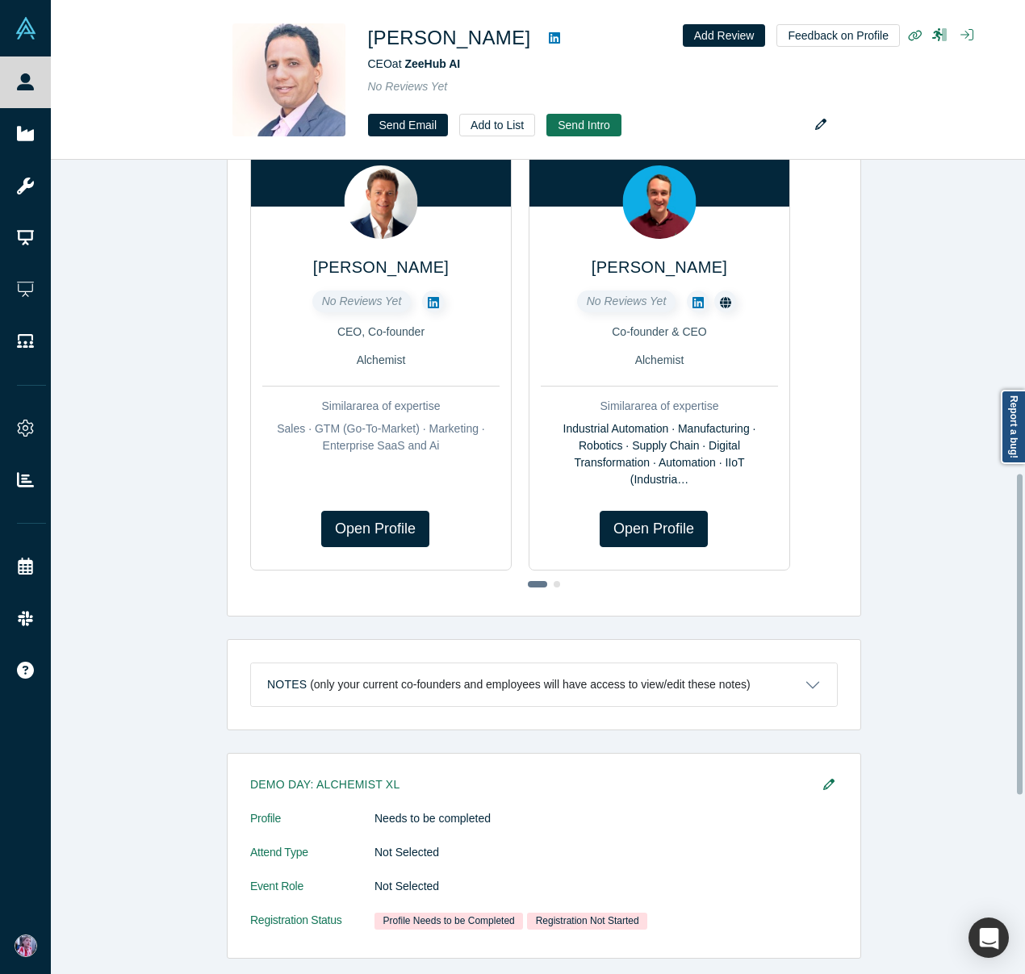
scroll to position [870, 0]
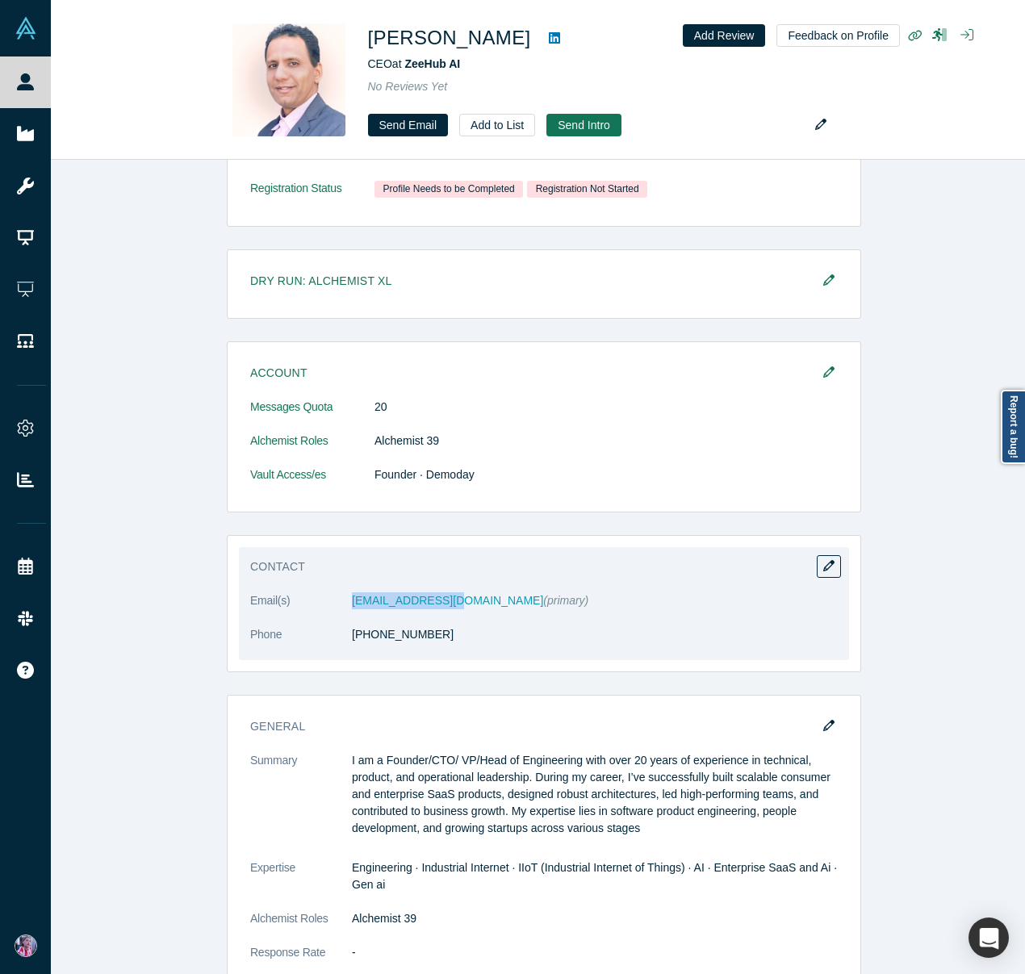
drag, startPoint x: 445, startPoint y: 604, endPoint x: 342, endPoint y: 605, distance: 102.5
click at [342, 605] on dl "Email(s) [PERSON_NAME][EMAIL_ADDRESS][DOMAIN_NAME] (primary) Phone [PHONE_NUMBE…" at bounding box center [544, 626] width 588 height 68
copy dl "[EMAIL_ADDRESS][DOMAIN_NAME]"
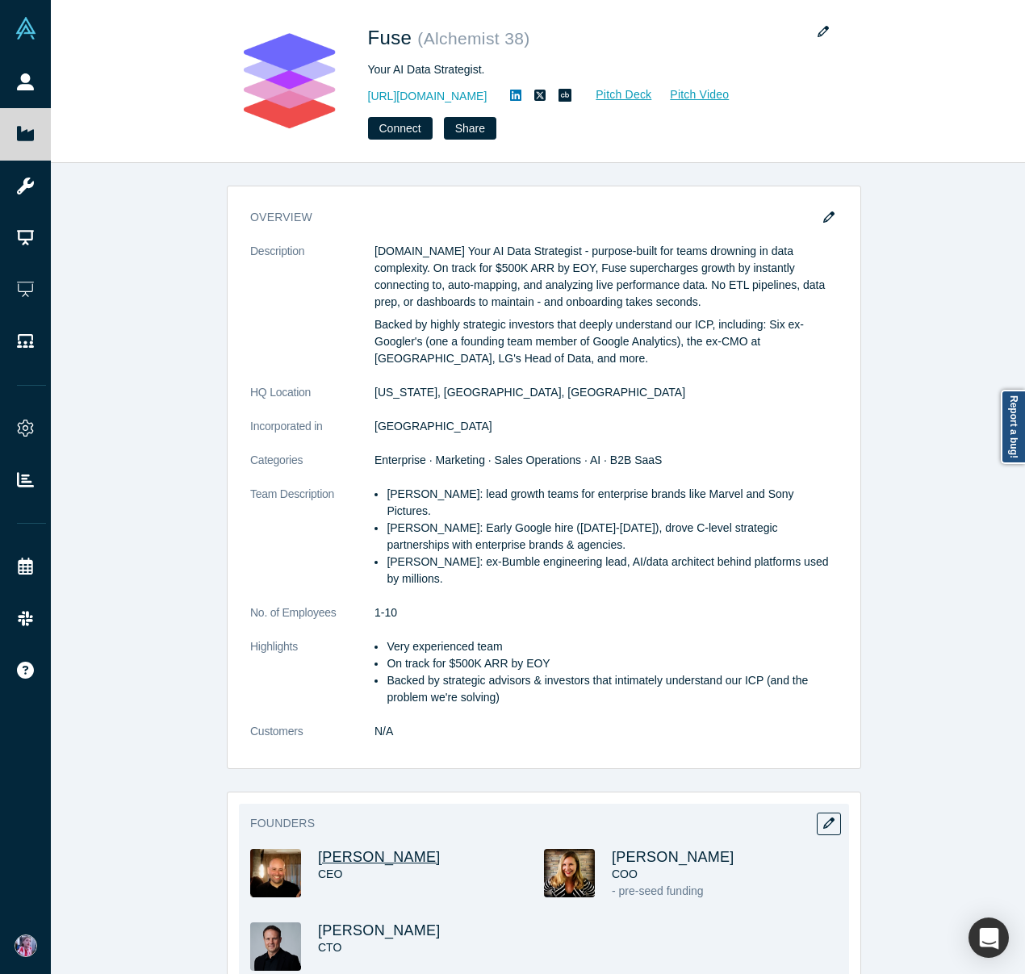
click at [373, 849] on span "[PERSON_NAME]" at bounding box center [379, 857] width 123 height 16
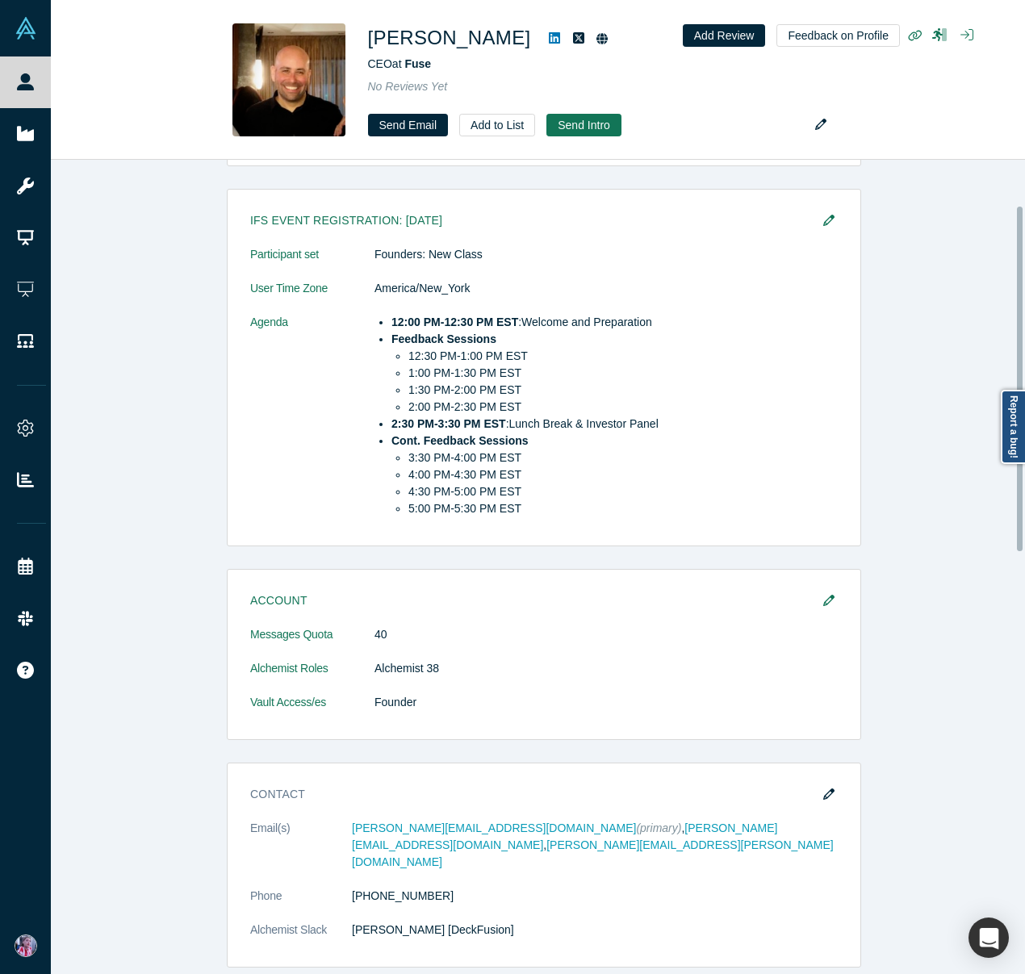
scroll to position [107, 0]
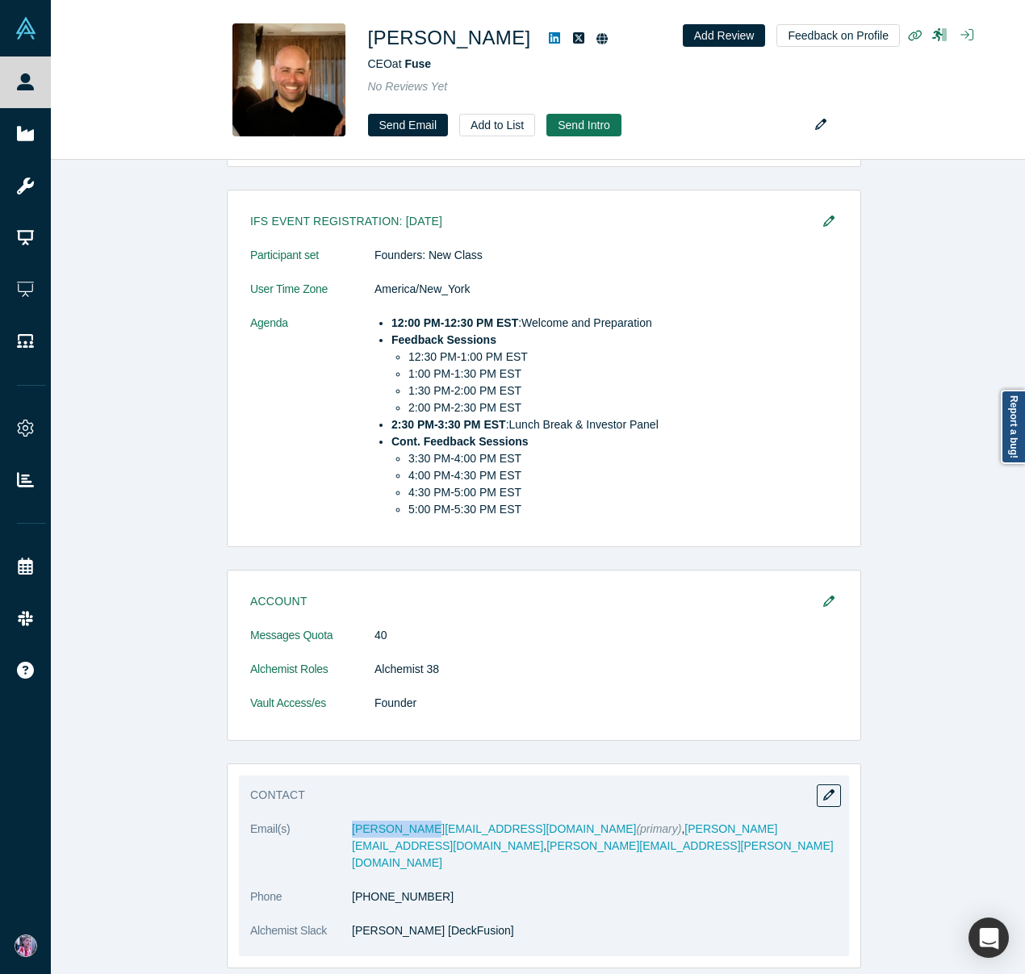
drag, startPoint x: 404, startPoint y: 830, endPoint x: 344, endPoint y: 831, distance: 59.7
click at [344, 831] on dl "Email(s) [PERSON_NAME][EMAIL_ADDRESS][DOMAIN_NAME] (primary) , [PERSON_NAME][EM…" at bounding box center [544, 889] width 588 height 136
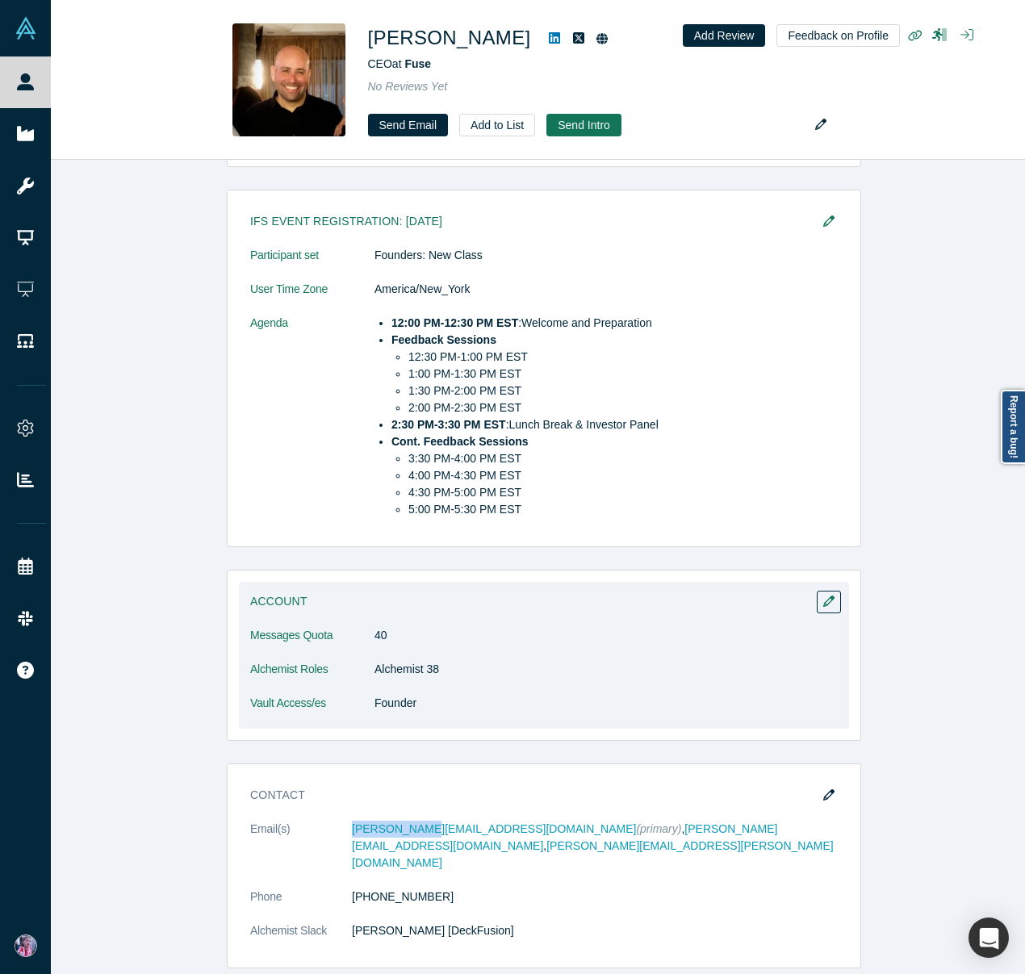
copy dl "[PERSON_NAME][EMAIL_ADDRESS][DOMAIN_NAME]"
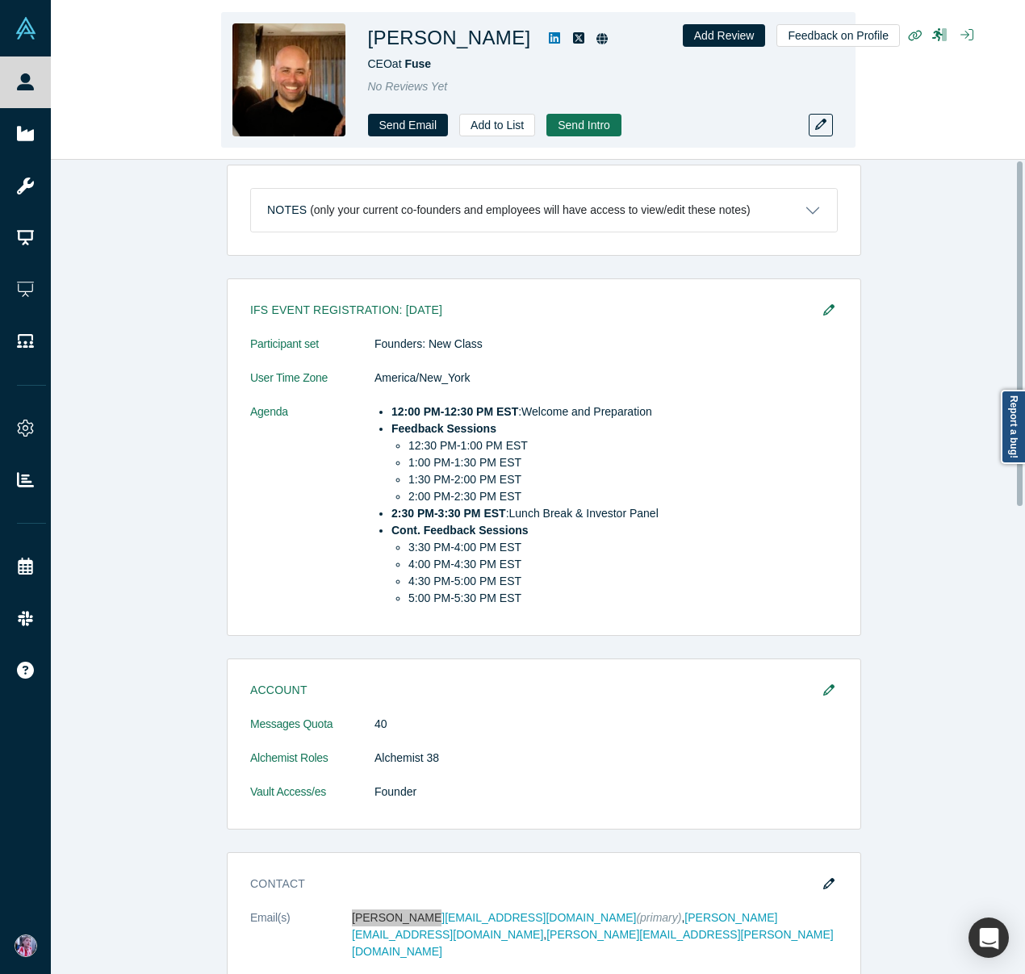
scroll to position [0, 0]
